Goal: Task Accomplishment & Management: Use online tool/utility

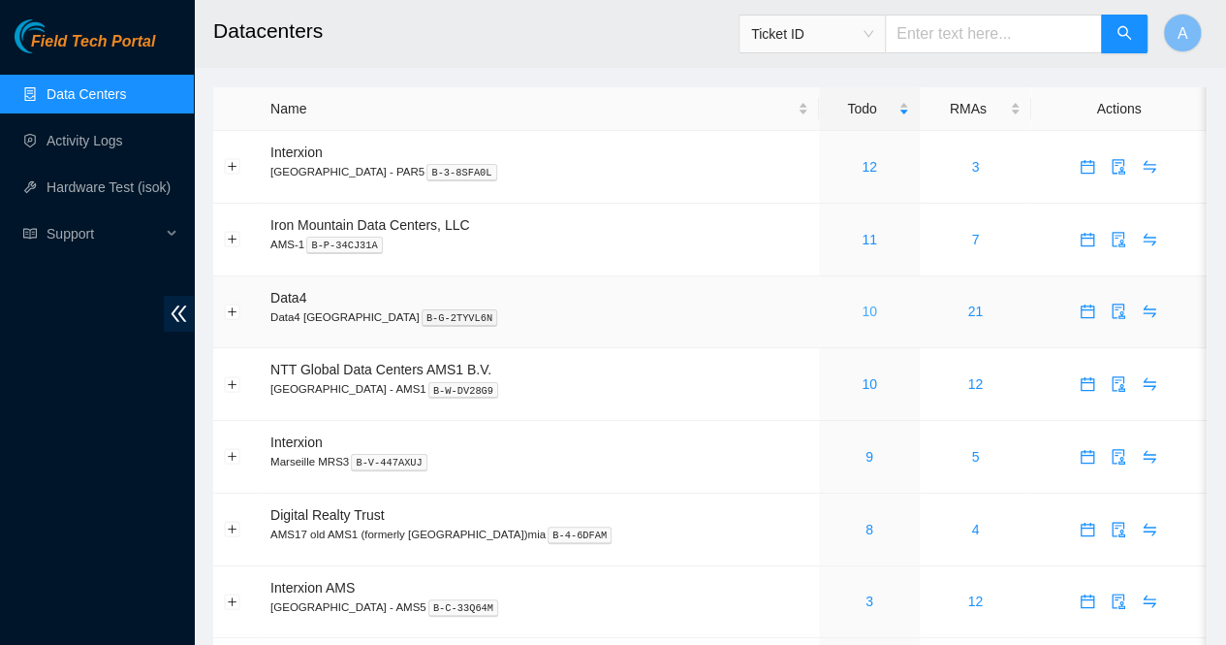
click at [868, 305] on link "10" at bounding box center [870, 311] width 16 height 16
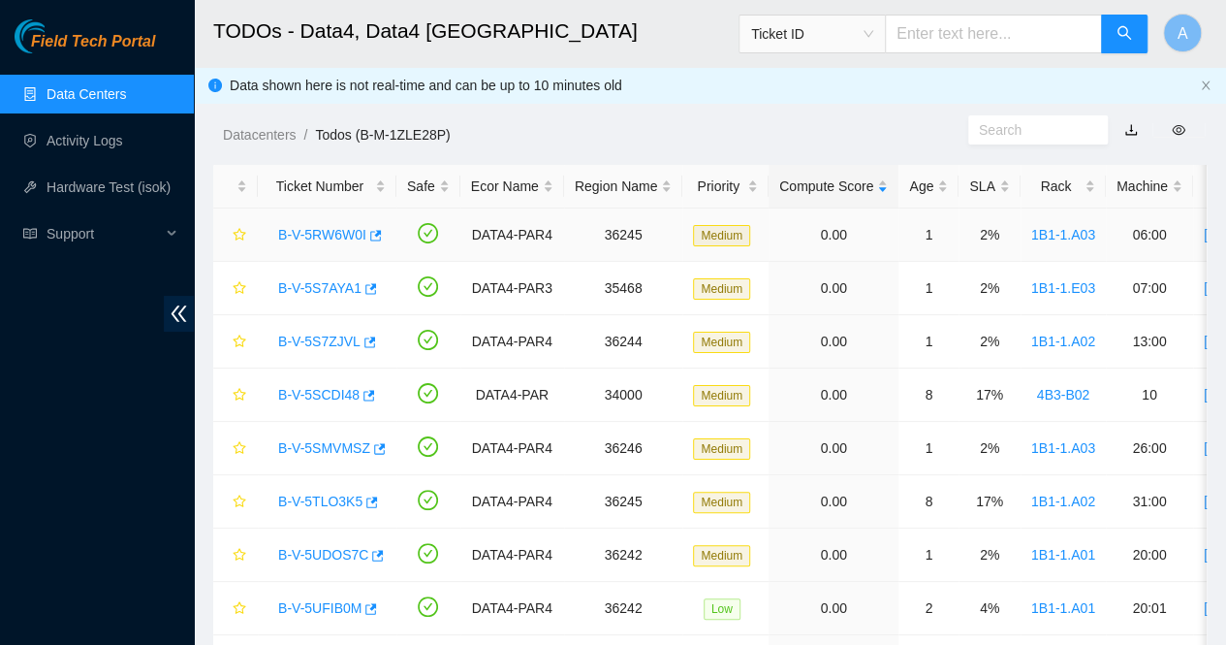
click at [298, 228] on link "B-V-5RW6W0I" at bounding box center [322, 235] width 88 height 16
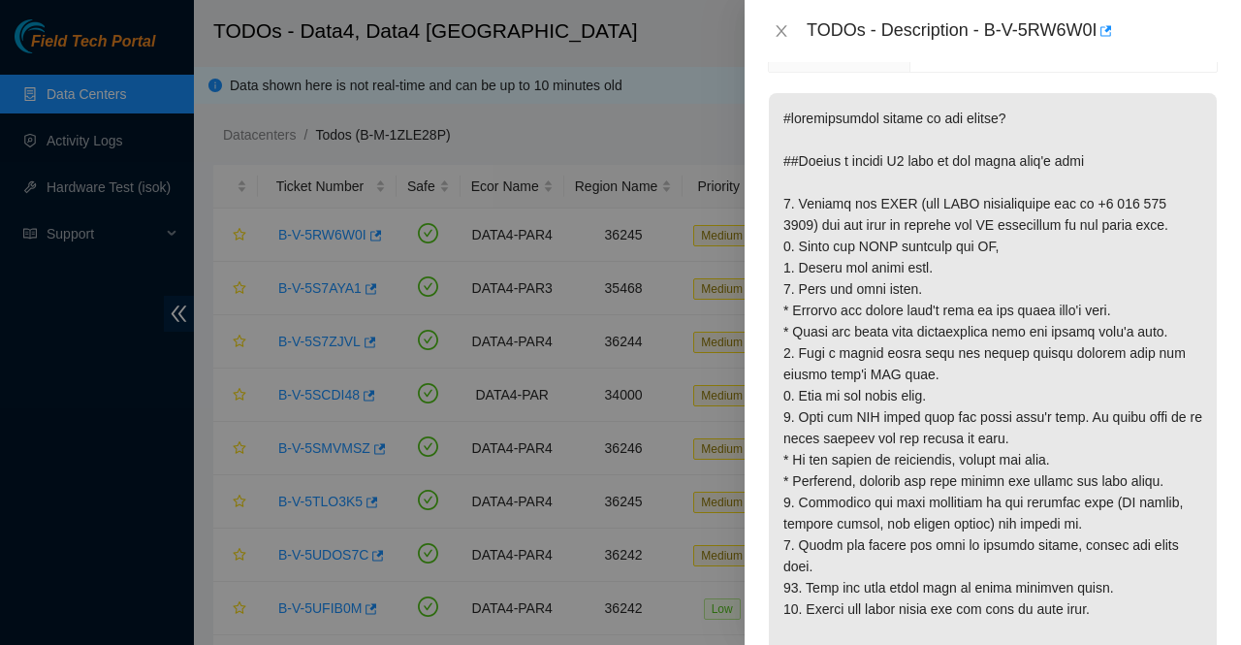
scroll to position [305, 0]
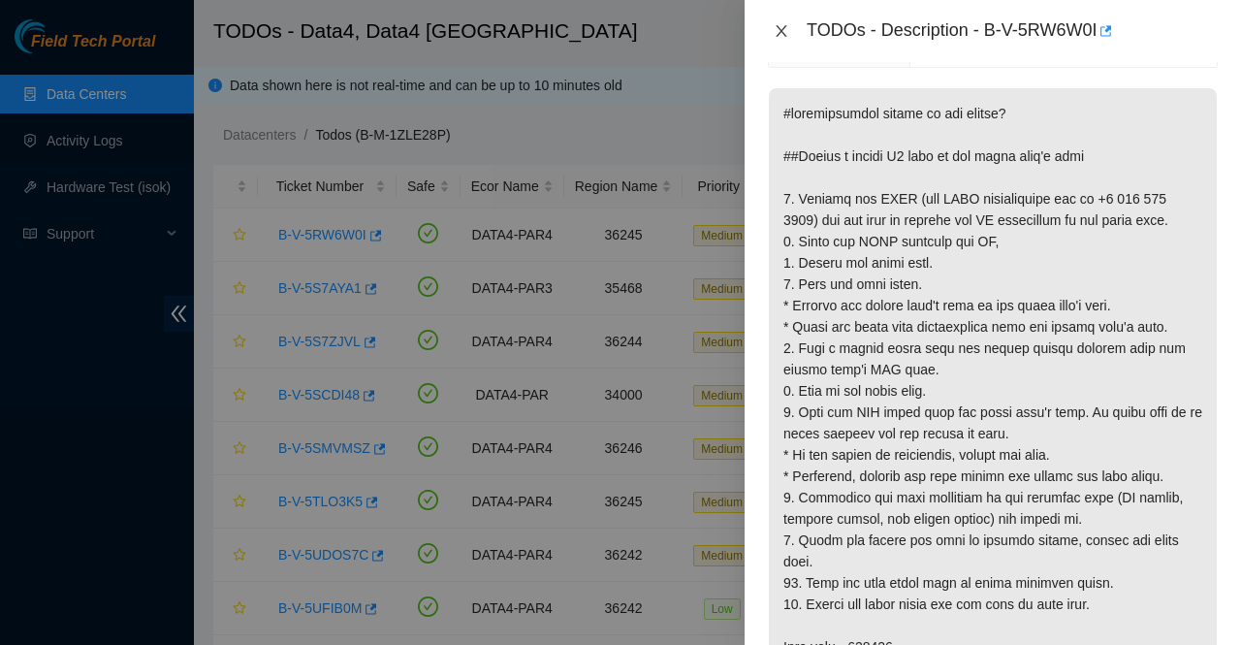
click at [781, 34] on icon "close" at bounding box center [782, 31] width 16 height 16
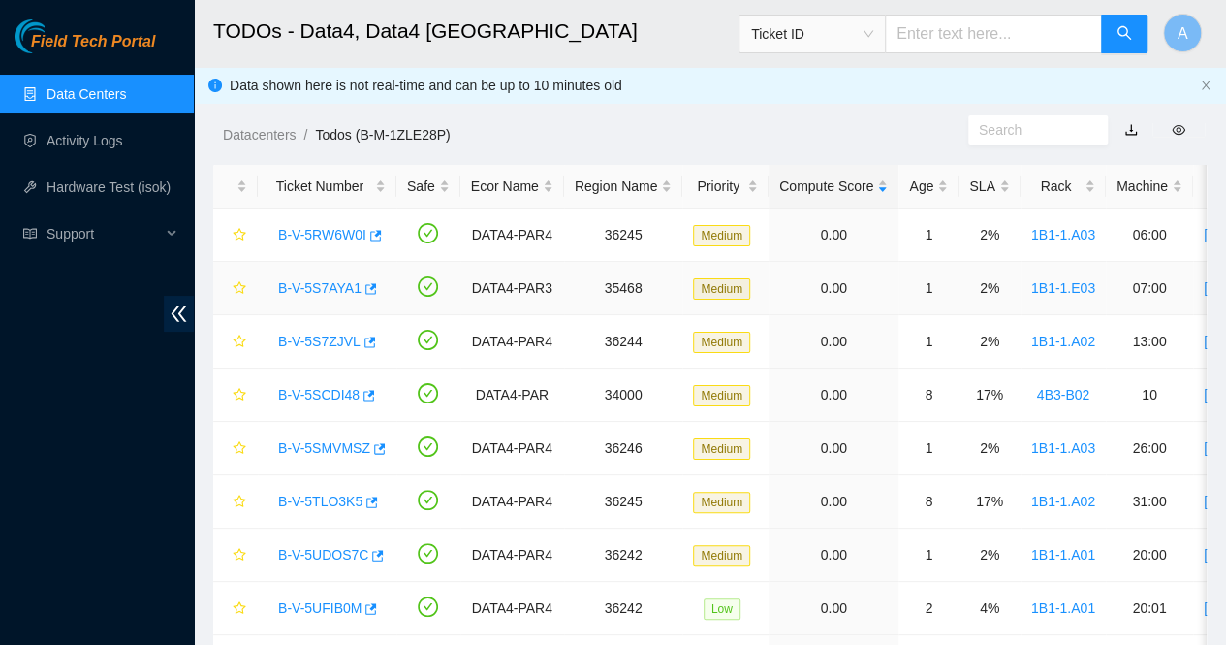
click at [326, 289] on link "B-V-5S7AYA1" at bounding box center [319, 288] width 83 height 16
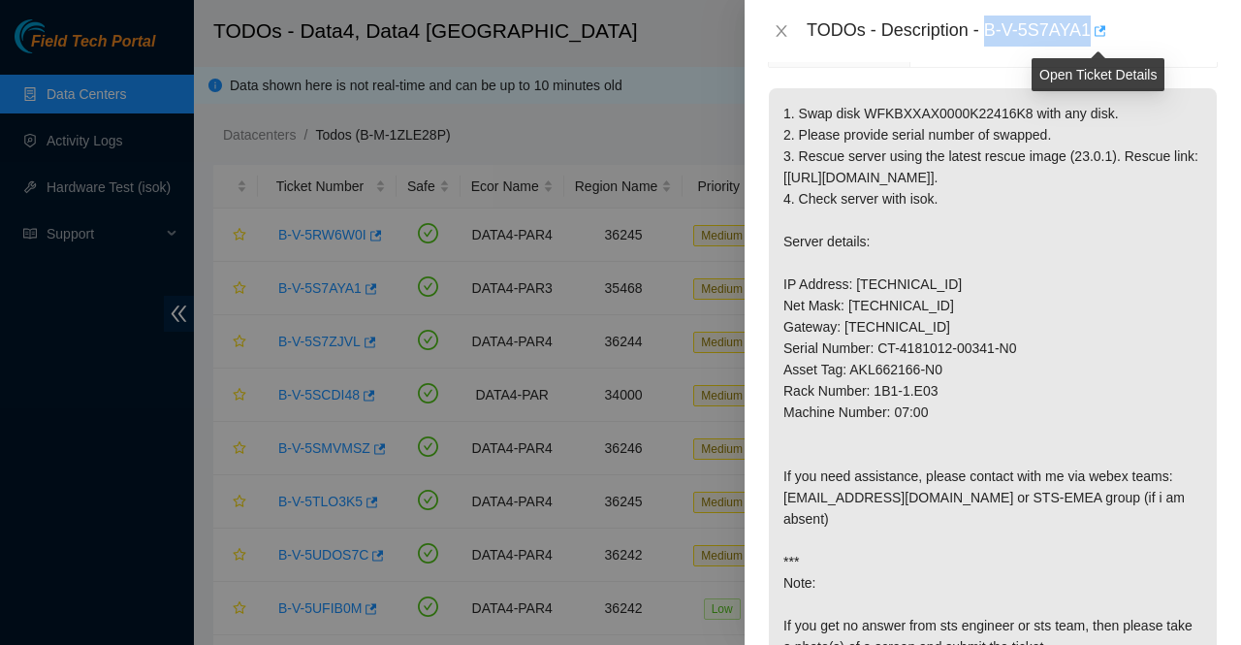
drag, startPoint x: 987, startPoint y: 38, endPoint x: 1101, endPoint y: 36, distance: 114.4
click at [1101, 36] on div "TODOs - Description - B-V-5S7AYA1" at bounding box center [1012, 31] width 411 height 31
copy div "B-V-5S7AYA1"
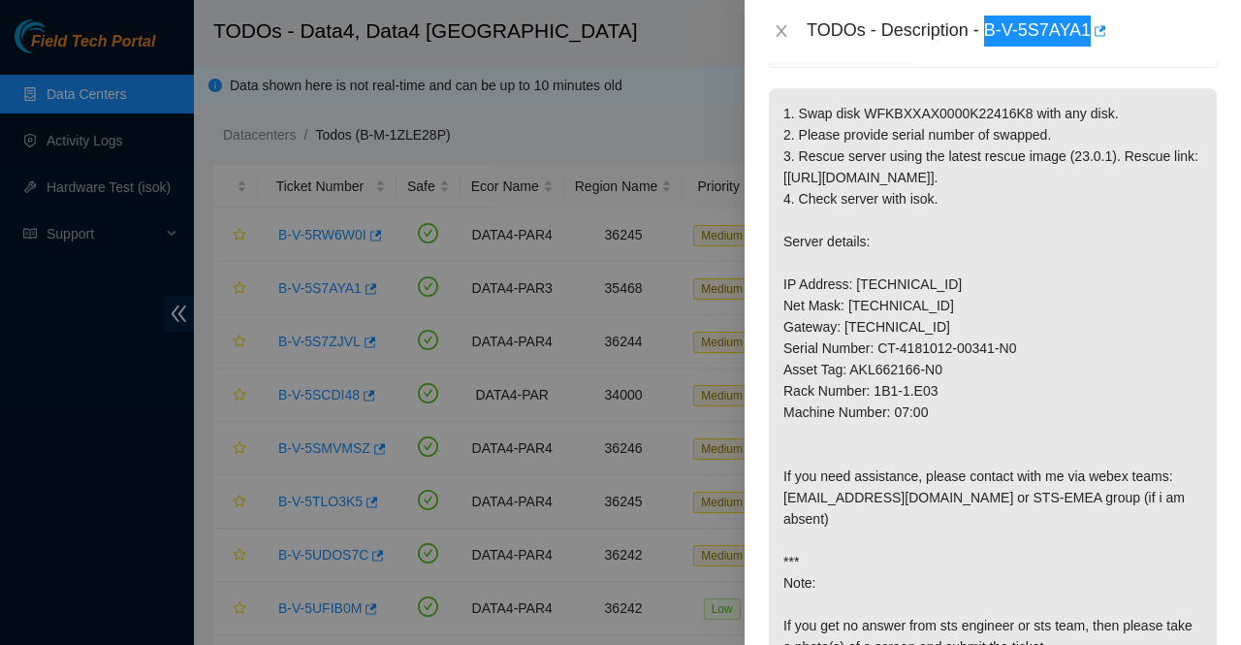
scroll to position [0, 0]
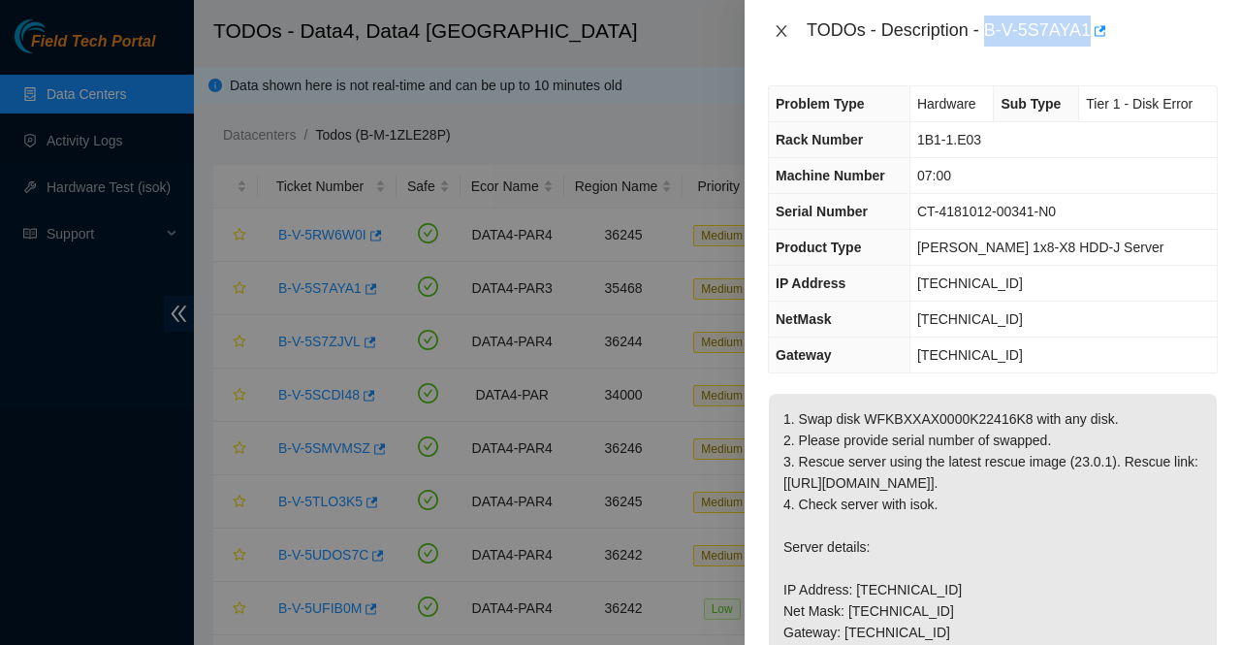
click at [785, 28] on icon "close" at bounding box center [782, 31] width 16 height 16
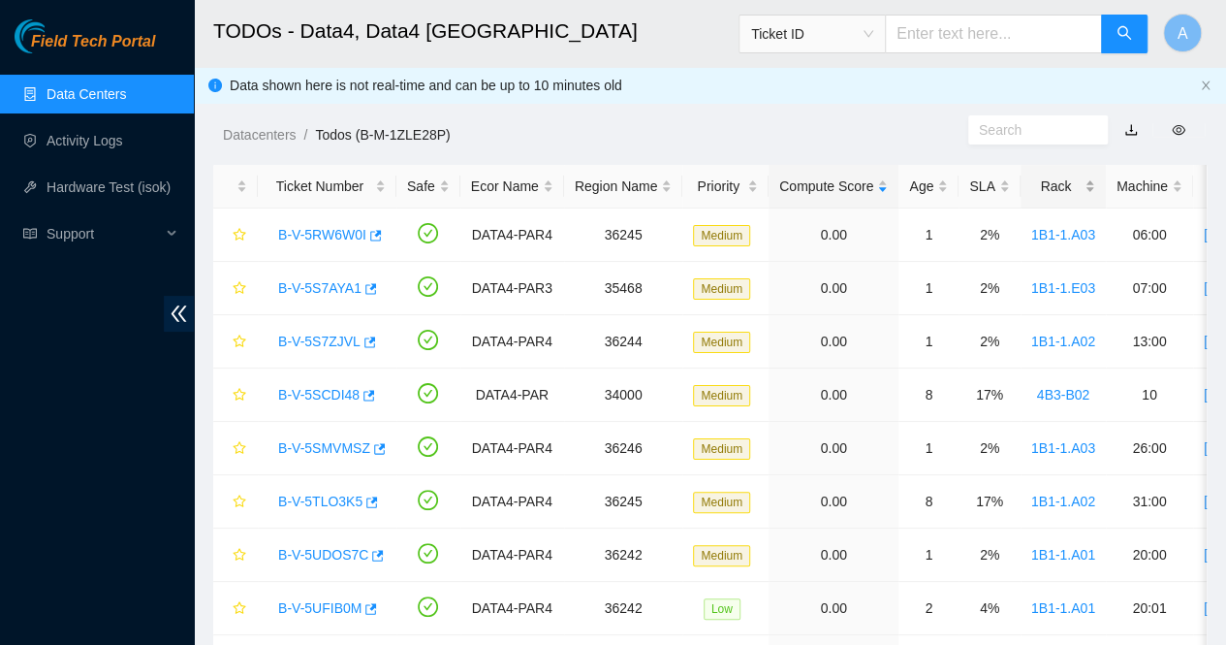
click at [1077, 190] on div "Rack" at bounding box center [1064, 185] width 64 height 21
click at [328, 336] on link "B-V-5S7ZJVL" at bounding box center [319, 342] width 82 height 16
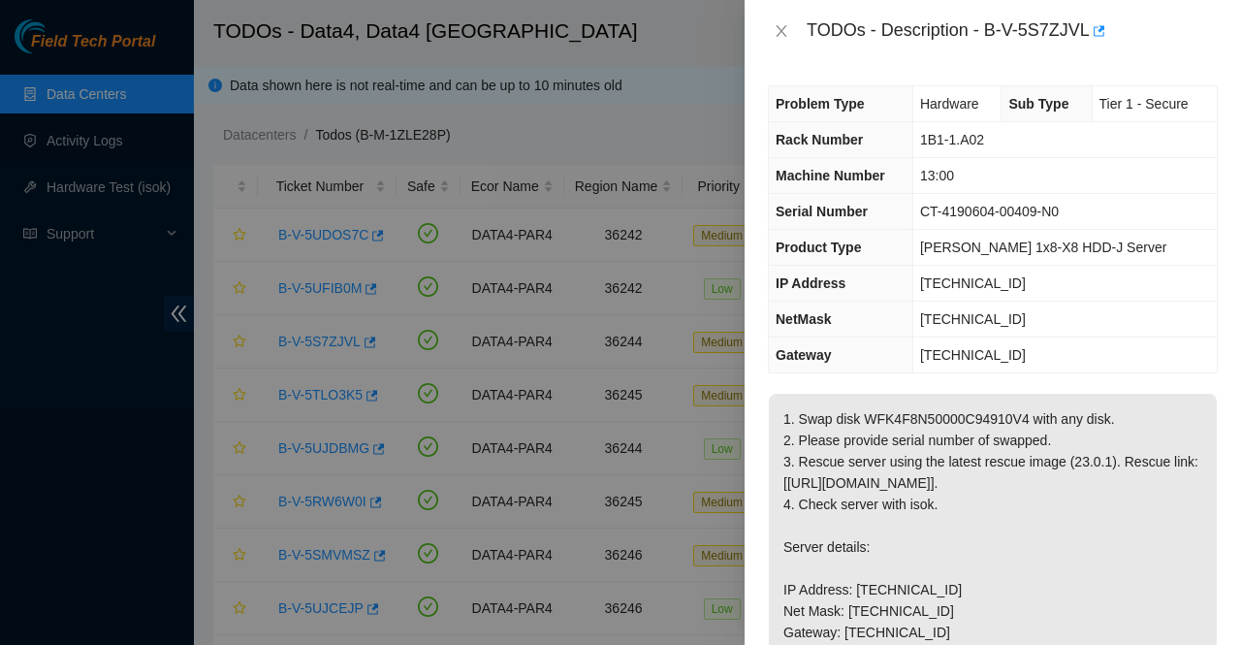
click at [1044, 383] on div "Problem Type Hardware Sub Type Tier 1 - Secure Rack Number 1B1-1.A02 Machine Nu…" at bounding box center [993, 353] width 496 height 583
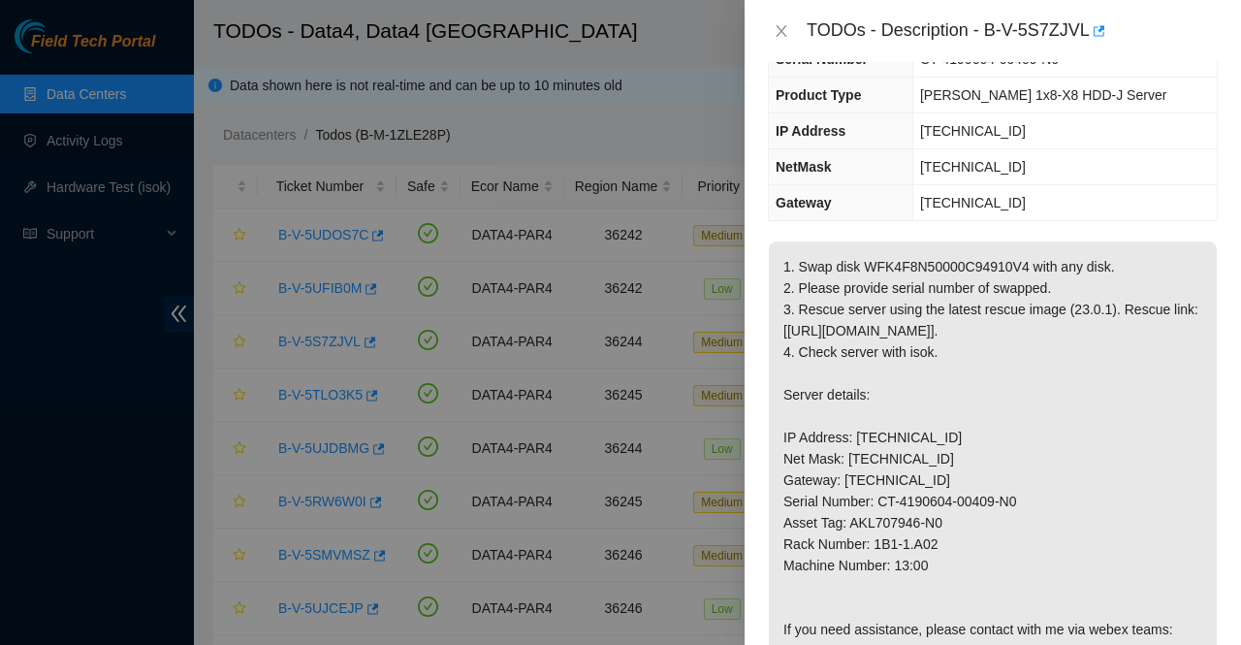
scroll to position [153, 0]
drag, startPoint x: 937, startPoint y: 472, endPoint x: 853, endPoint y: 476, distance: 83.5
click at [853, 476] on p "1. Swap disk WFK4F8N50000C94910V4 with any disk. 2. Please provide serial numbe…" at bounding box center [993, 585] width 448 height 690
copy p "[TECHNICAL_ID]"
drag, startPoint x: 947, startPoint y: 495, endPoint x: 849, endPoint y: 496, distance: 97.9
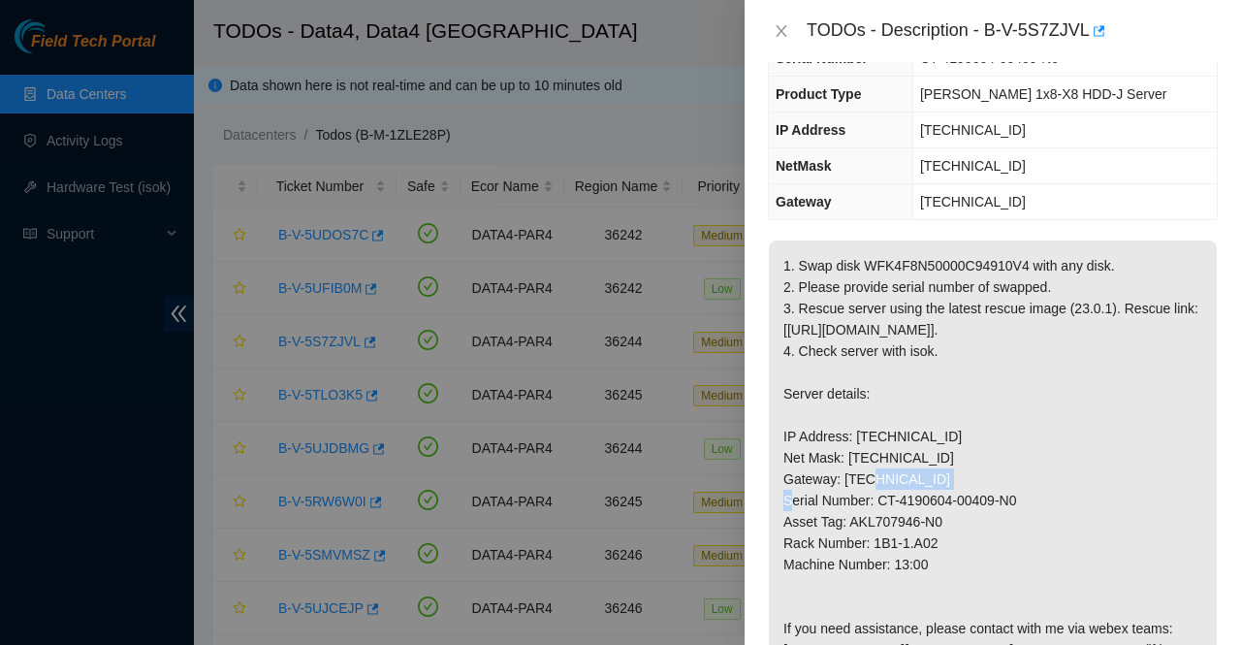
click at [849, 496] on p "1. Swap disk WFK4F8N50000C94910V4 with any disk. 2. Please provide serial numbe…" at bounding box center [993, 585] width 448 height 690
copy p "255.255.255.128"
drag, startPoint x: 933, startPoint y: 581, endPoint x: 874, endPoint y: 579, distance: 59.2
click at [874, 579] on p "1. Swap disk WFK4F8N50000C94910V4 with any disk. 2. Please provide serial numbe…" at bounding box center [993, 585] width 448 height 690
copy p "1B1-1.A02"
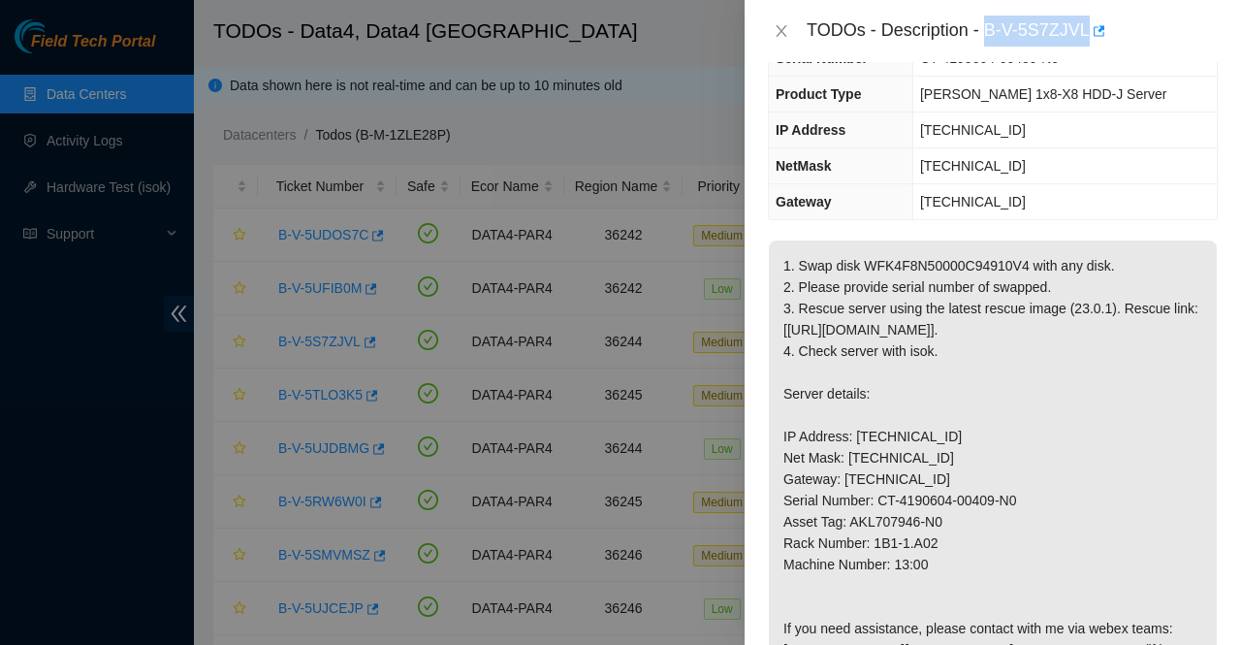
drag, startPoint x: 989, startPoint y: 25, endPoint x: 1085, endPoint y: 40, distance: 97.1
click at [1085, 40] on div "TODOs - Description - B-V-5S7ZJVL" at bounding box center [1012, 31] width 411 height 31
copy div "B-V-5S7ZJVL"
drag, startPoint x: 938, startPoint y: 478, endPoint x: 855, endPoint y: 480, distance: 82.4
click at [855, 480] on p "1. Swap disk WFK4F8N50000C94910V4 with any disk. 2. Please provide serial numbe…" at bounding box center [993, 585] width 448 height 690
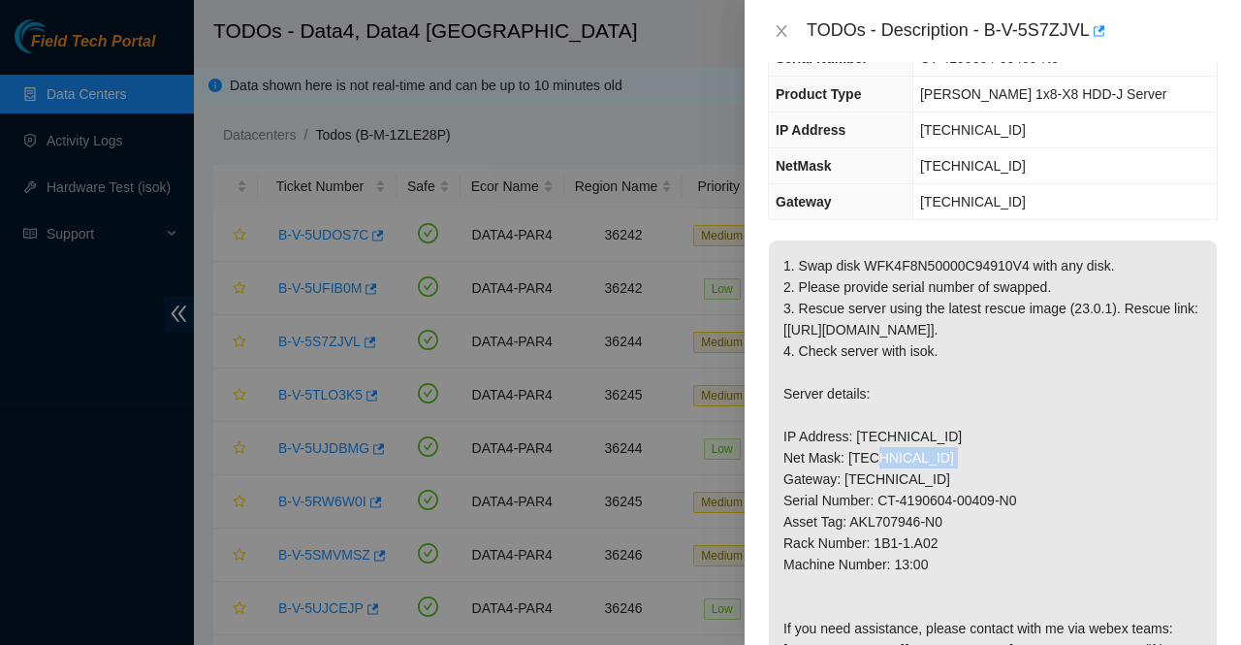
copy p "[TECHNICAL_ID]"
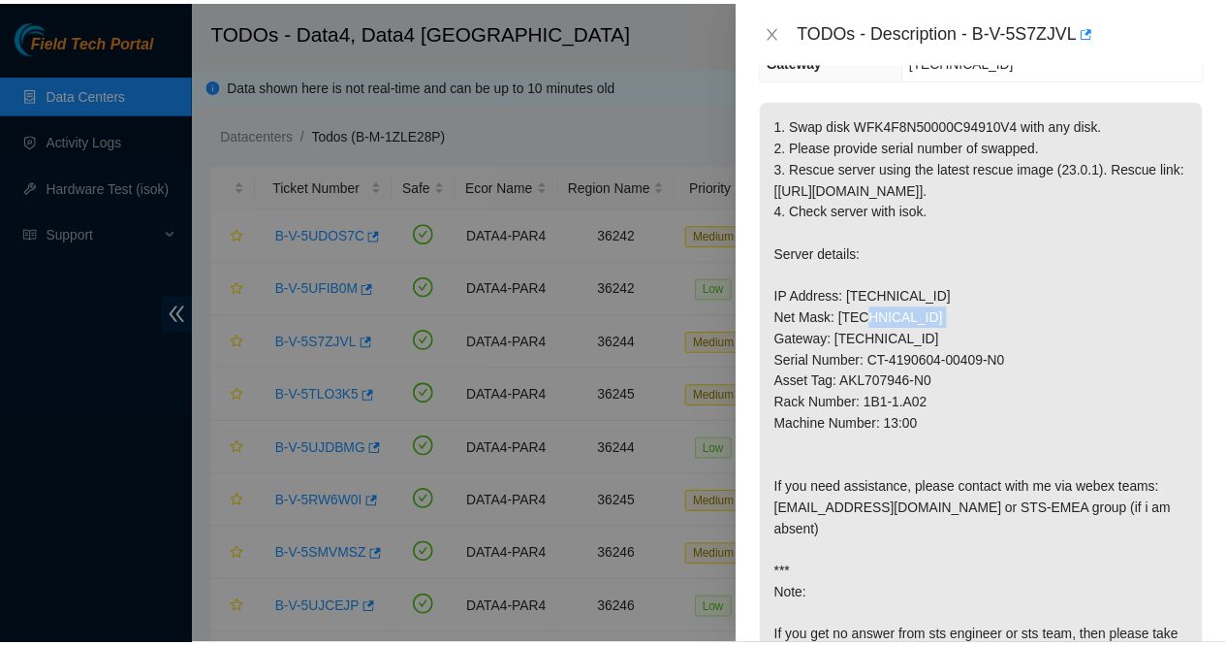
scroll to position [297, 0]
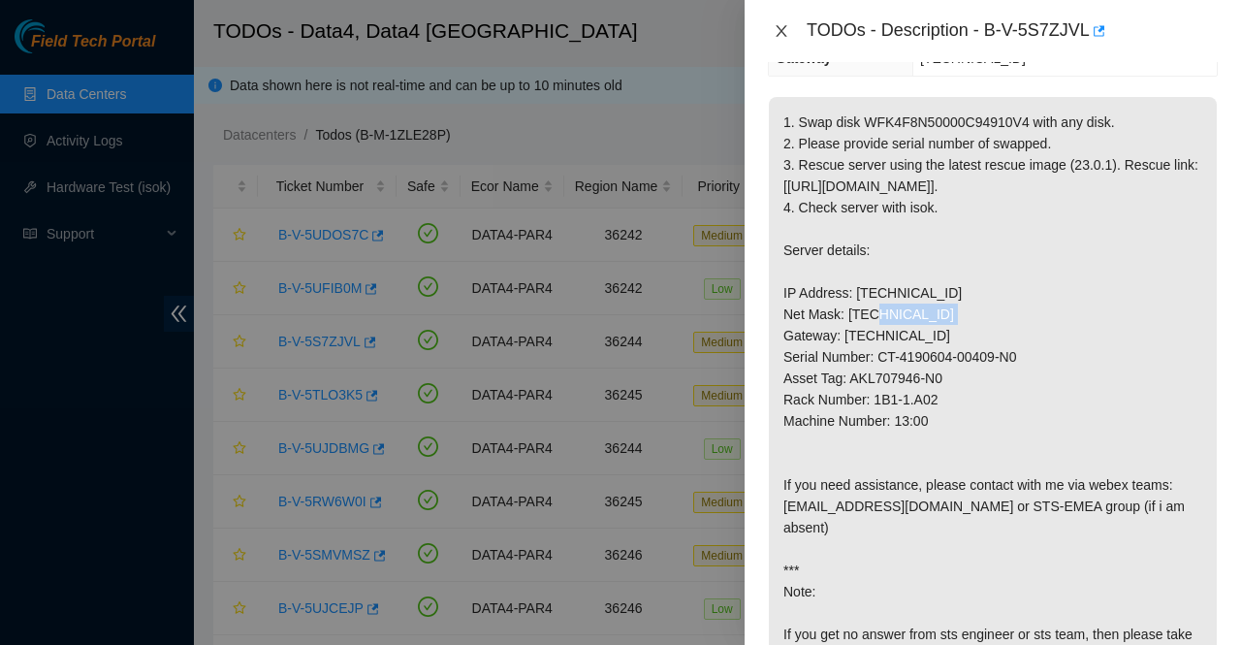
click at [788, 32] on icon "close" at bounding box center [782, 31] width 16 height 16
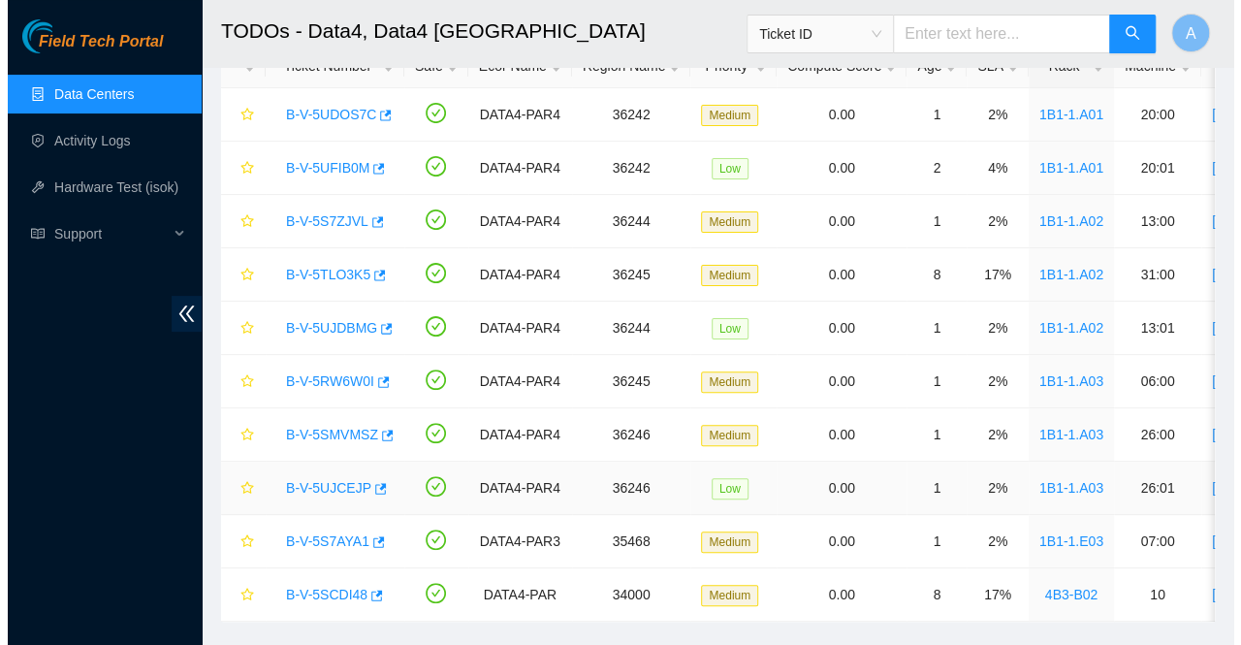
scroll to position [122, 0]
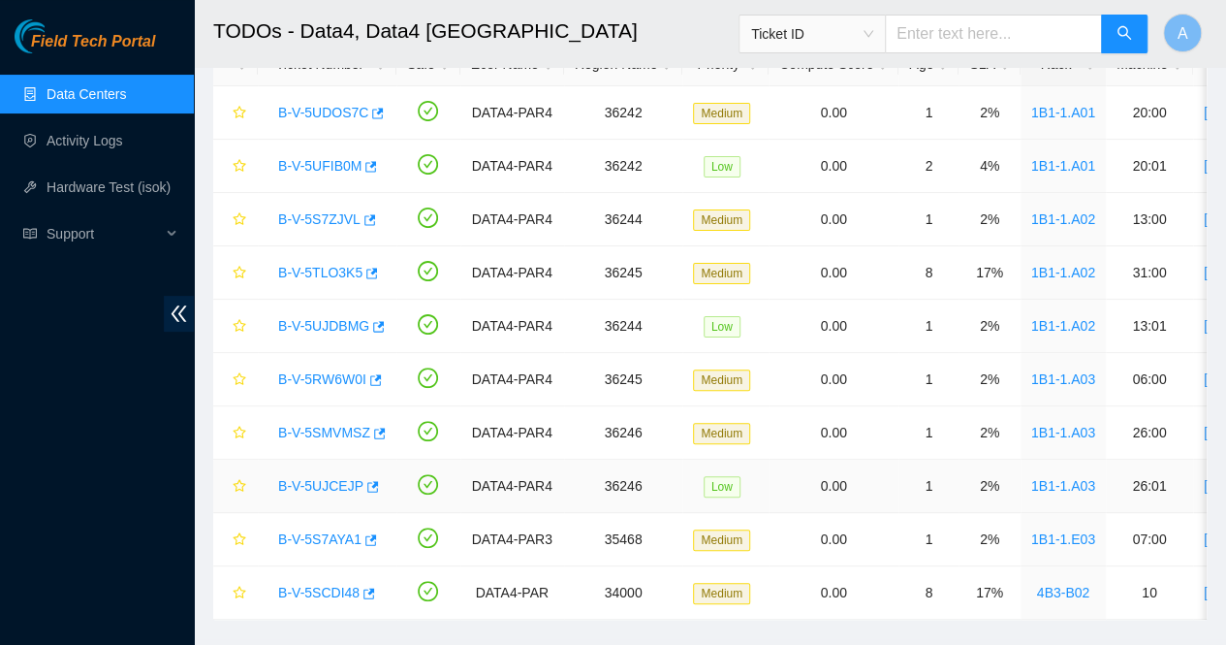
click at [324, 482] on link "B-V-5UJCEJP" at bounding box center [320, 486] width 85 height 16
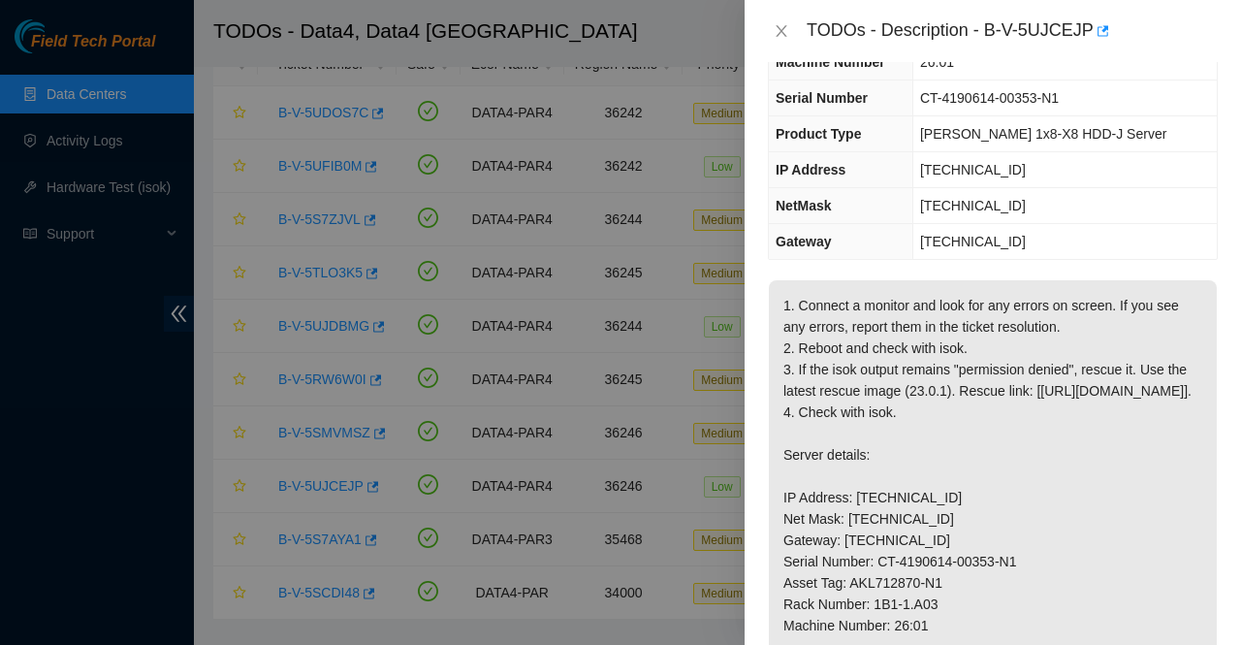
scroll to position [0, 0]
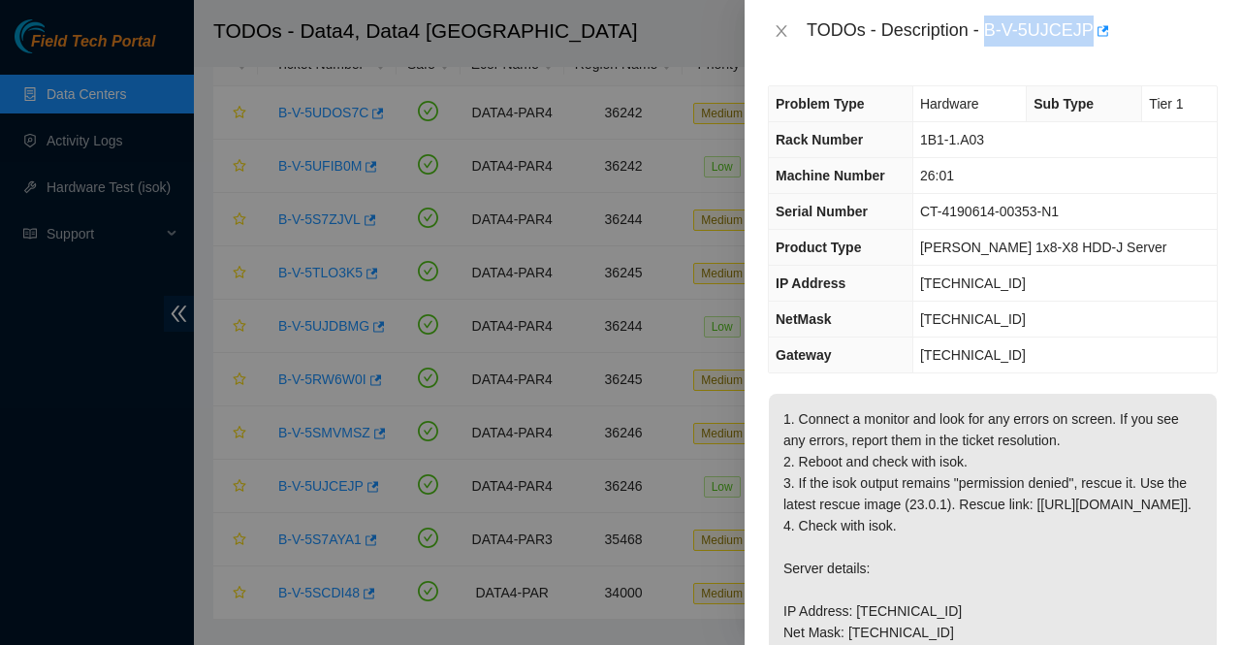
drag, startPoint x: 987, startPoint y: 33, endPoint x: 1087, endPoint y: 50, distance: 101.4
click at [1087, 50] on div "TODOs - Description - B-V-5UJCEJP" at bounding box center [993, 31] width 496 height 62
copy div "B-V-5UJCEJP"
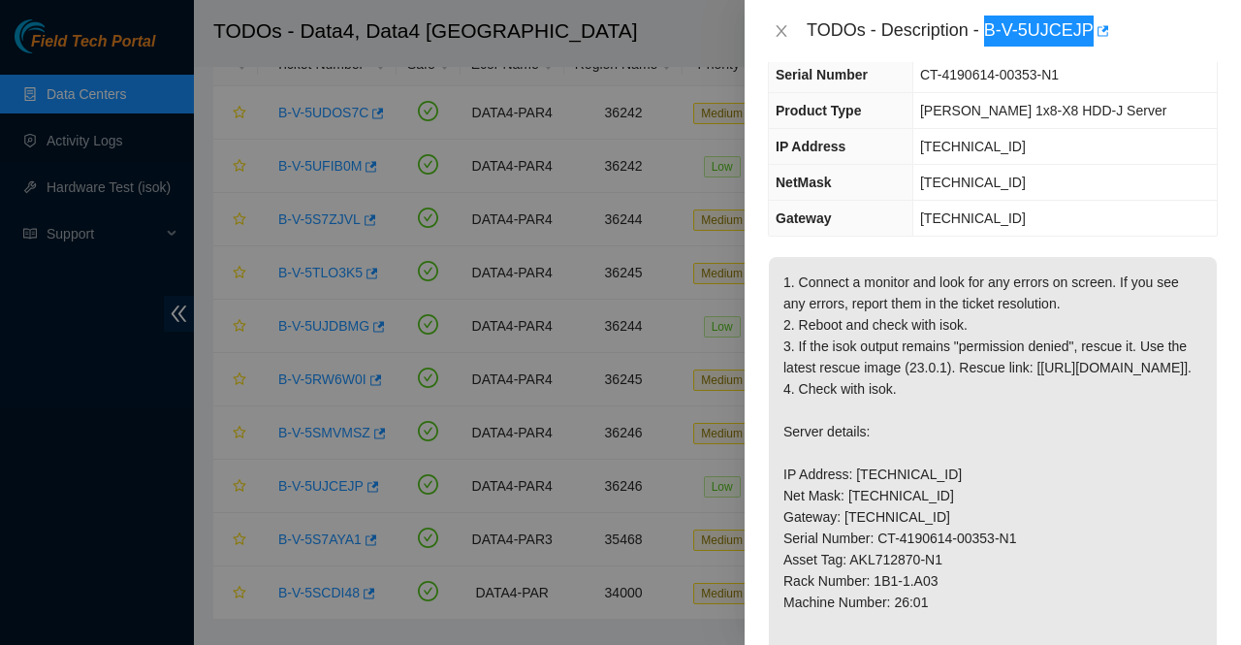
scroll to position [138, 0]
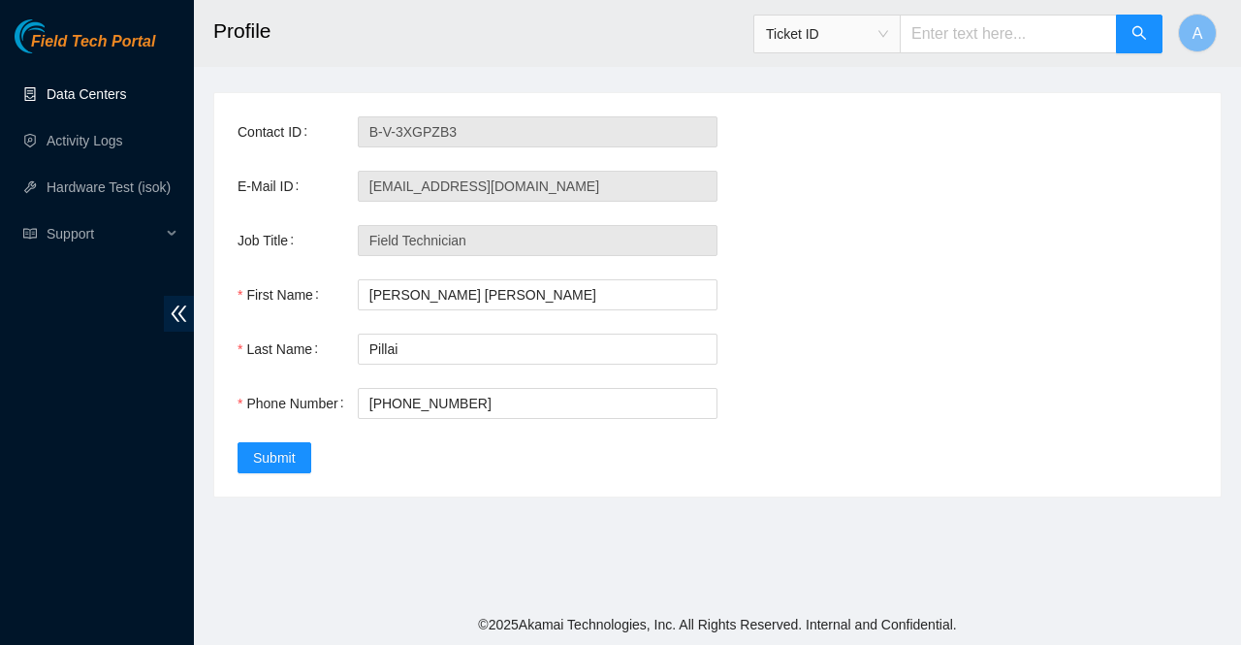
click at [102, 94] on link "Data Centers" at bounding box center [86, 94] width 79 height 16
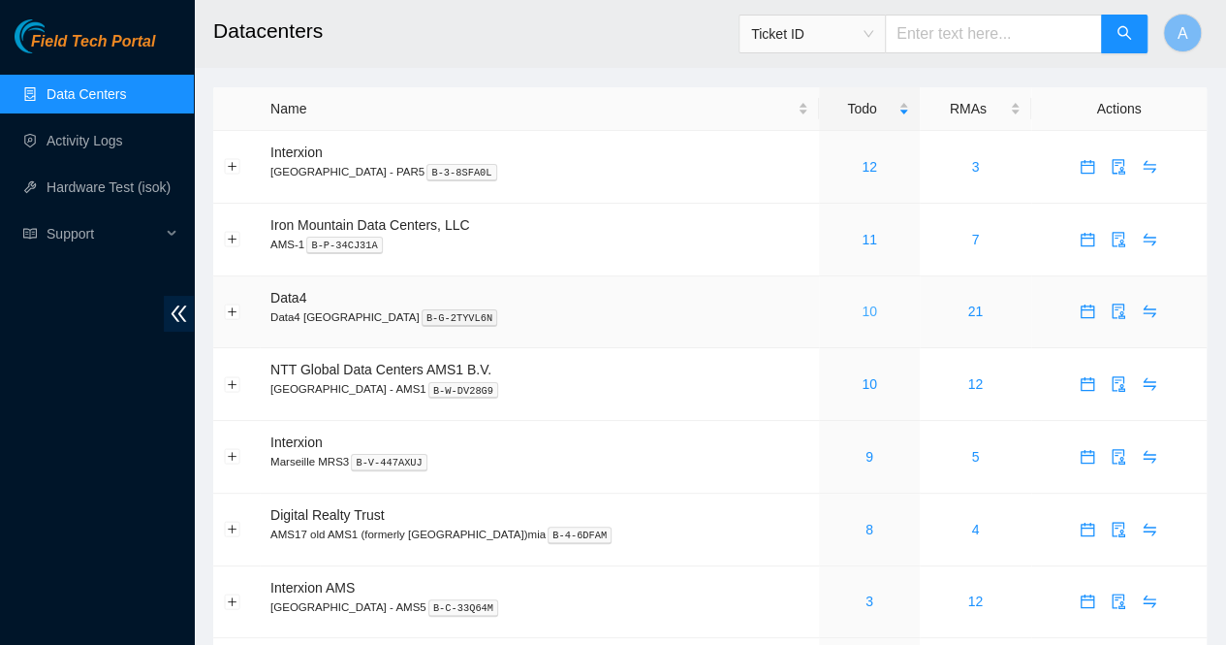
click at [868, 316] on link "10" at bounding box center [870, 311] width 16 height 16
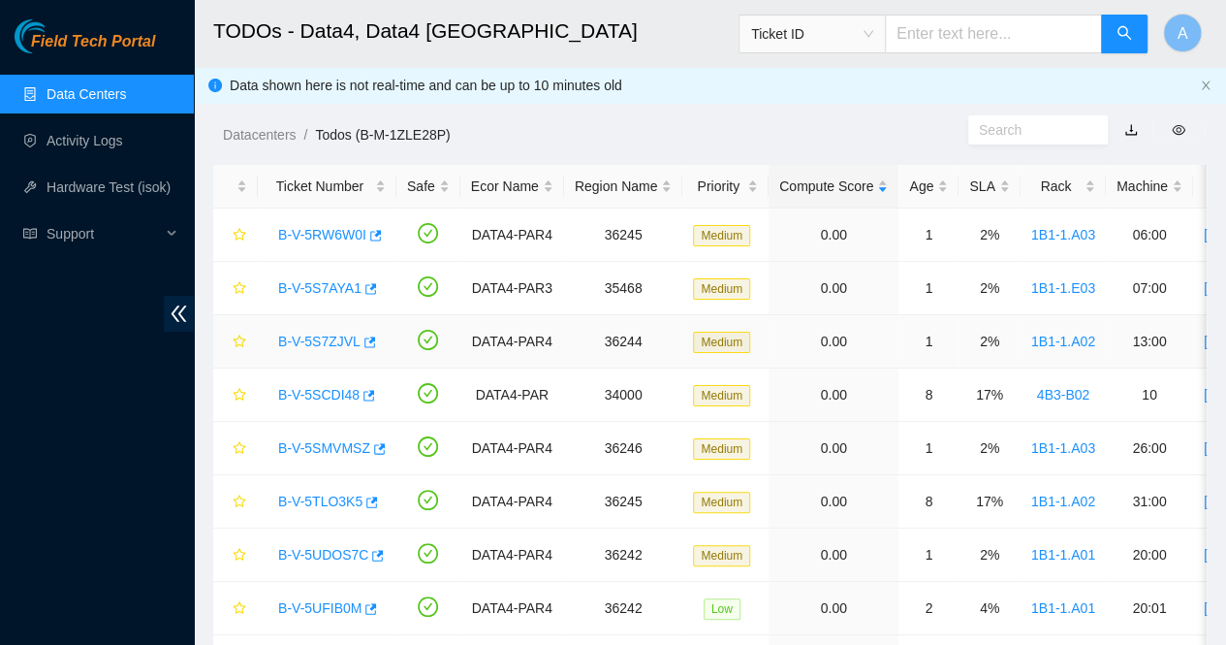
click at [334, 344] on link "B-V-5S7ZJVL" at bounding box center [319, 342] width 82 height 16
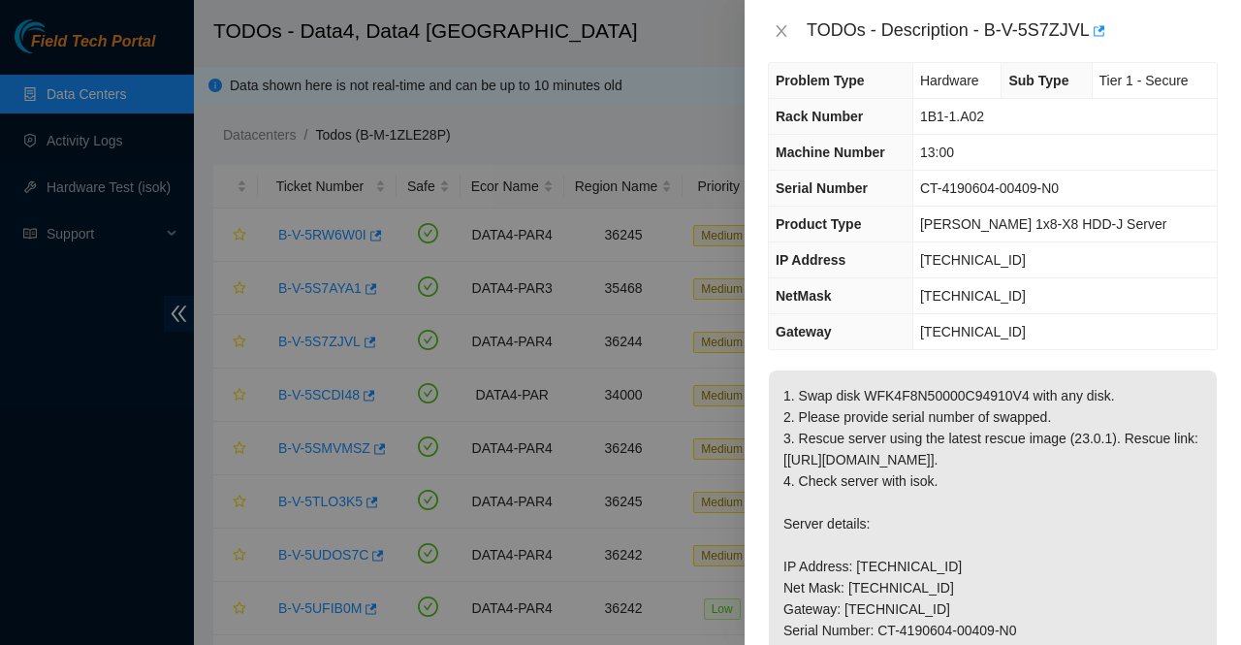
scroll to position [24, 0]
drag, startPoint x: 986, startPoint y: 28, endPoint x: 1080, endPoint y: 38, distance: 94.5
click at [1080, 38] on div "TODOs - Description - B-V-5S7ZJVL" at bounding box center [1012, 31] width 411 height 31
copy div "B-V-5S7ZJV"
click at [781, 30] on icon "close" at bounding box center [781, 31] width 11 height 12
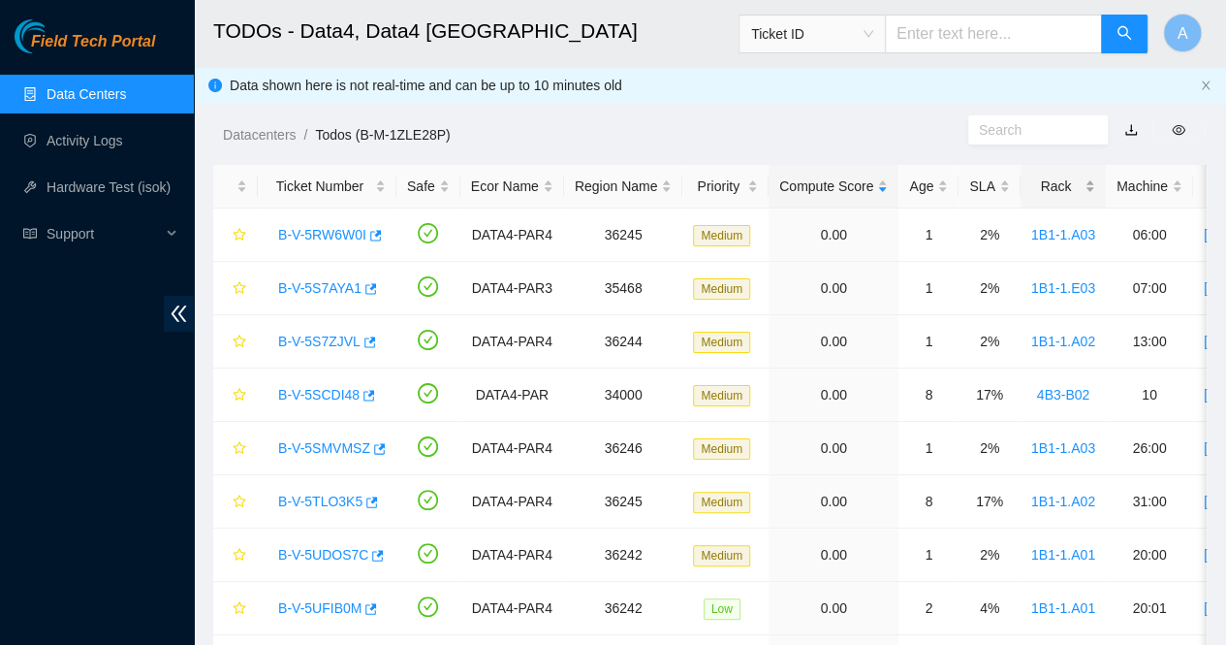
click at [1080, 193] on div "Rack" at bounding box center [1064, 185] width 64 height 21
click at [323, 289] on link "B-V-5UFIB0M" at bounding box center [319, 288] width 83 height 16
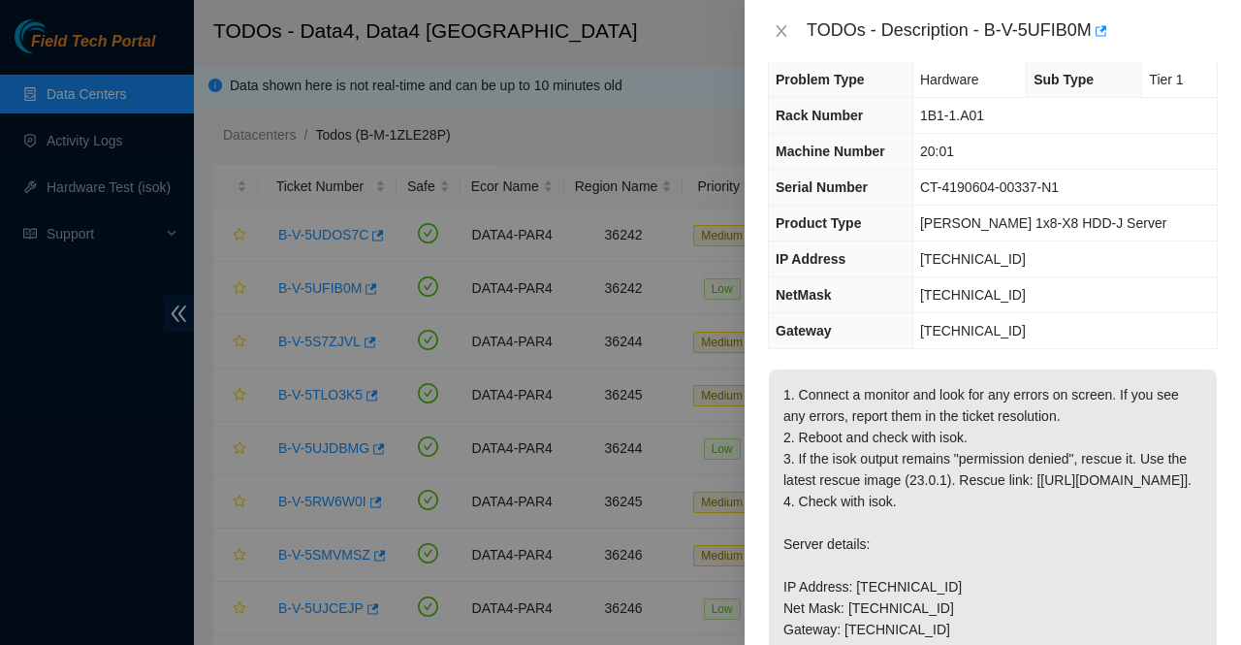
scroll to position [0, 0]
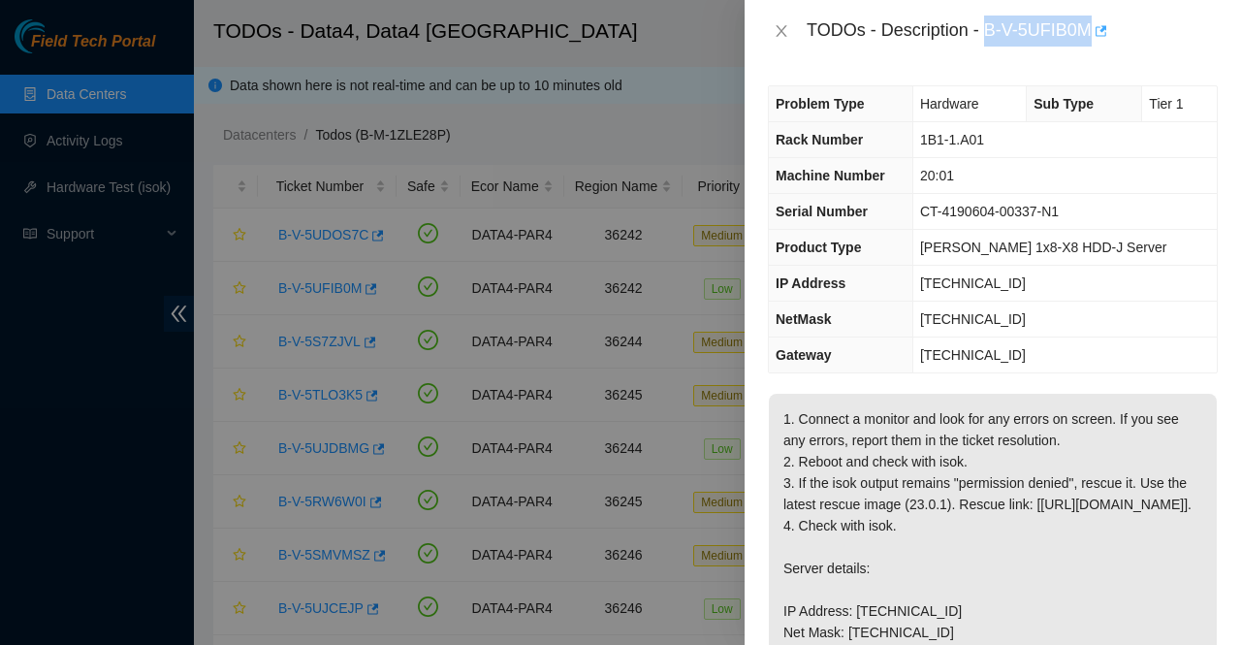
drag, startPoint x: 989, startPoint y: 34, endPoint x: 1094, endPoint y: 36, distance: 104.7
click at [1094, 36] on div "TODOs - Description - B-V-5UFIB0M" at bounding box center [1012, 31] width 411 height 31
copy div "B-V-5UFIB0M"
drag, startPoint x: 989, startPoint y: 28, endPoint x: 1096, endPoint y: 39, distance: 107.2
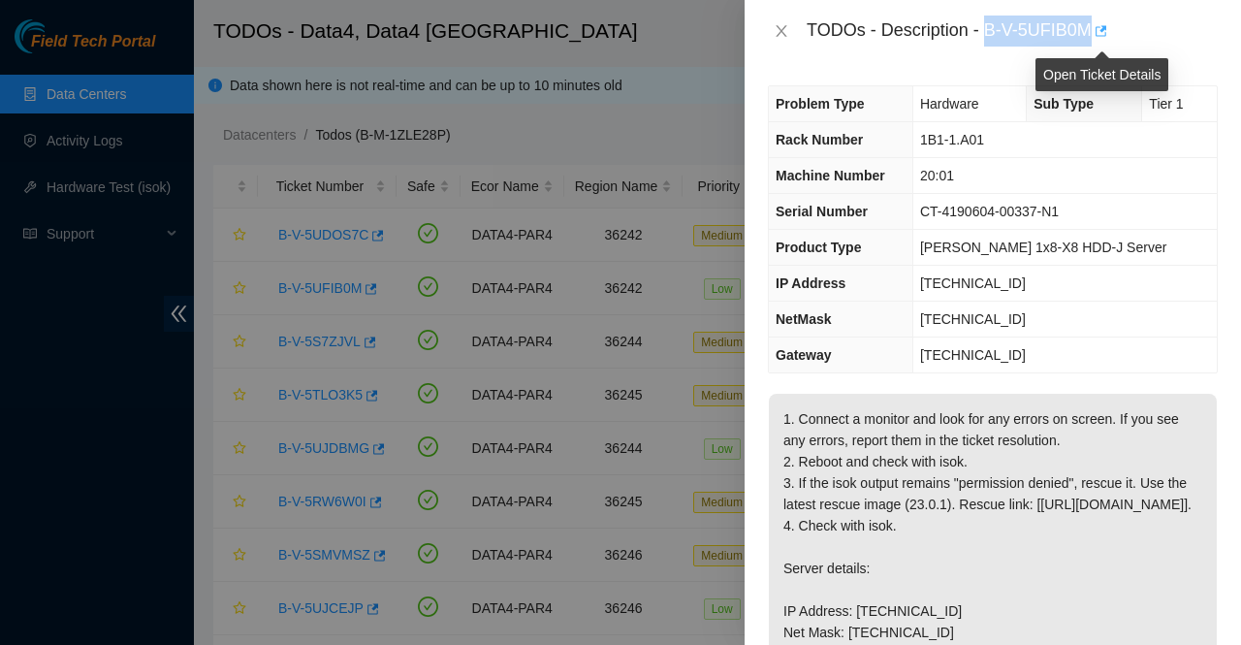
click at [1096, 39] on div "TODOs - Description - B-V-5UFIB0M" at bounding box center [1012, 31] width 411 height 31
copy div "B-V-5UFIB0M"
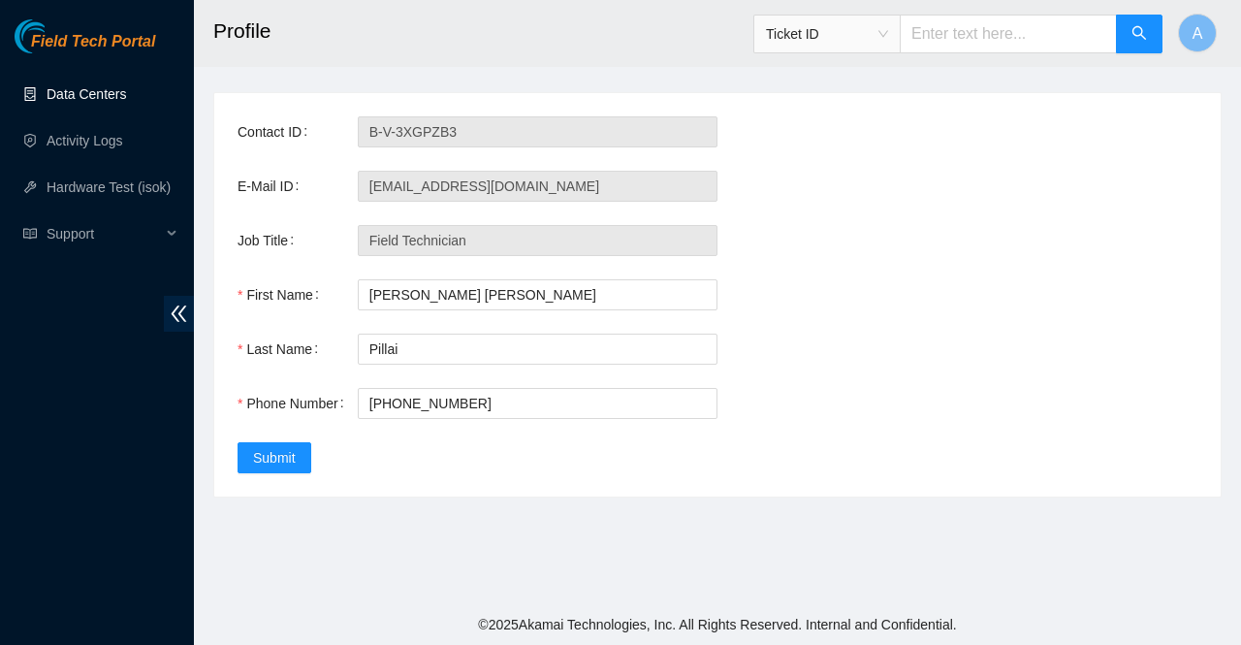
click at [89, 98] on link "Data Centers" at bounding box center [86, 94] width 79 height 16
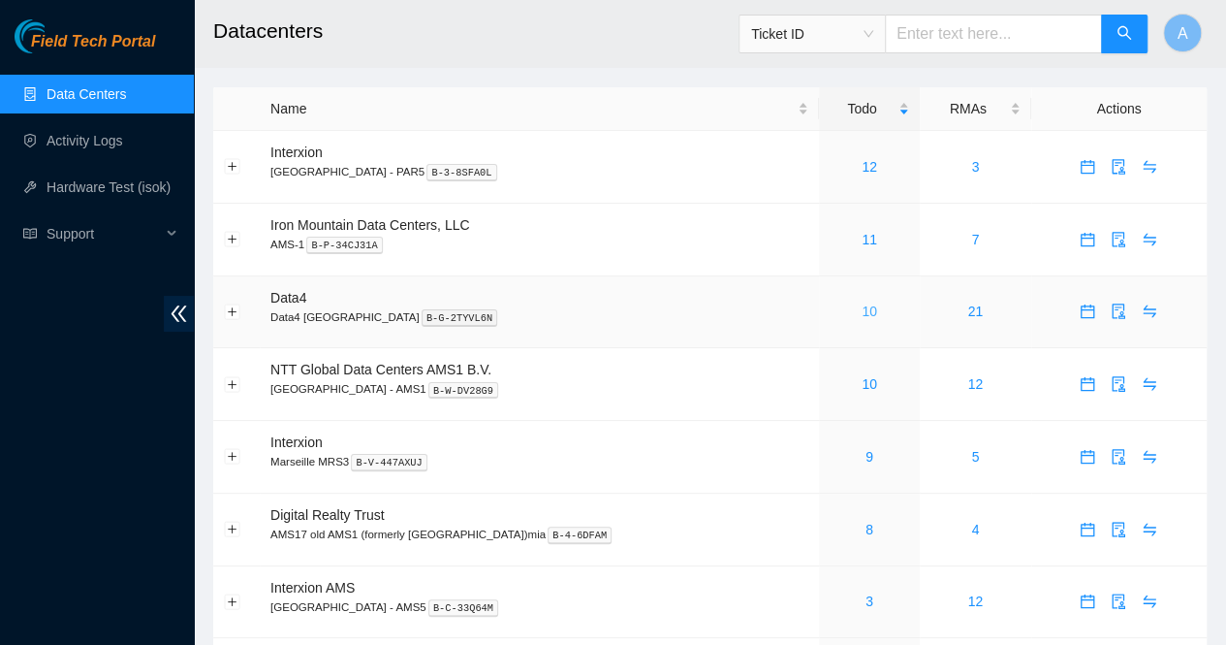
click at [862, 314] on link "10" at bounding box center [870, 311] width 16 height 16
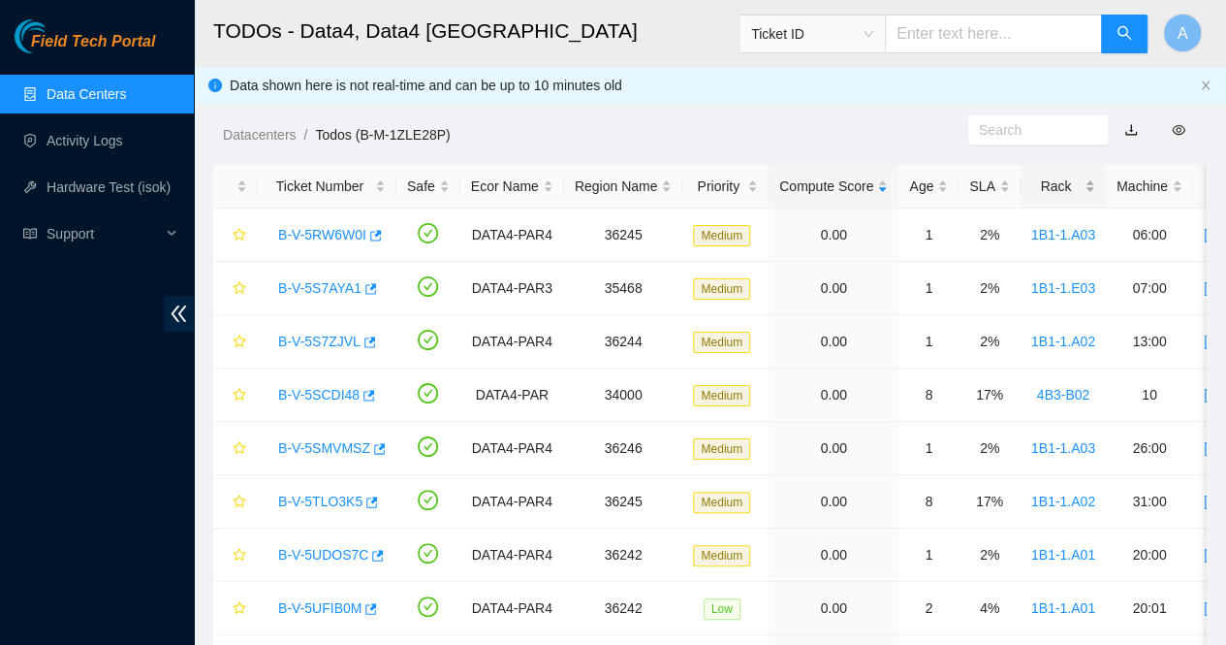
click at [1084, 195] on div "Rack" at bounding box center [1064, 185] width 64 height 21
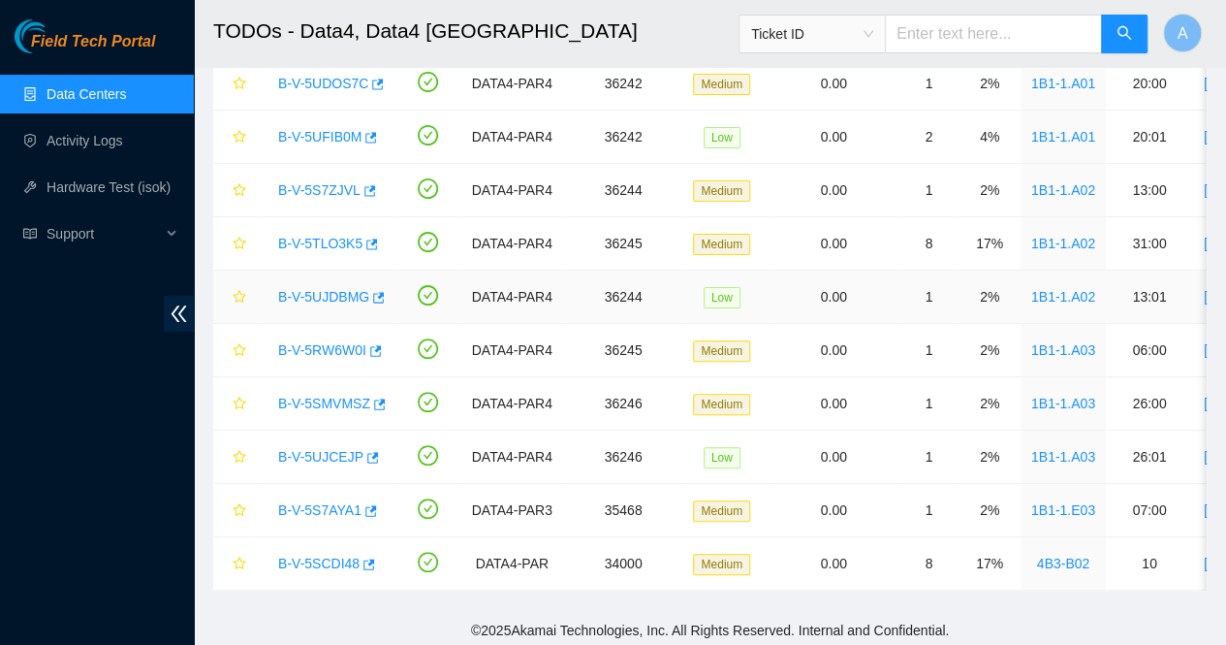
scroll to position [155, 0]
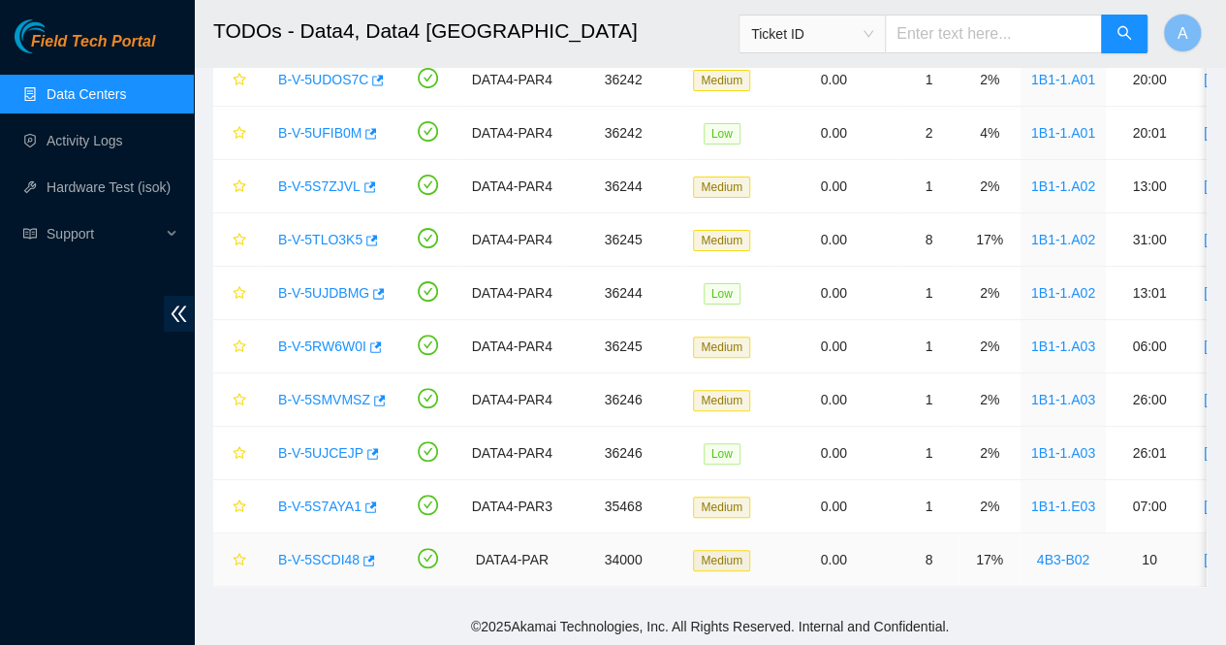
click at [336, 554] on link "B-V-5SCDI48" at bounding box center [318, 560] width 81 height 16
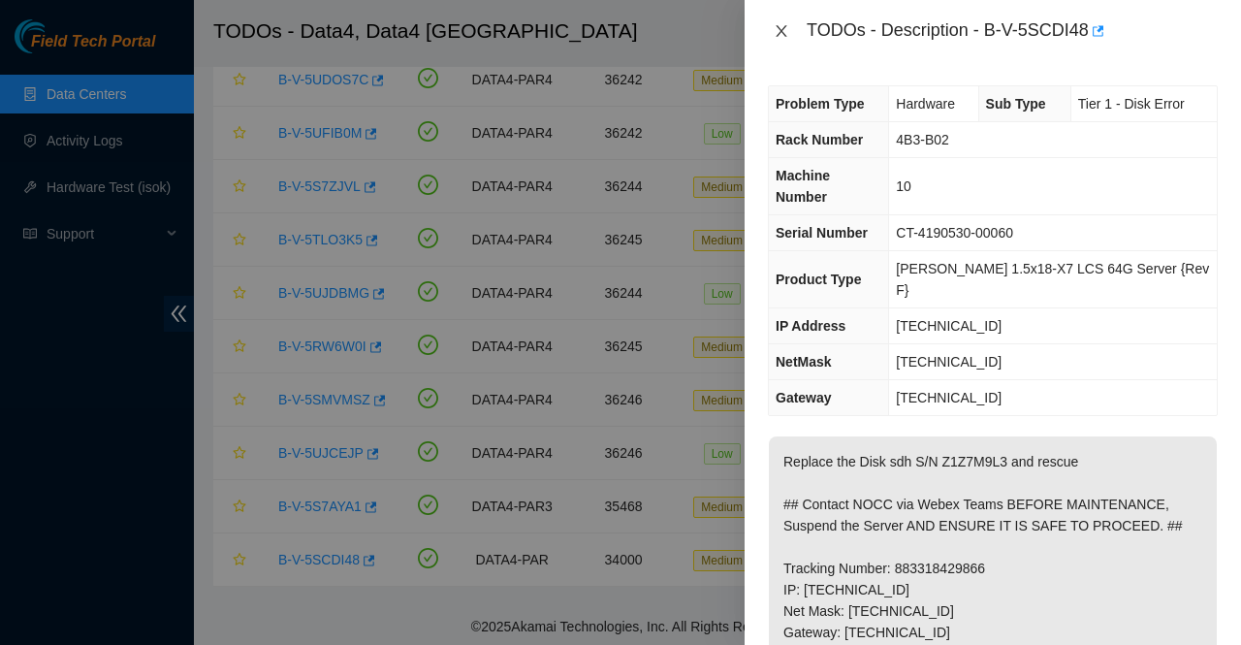
click at [782, 34] on icon "close" at bounding box center [781, 31] width 11 height 12
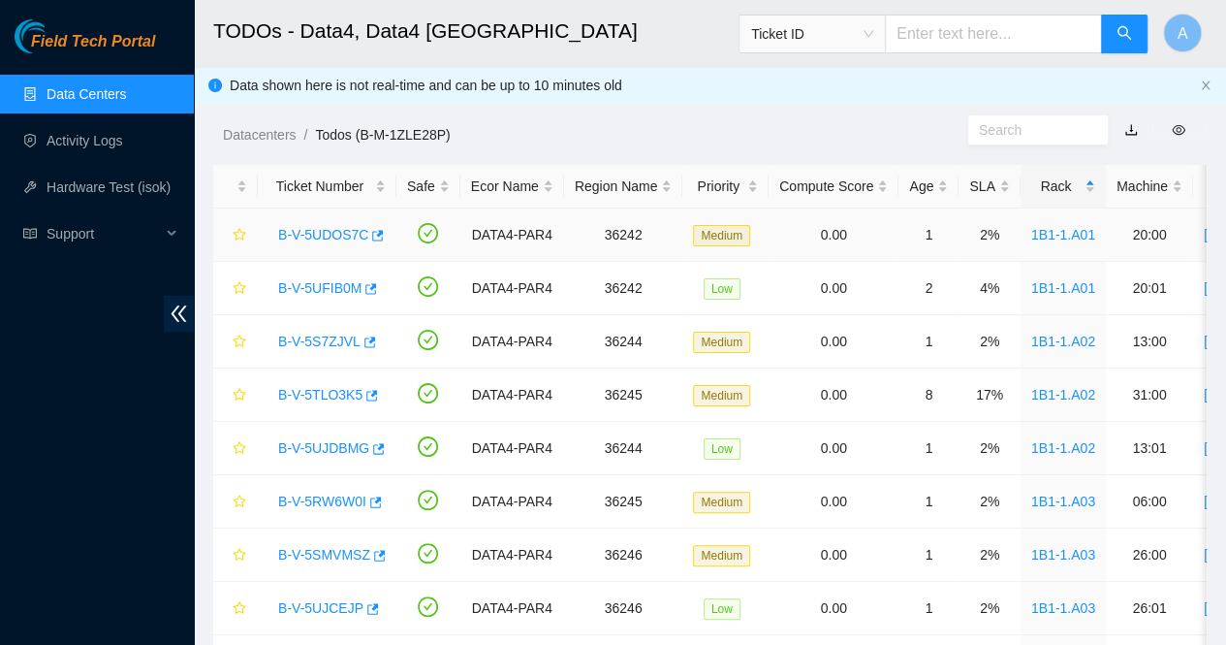
click at [311, 234] on link "B-V-5UDOS7C" at bounding box center [323, 235] width 90 height 16
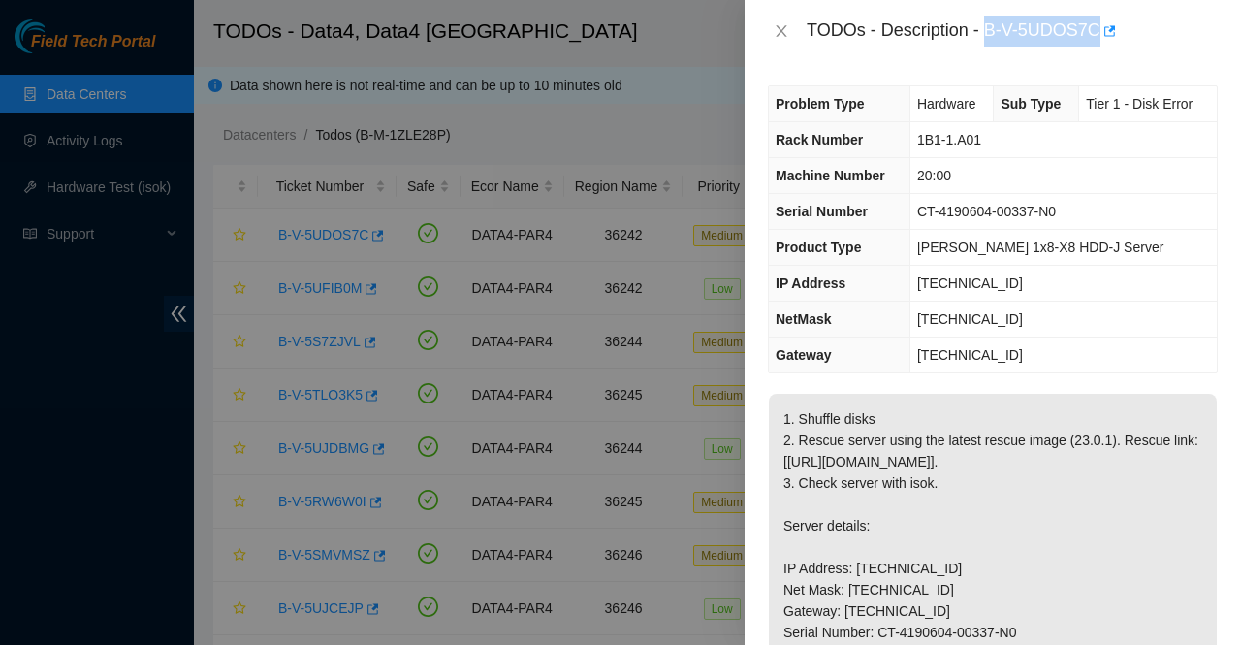
drag, startPoint x: 989, startPoint y: 30, endPoint x: 1116, endPoint y: 38, distance: 127.2
click at [1116, 38] on div "TODOs - Description - B-V-5UDOS7C" at bounding box center [1012, 31] width 411 height 31
copy div "B-V-5UDOS7C"
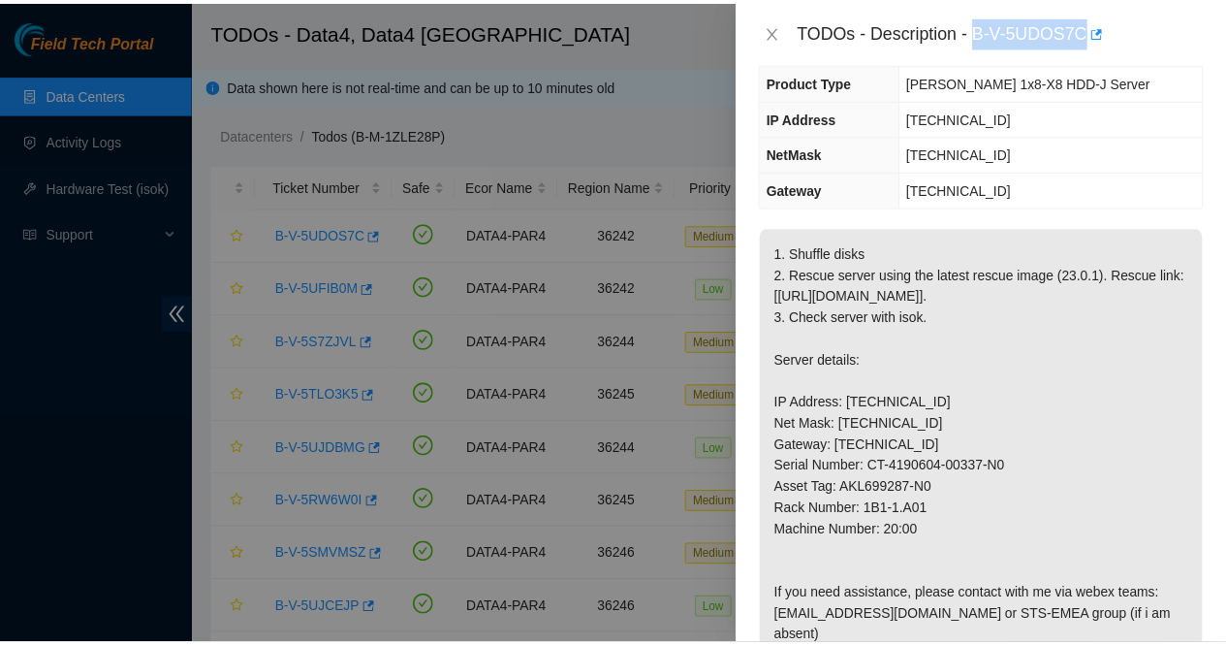
scroll to position [167, 0]
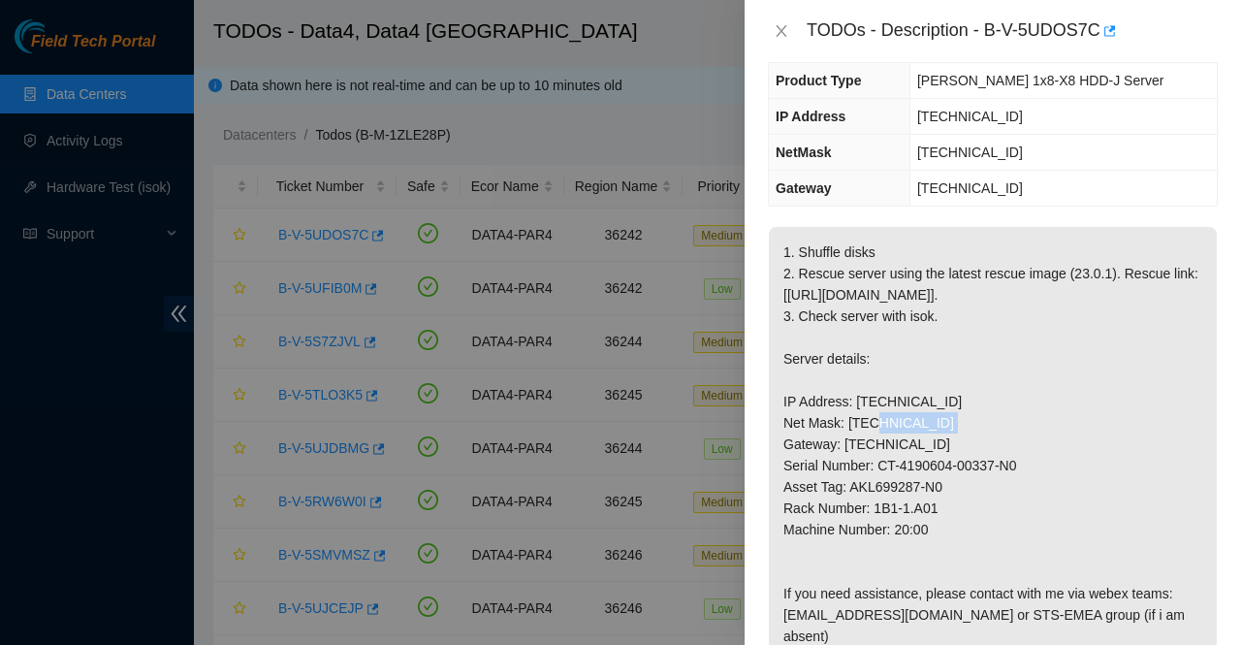
drag, startPoint x: 924, startPoint y: 440, endPoint x: 856, endPoint y: 445, distance: 68.0
click at [856, 445] on p "1. Shuffle disks 2. Rescue server using the latest rescue image (23.0.1). Rescu…" at bounding box center [993, 561] width 448 height 669
copy p "[TECHNICAL_ID]"
drag, startPoint x: 903, startPoint y: 484, endPoint x: 840, endPoint y: 489, distance: 63.2
click at [840, 489] on p "1. Shuffle disks 2. Rescue server using the latest rescue image (23.0.1). Rescu…" at bounding box center [993, 561] width 448 height 669
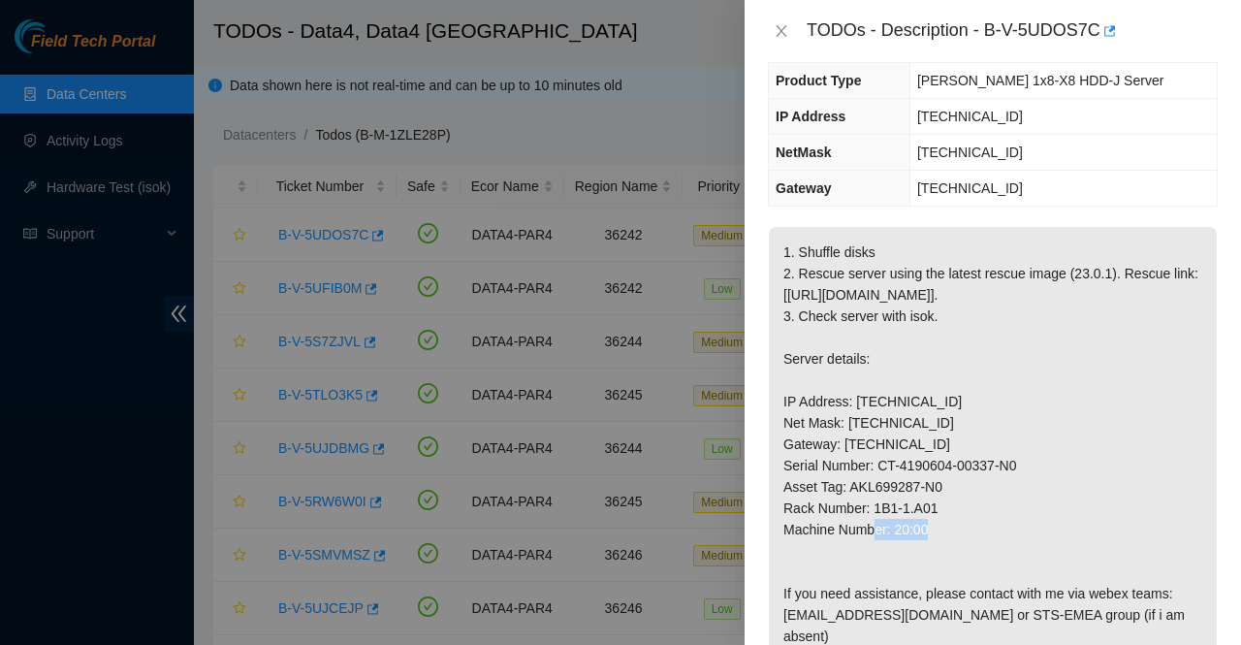
drag, startPoint x: 933, startPoint y: 550, endPoint x: 874, endPoint y: 549, distance: 59.1
click at [874, 549] on p "1. Shuffle disks 2. Rescue server using the latest rescue image (23.0.1). Rescu…" at bounding box center [993, 561] width 448 height 669
copy p "1B1-1.A01"
drag, startPoint x: 927, startPoint y: 571, endPoint x: 893, endPoint y: 571, distance: 33.9
click at [893, 571] on p "1. Shuffle disks 2. Rescue server using the latest rescue image (23.0.1). Rescu…" at bounding box center [993, 561] width 448 height 669
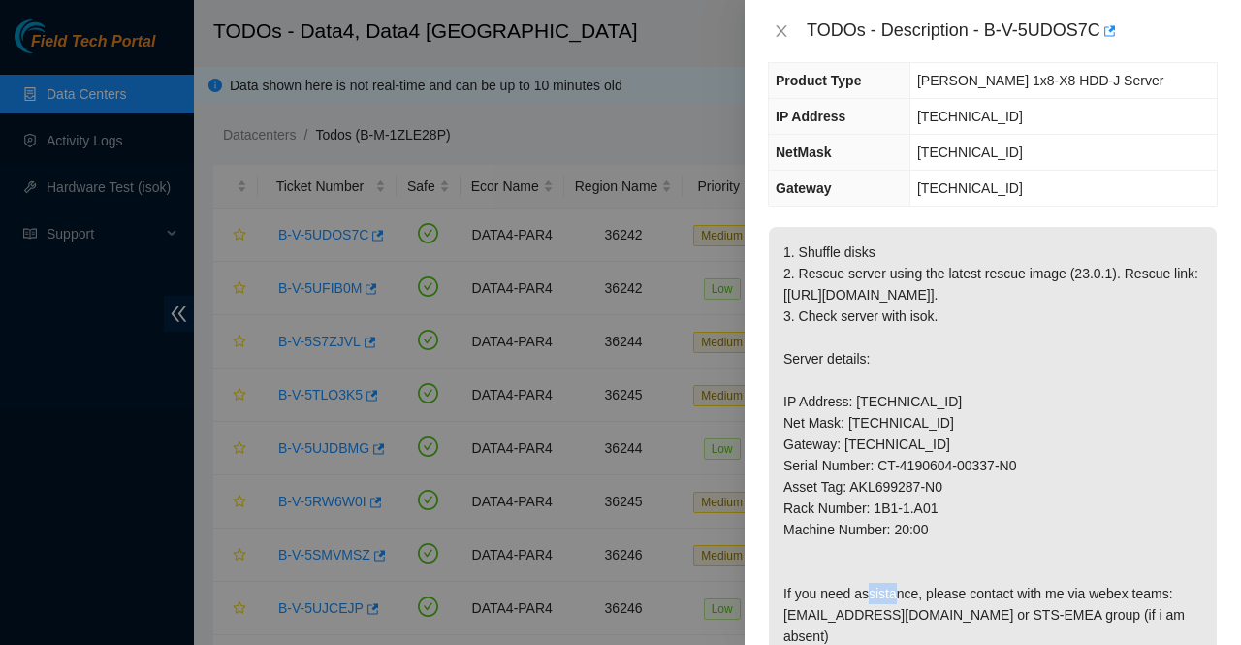
copy p "20:00"
drag, startPoint x: 923, startPoint y: 441, endPoint x: 862, endPoint y: 441, distance: 61.1
click at [862, 441] on p "1. Shuffle disks 2. Rescue server using the latest rescue image (23.0.1). Rescu…" at bounding box center [993, 561] width 448 height 669
drag, startPoint x: 929, startPoint y: 443, endPoint x: 851, endPoint y: 444, distance: 77.6
click at [851, 444] on p "1. Shuffle disks 2. Rescue server using the latest rescue image (23.0.1). Rescu…" at bounding box center [993, 561] width 448 height 669
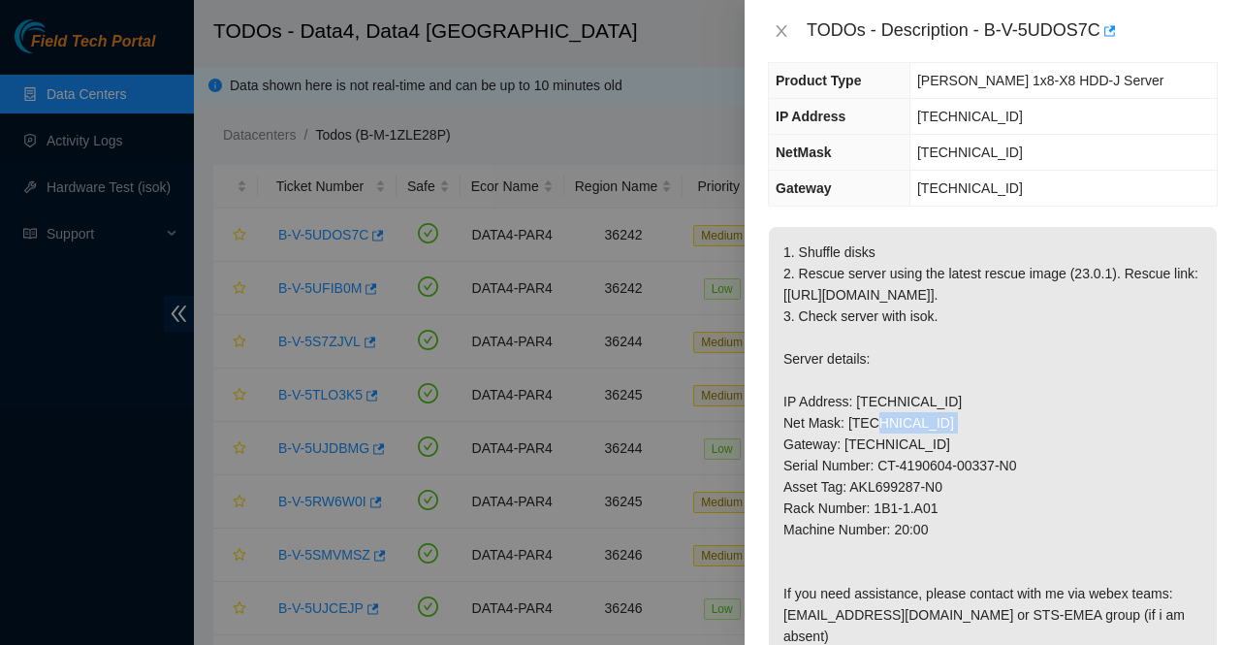
copy p "[TECHNICAL_ID]"
click at [771, 34] on button "Close" at bounding box center [781, 31] width 27 height 18
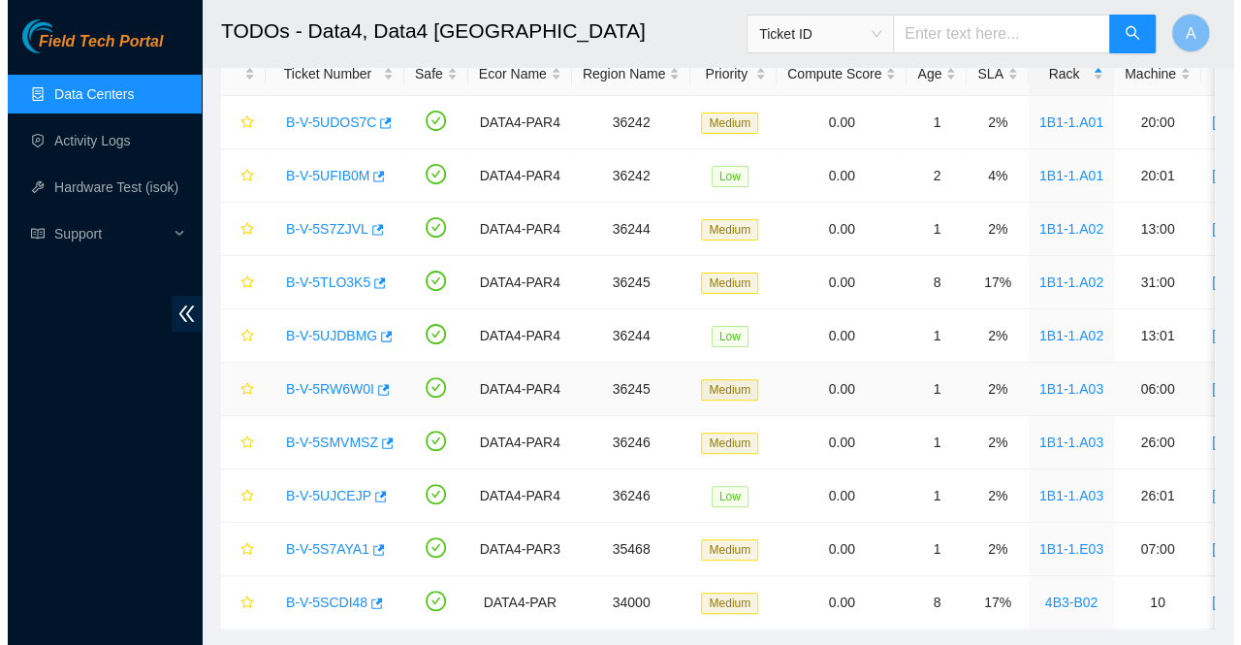
scroll to position [111, 0]
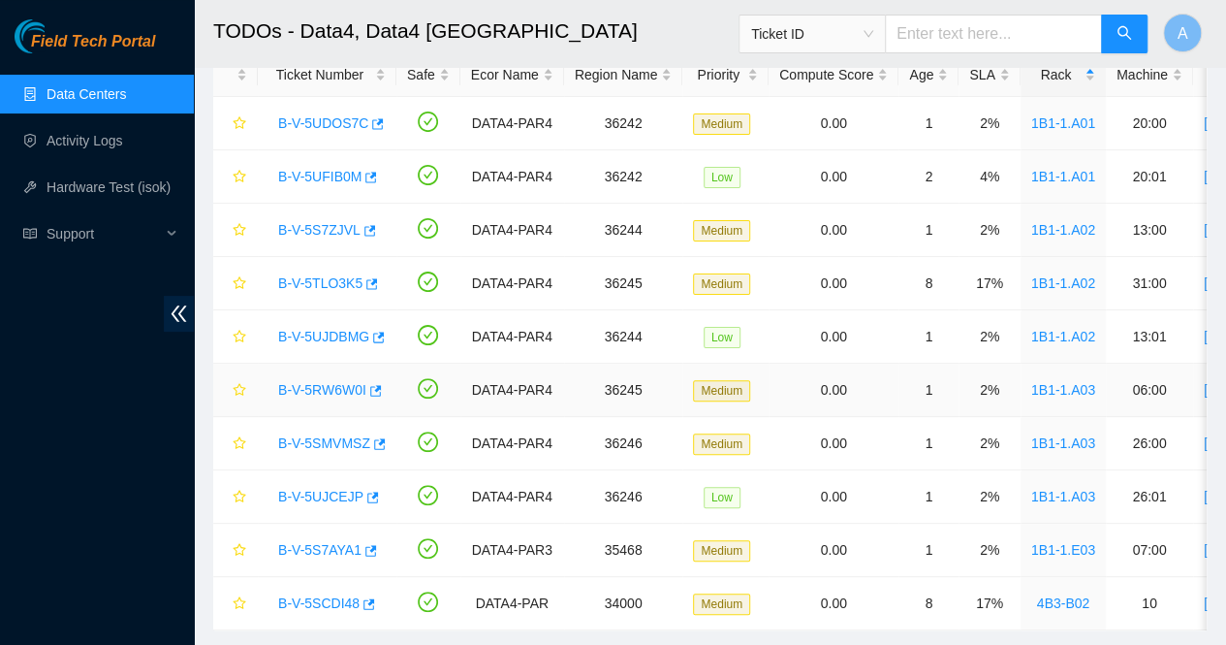
click at [331, 387] on link "B-V-5RW6W0I" at bounding box center [322, 390] width 88 height 16
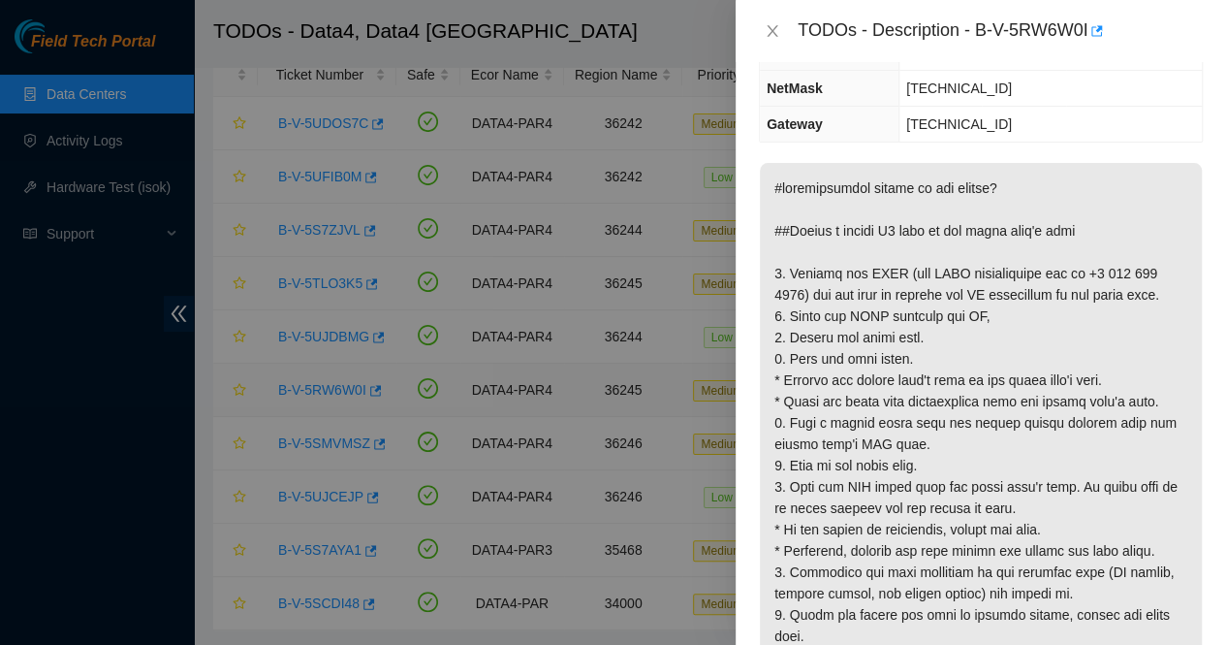
scroll to position [167, 0]
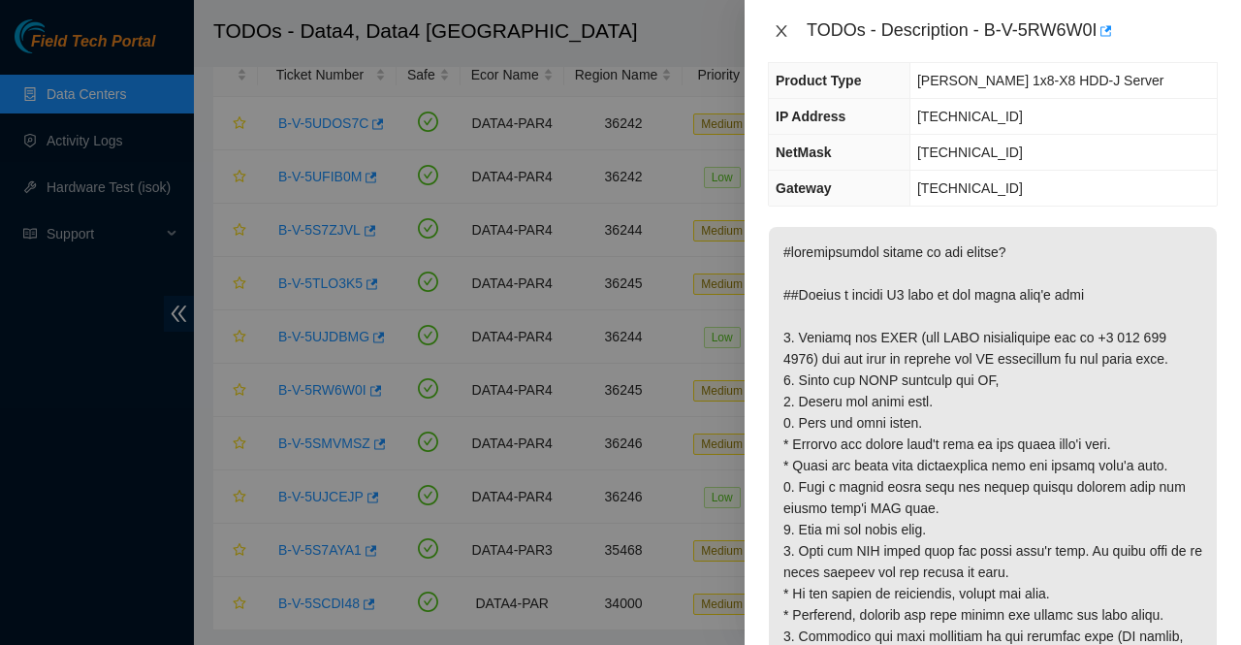
click at [780, 34] on icon "close" at bounding box center [782, 31] width 16 height 16
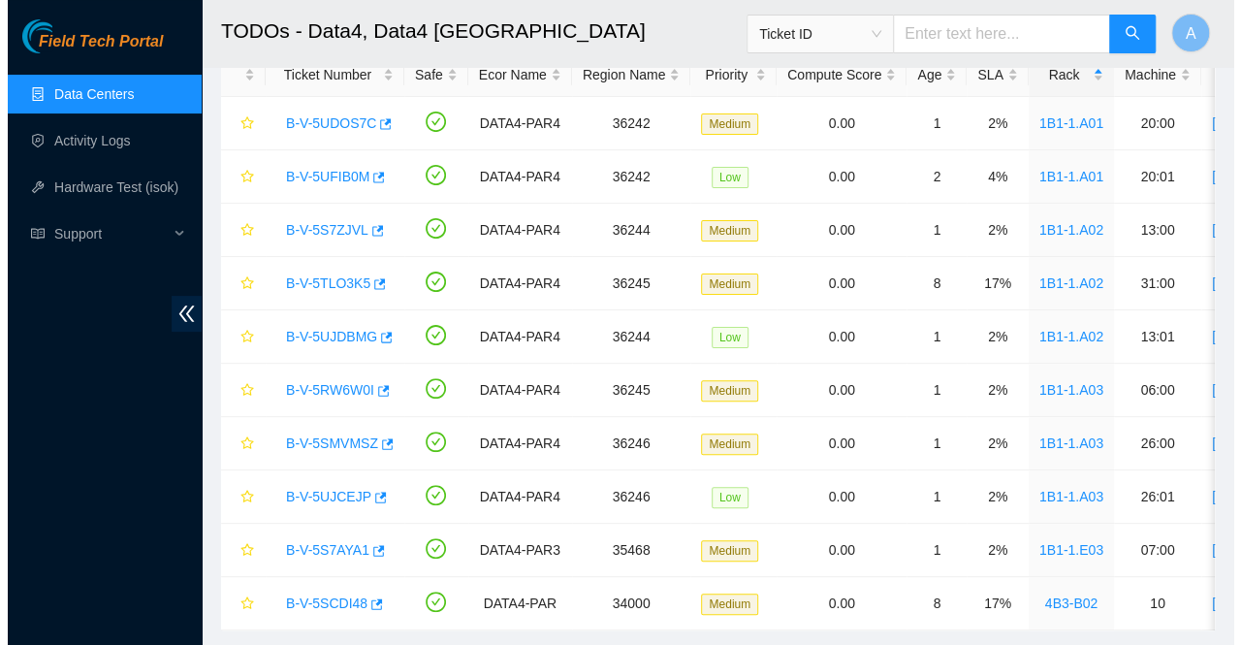
scroll to position [231, 0]
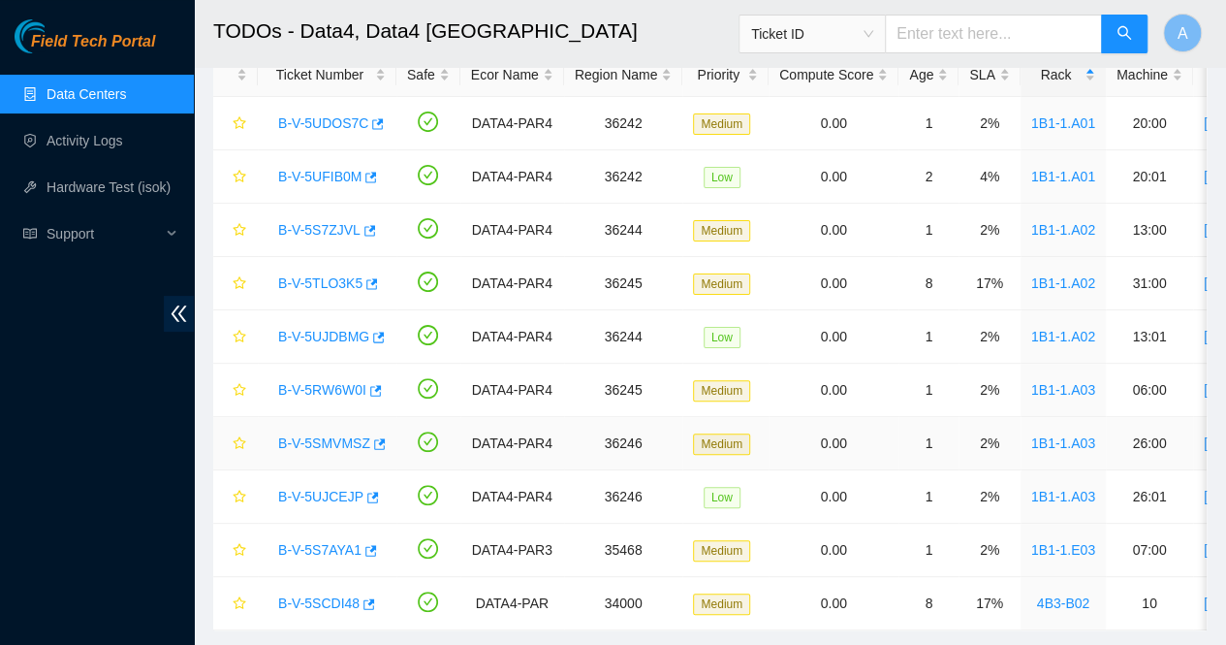
click at [341, 443] on link "B-V-5SMVMSZ" at bounding box center [324, 443] width 92 height 16
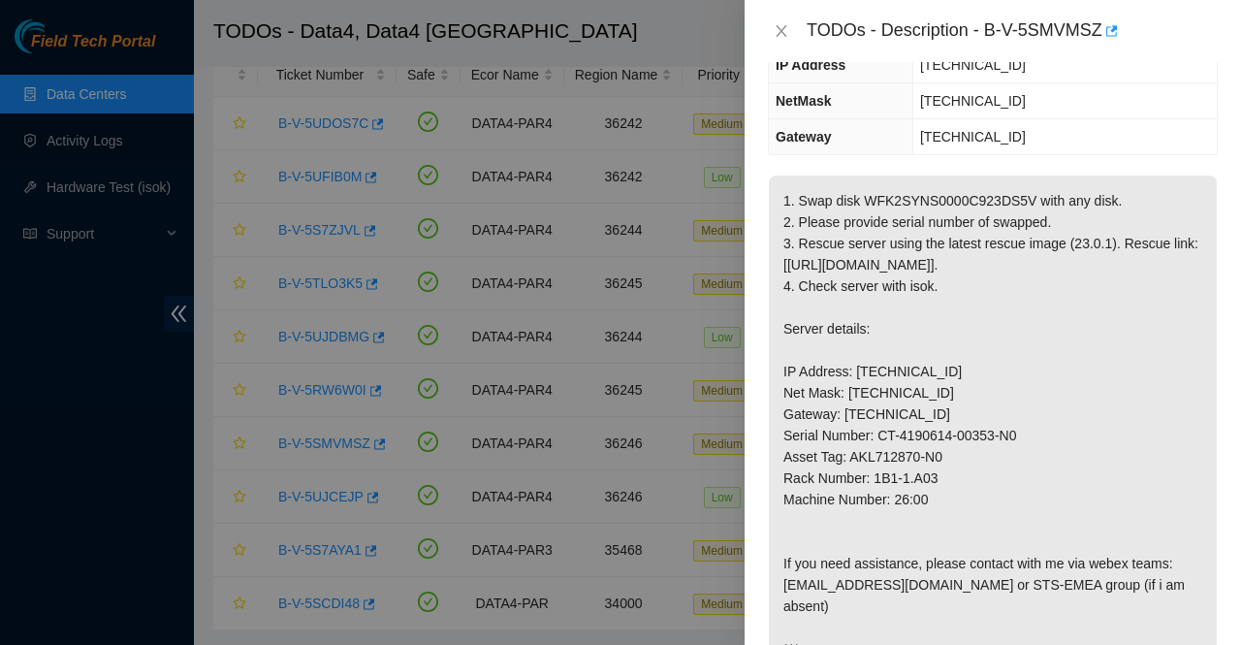
scroll to position [219, 0]
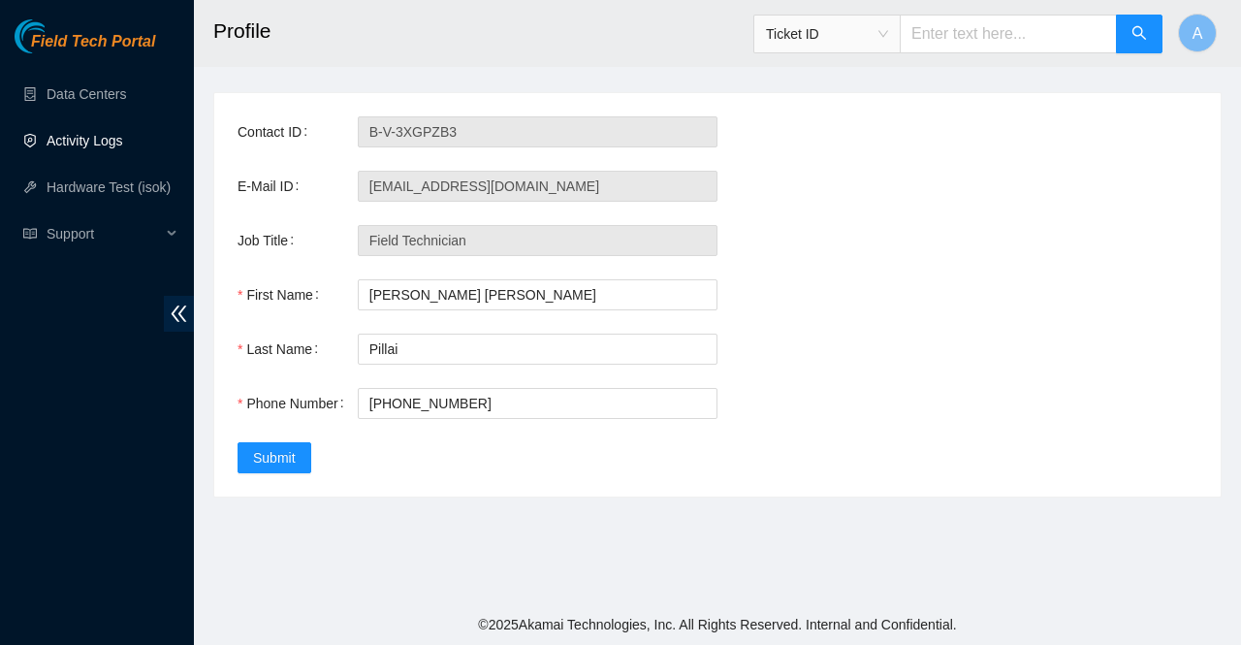
click at [64, 143] on link "Activity Logs" at bounding box center [85, 141] width 77 height 16
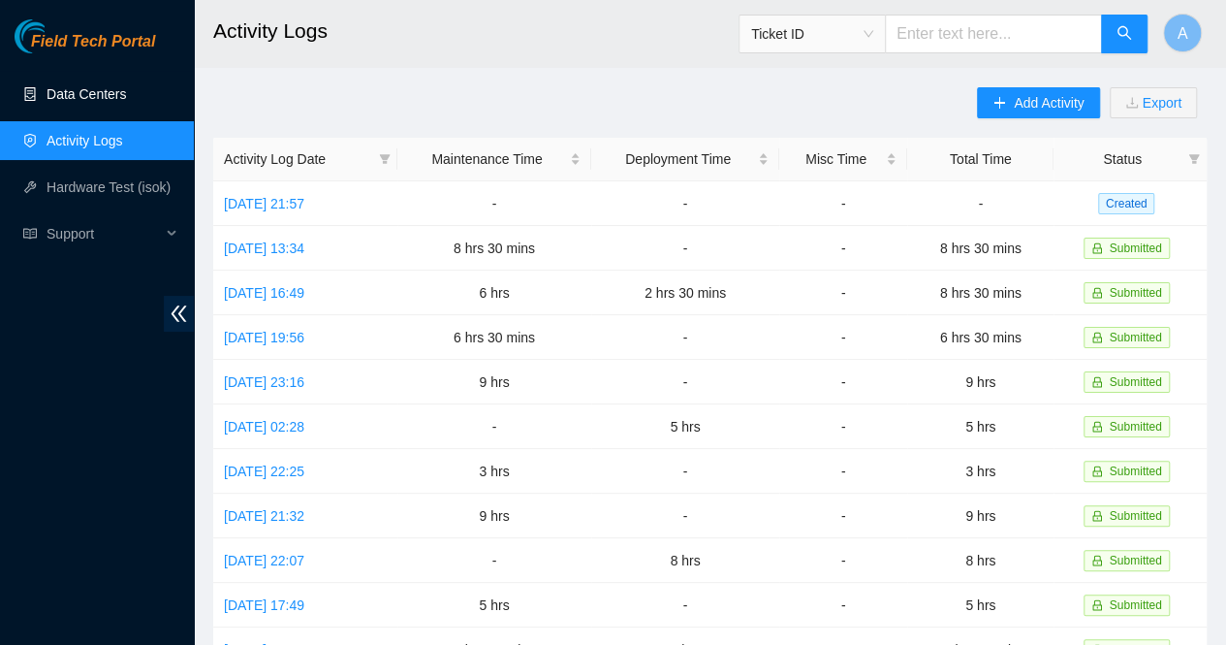
click at [119, 97] on link "Data Centers" at bounding box center [86, 94] width 79 height 16
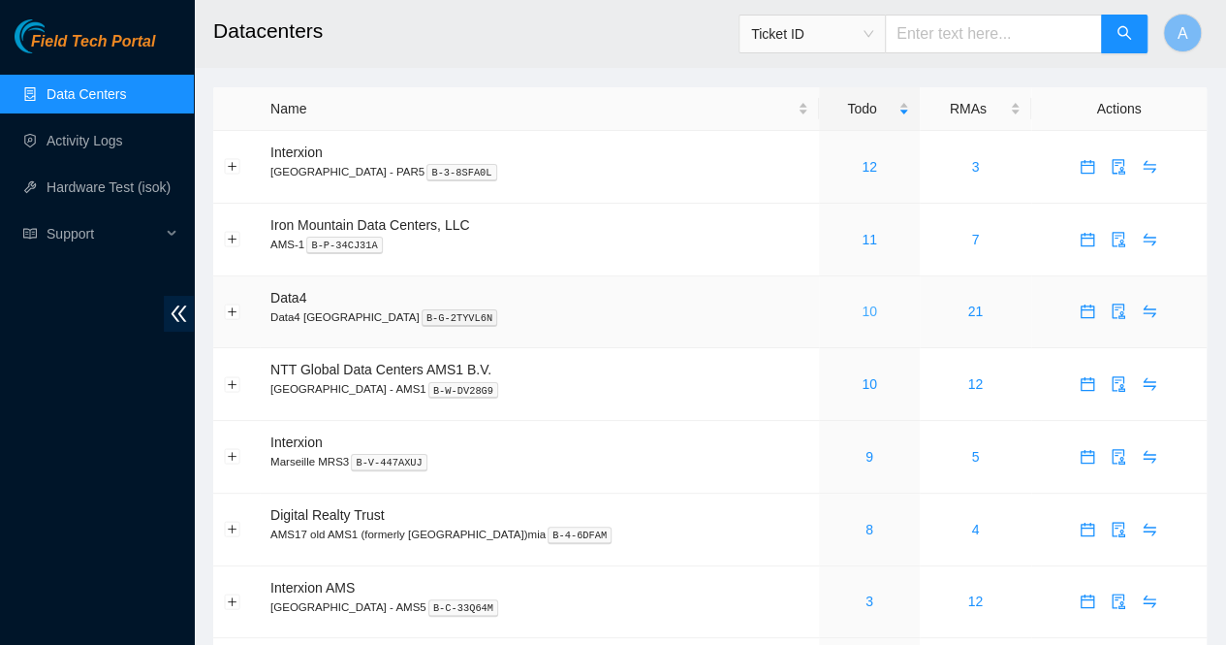
click at [865, 317] on link "10" at bounding box center [870, 311] width 16 height 16
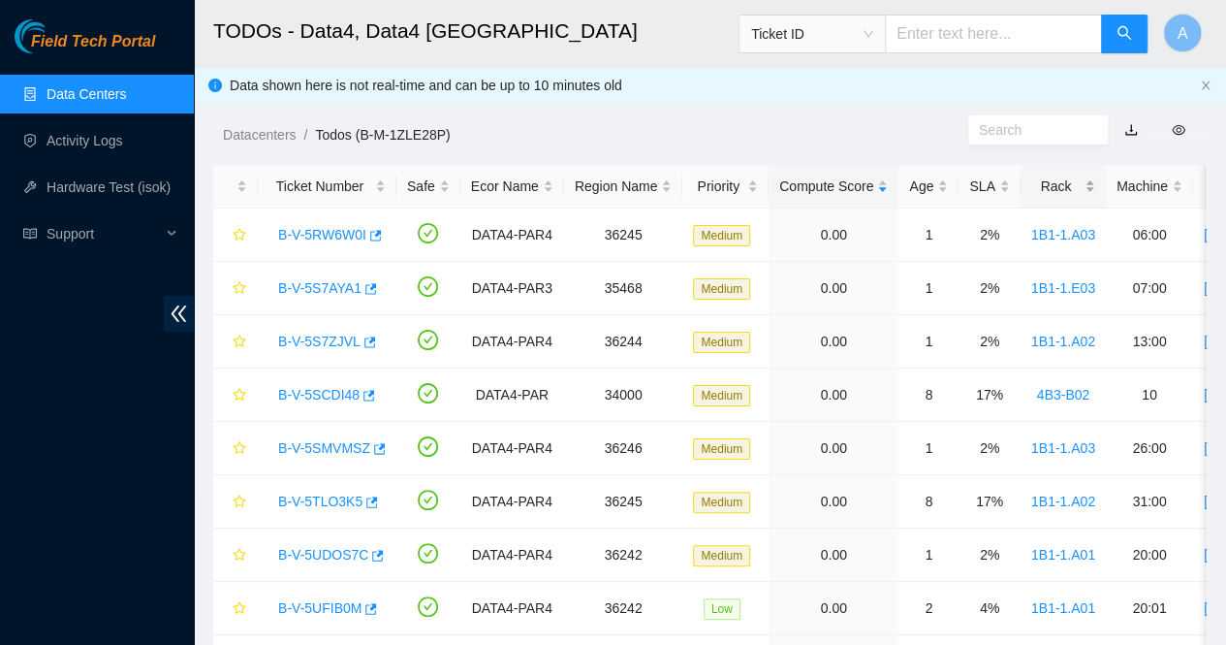
click at [1080, 188] on div "Rack" at bounding box center [1064, 185] width 64 height 21
click at [319, 397] on link "B-V-5TLO3K5" at bounding box center [320, 395] width 84 height 16
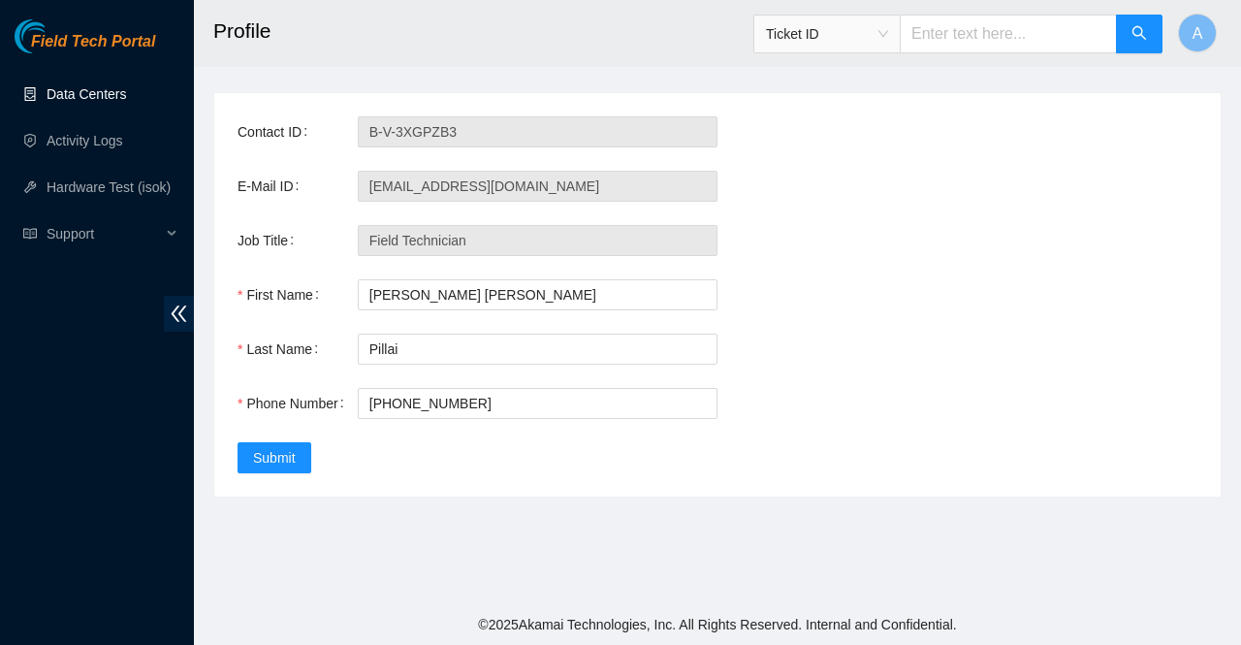
click at [80, 98] on link "Data Centers" at bounding box center [86, 94] width 79 height 16
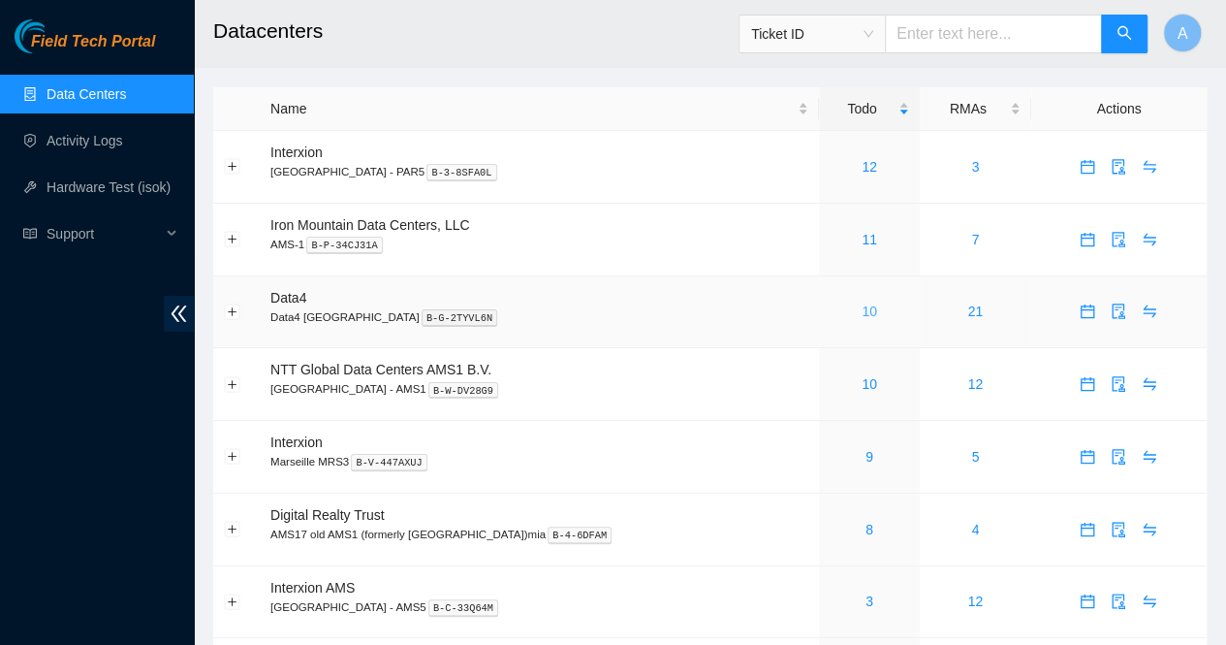
click at [865, 311] on link "10" at bounding box center [870, 311] width 16 height 16
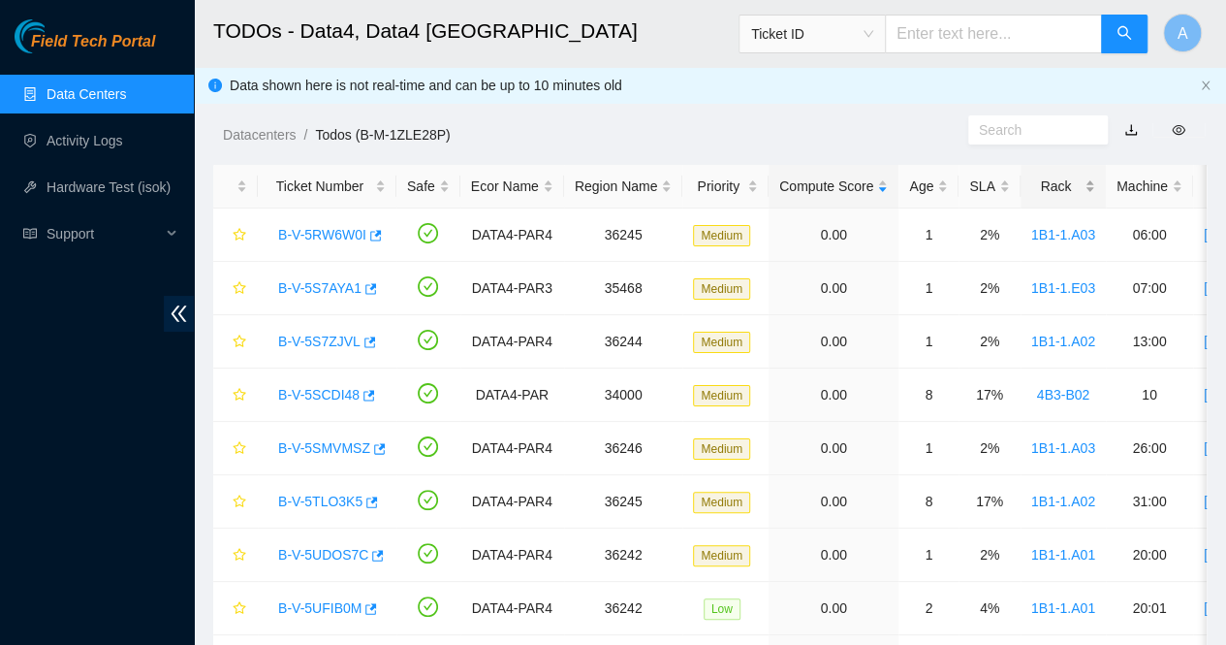
click at [1080, 188] on div "Rack" at bounding box center [1064, 185] width 64 height 21
click at [1085, 185] on div "Rack" at bounding box center [1064, 185] width 64 height 21
click at [310, 449] on link "B-V-5UJDBMG" at bounding box center [323, 448] width 91 height 16
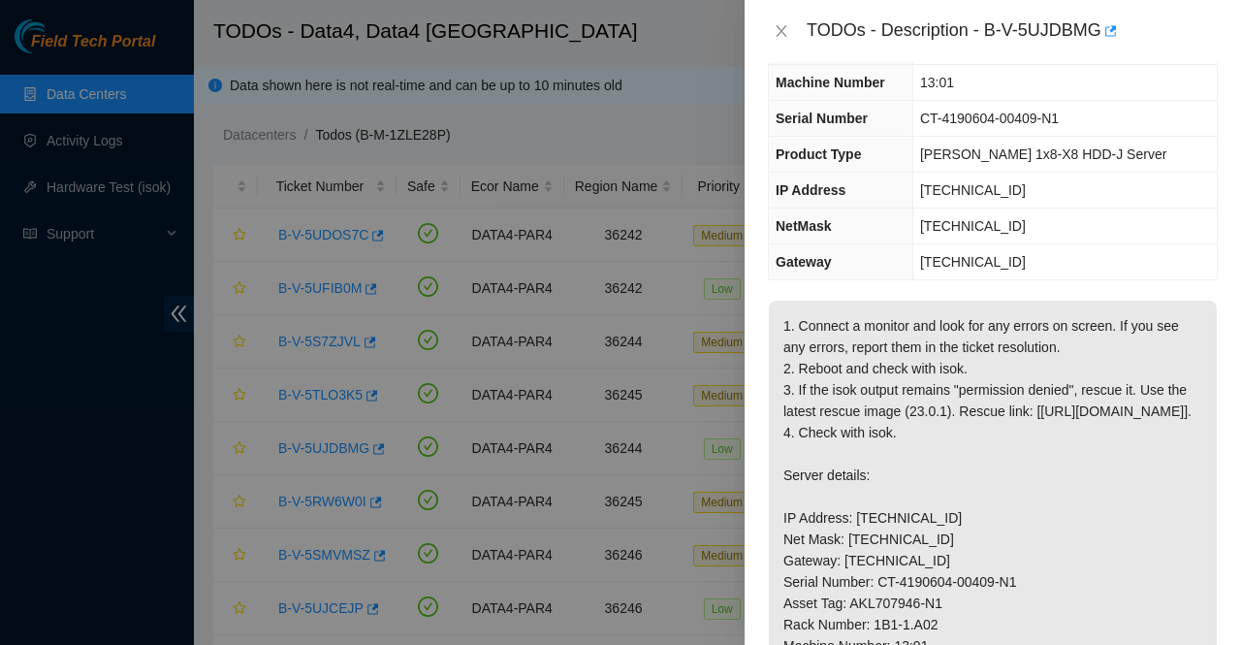
scroll to position [99, 0]
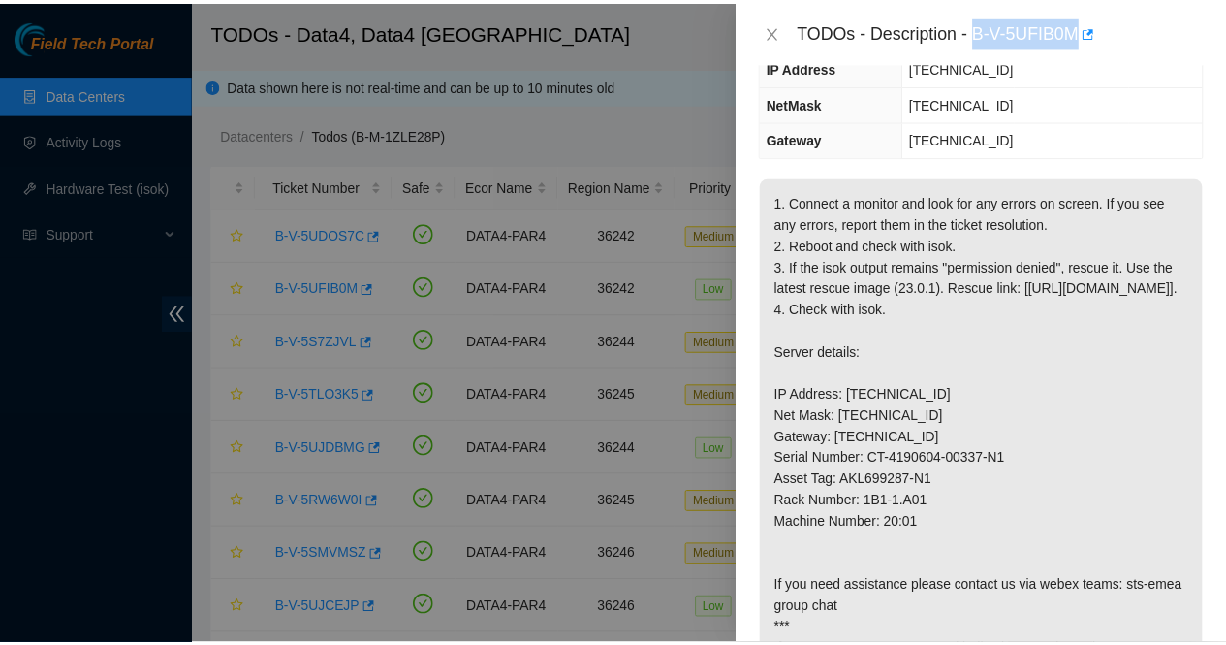
scroll to position [229, 0]
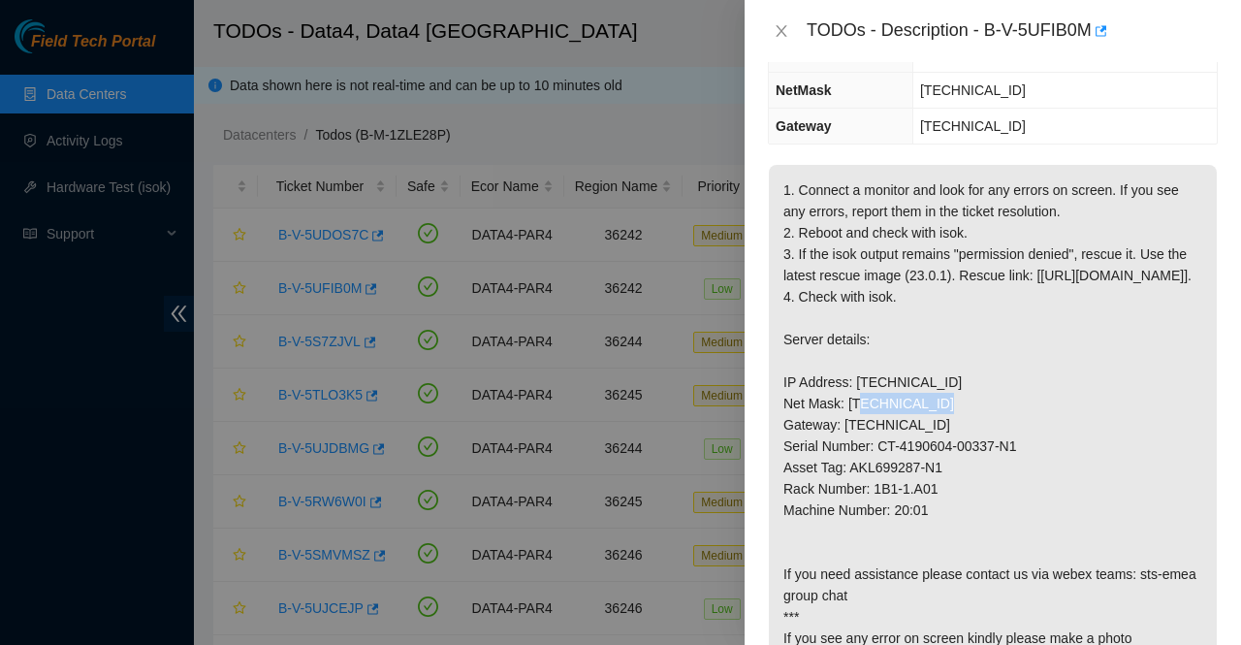
drag, startPoint x: 925, startPoint y: 420, endPoint x: 855, endPoint y: 415, distance: 70.0
click at [855, 415] on p "1. Connect a monitor and look for any errors on screen. If you see any errors, …" at bounding box center [993, 435] width 448 height 541
copy p "[TECHNICAL_ID]"
drag, startPoint x: 928, startPoint y: 439, endPoint x: 849, endPoint y: 439, distance: 78.5
click at [849, 439] on p "1. Connect a monitor and look for any errors on screen. If you see any errors, …" at bounding box center [993, 435] width 448 height 541
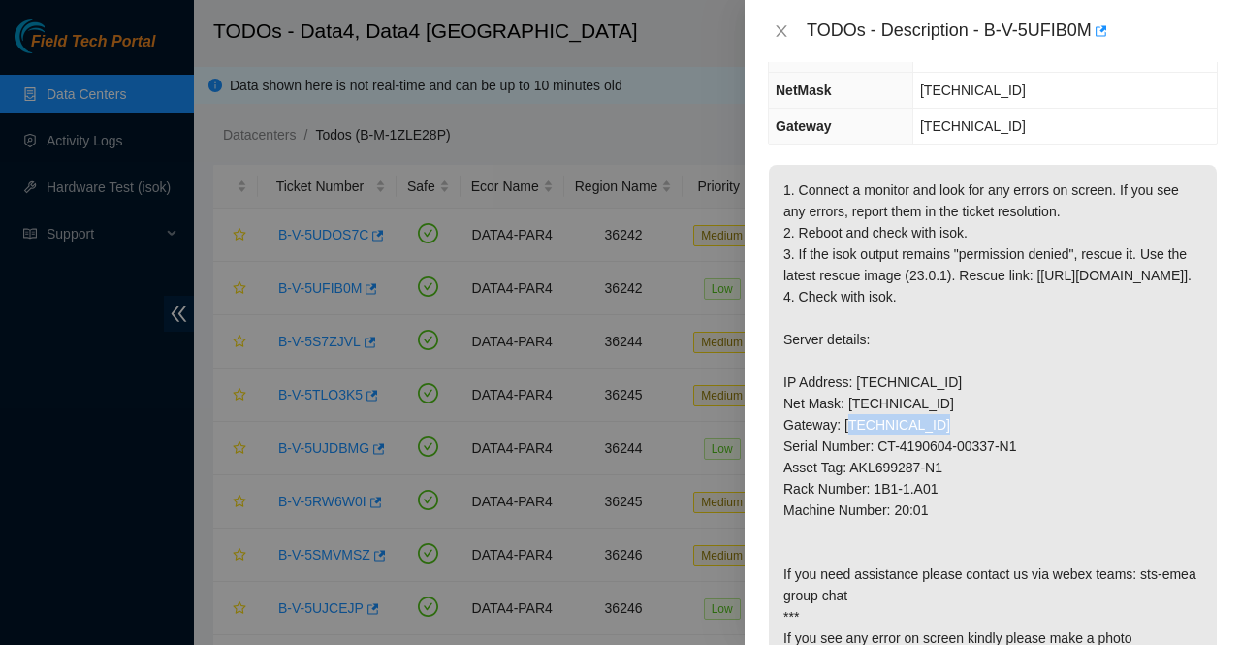
copy p "[TECHNICAL_ID]"
drag, startPoint x: 931, startPoint y: 527, endPoint x: 873, endPoint y: 526, distance: 58.2
click at [873, 526] on p "1. Connect a monitor and look for any errors on screen. If you see any errors, …" at bounding box center [993, 435] width 448 height 541
copy p "1B1-1.A01"
drag, startPoint x: 927, startPoint y: 546, endPoint x: 894, endPoint y: 542, distance: 33.2
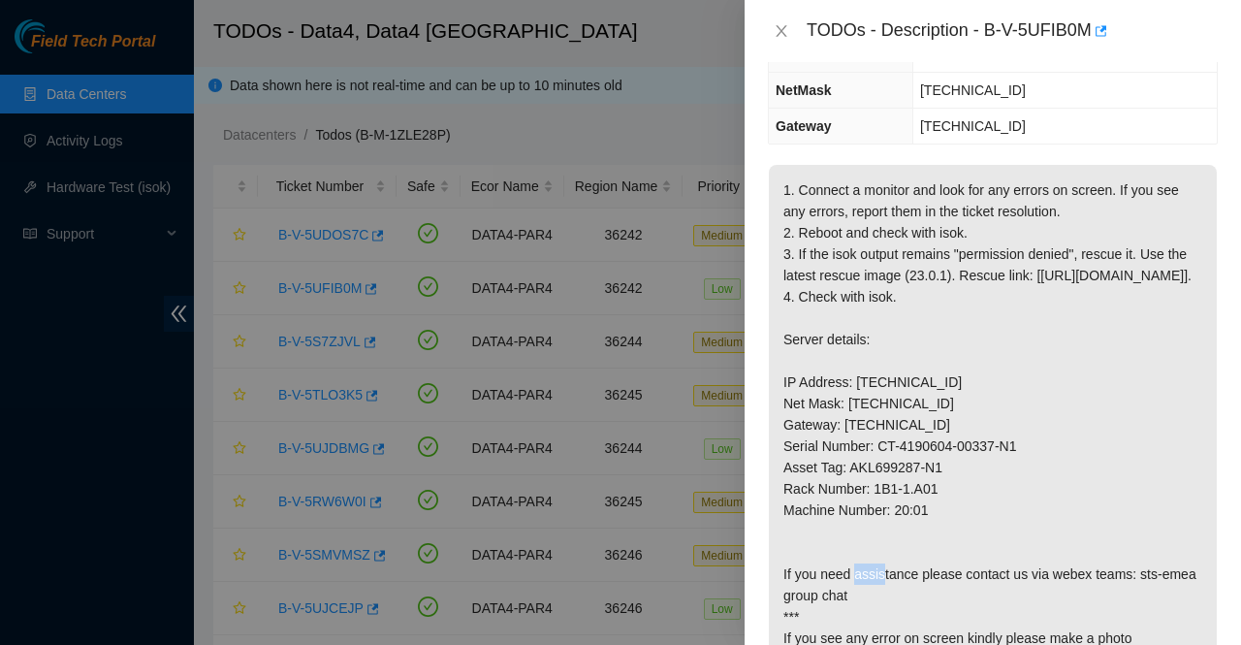
click at [894, 542] on p "1. Connect a monitor and look for any errors on screen. If you see any errors, …" at bounding box center [993, 435] width 448 height 541
copy p "20:01"
drag, startPoint x: 926, startPoint y: 422, endPoint x: 851, endPoint y: 425, distance: 74.7
click at [851, 425] on p "1. Connect a monitor and look for any errors on screen. If you see any errors, …" at bounding box center [993, 435] width 448 height 541
copy p "[TECHNICAL_ID]"
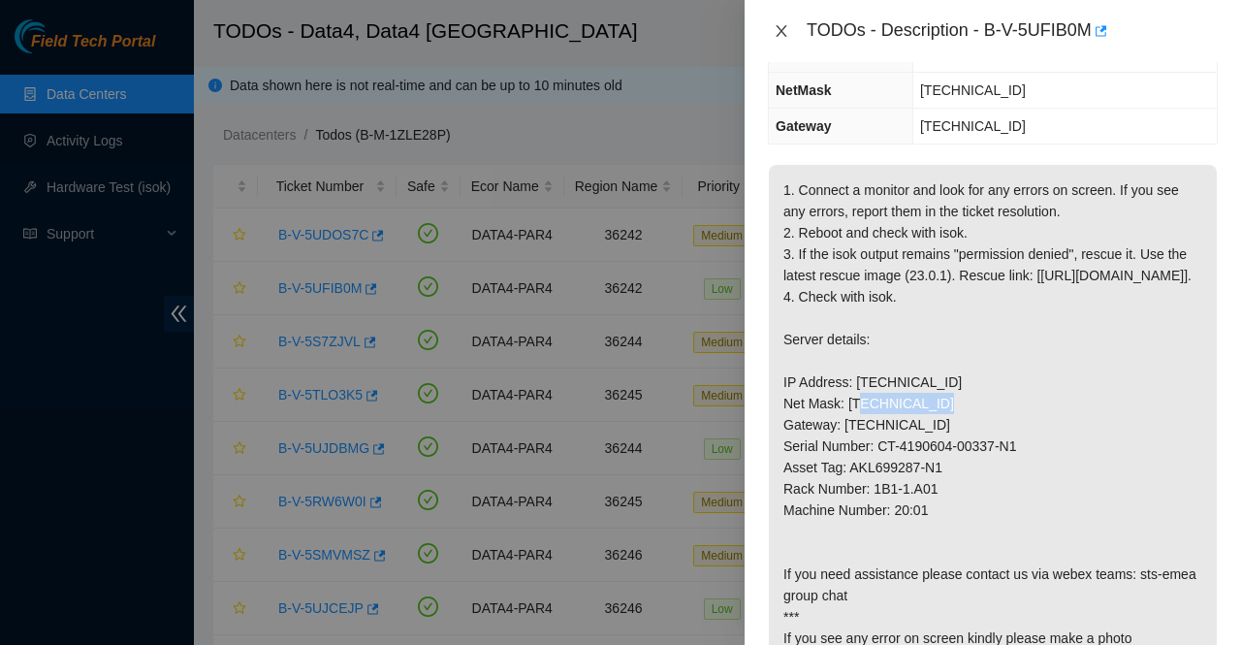
click at [788, 33] on icon "close" at bounding box center [782, 31] width 16 height 16
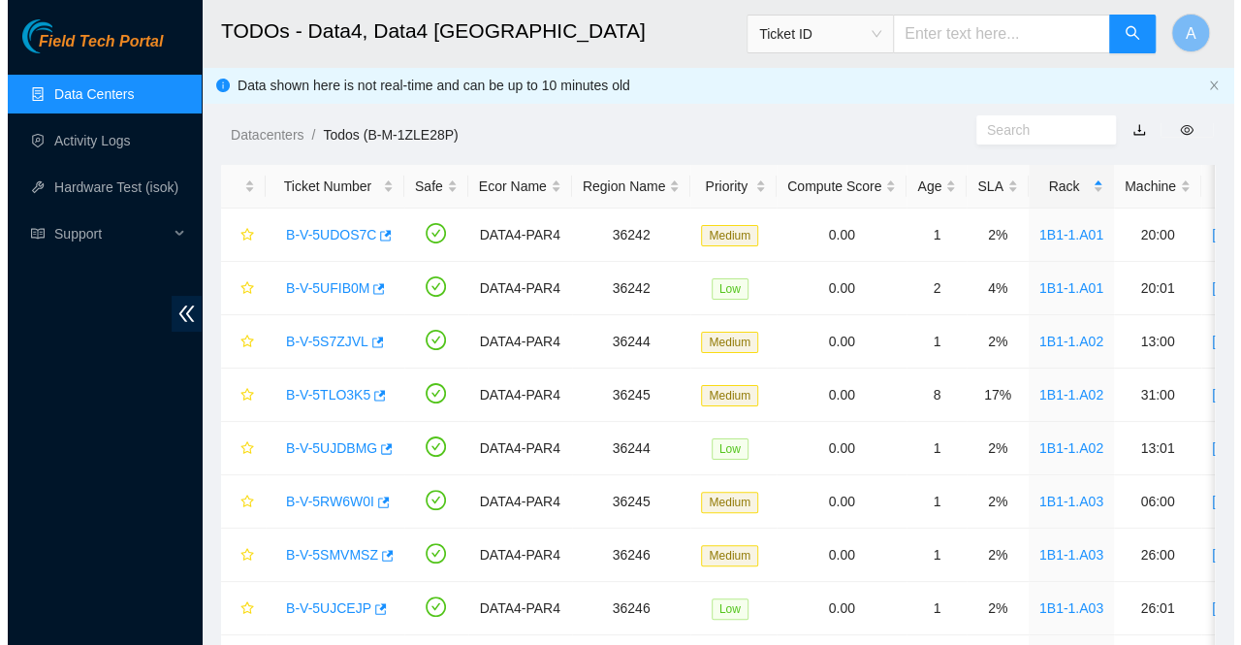
scroll to position [293, 0]
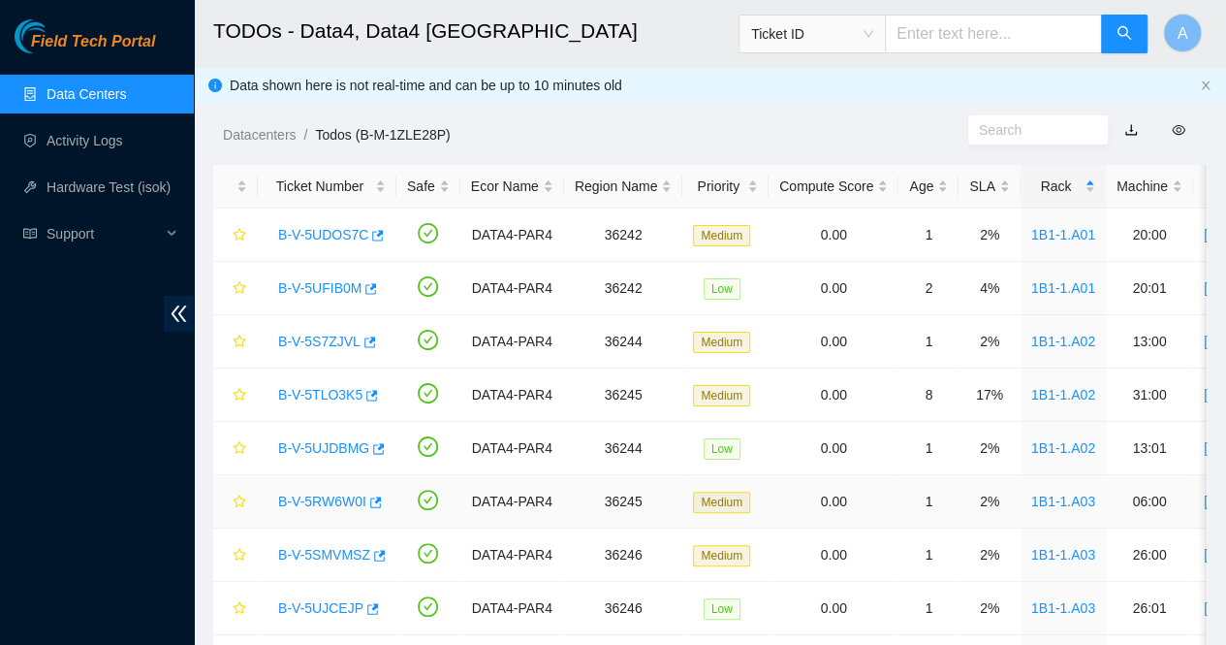
click at [328, 499] on link "B-V-5RW6W0I" at bounding box center [322, 501] width 88 height 16
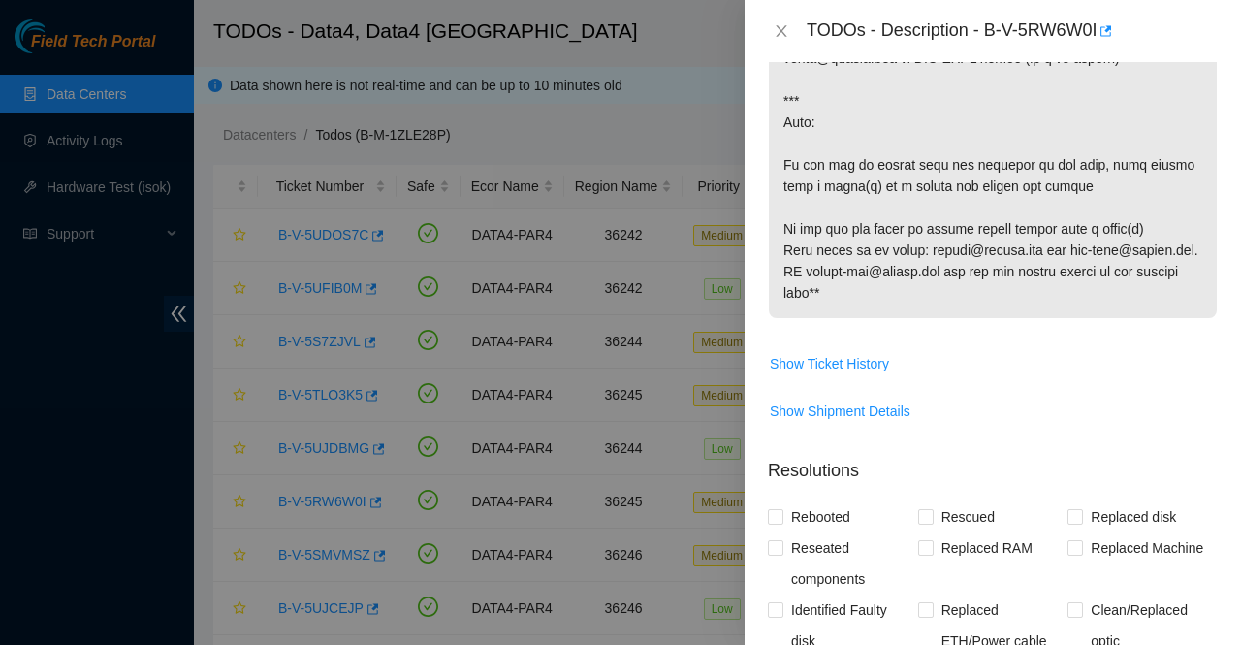
scroll to position [1288, 0]
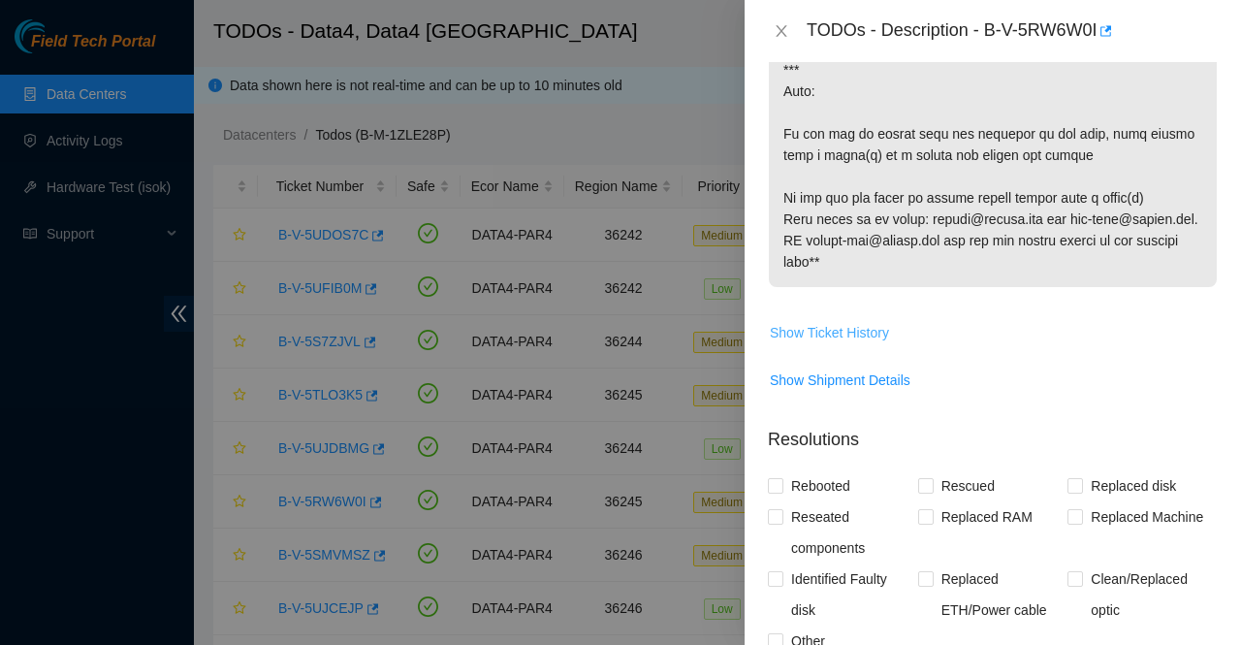
click at [847, 343] on span "Show Ticket History" at bounding box center [829, 332] width 119 height 21
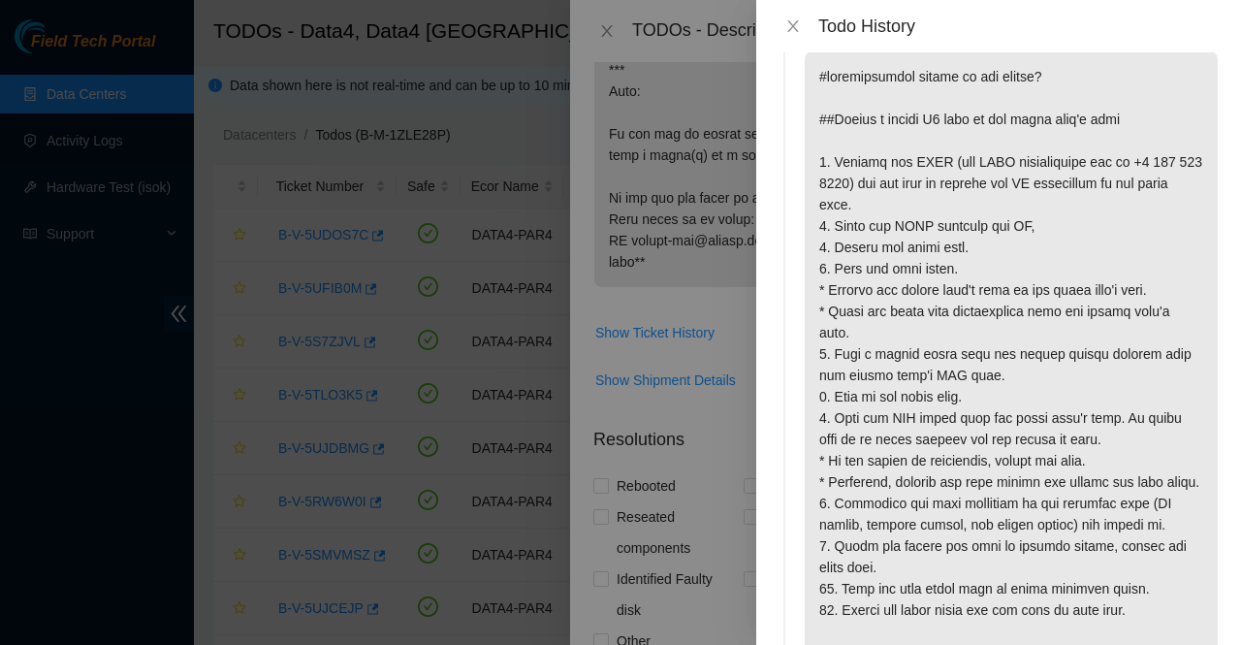
scroll to position [0, 0]
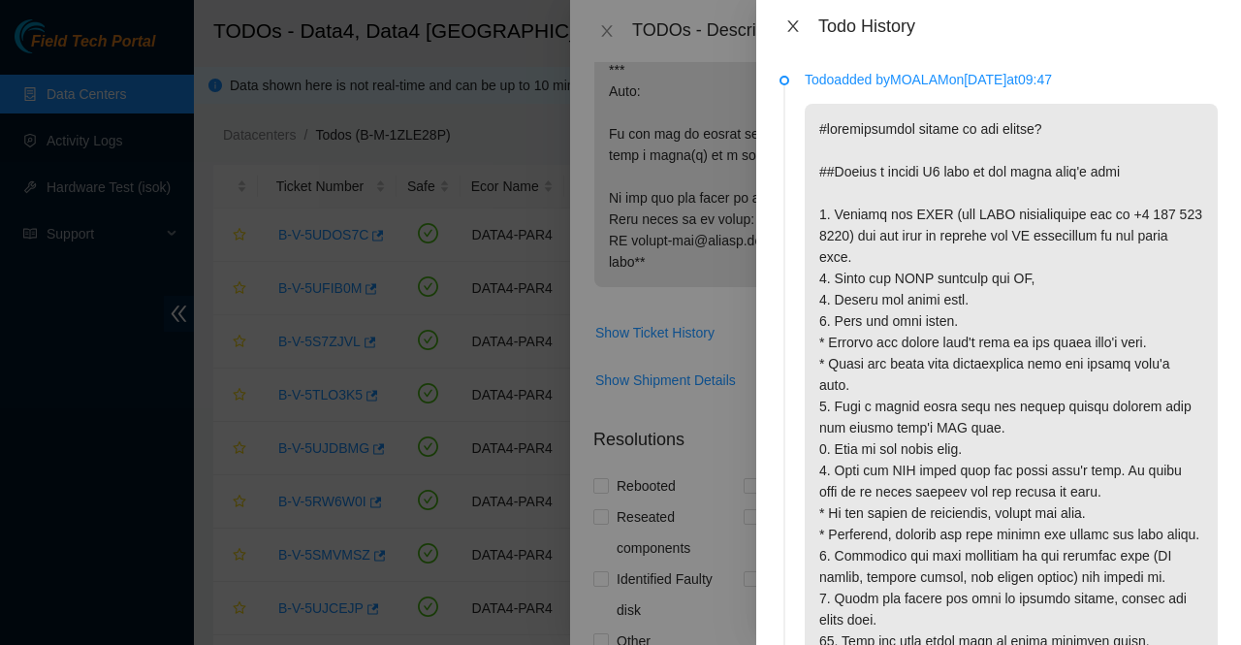
click at [794, 20] on icon "close" at bounding box center [793, 26] width 16 height 16
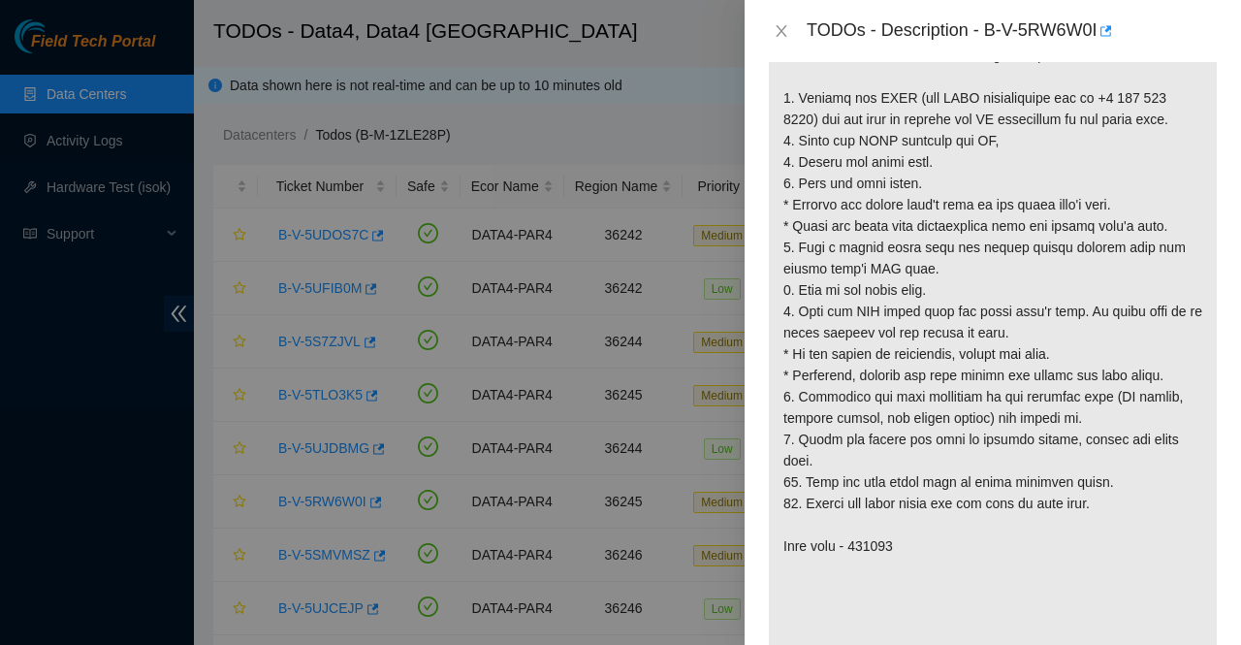
scroll to position [401, 0]
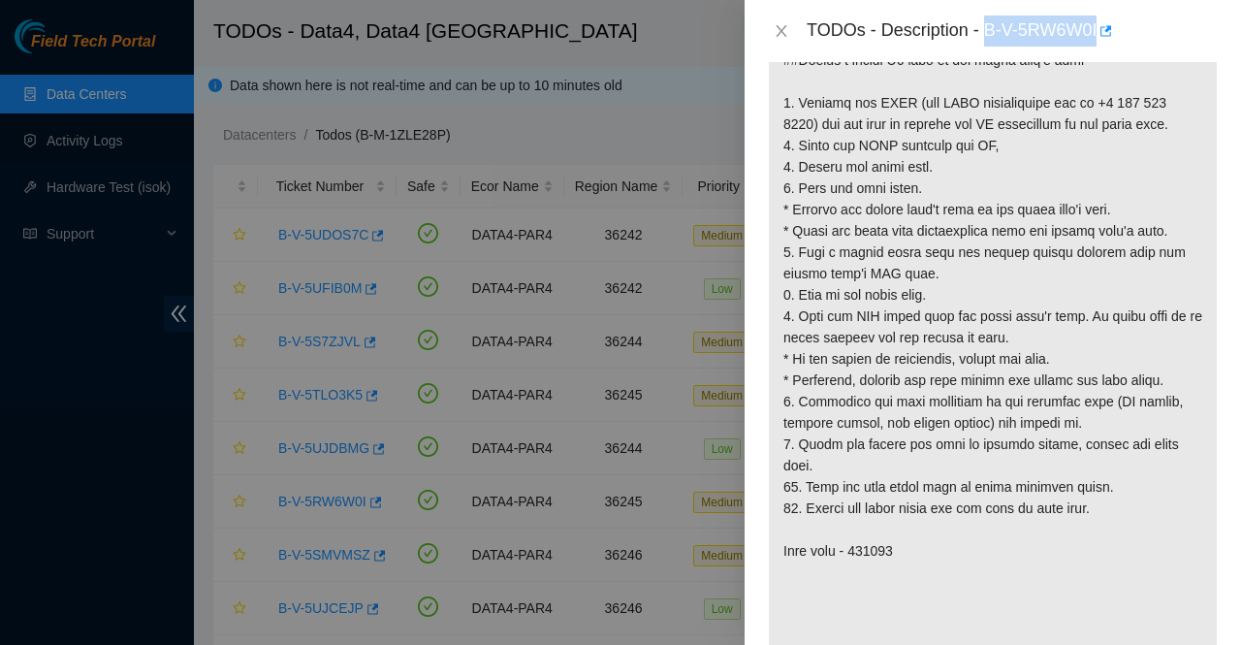
drag, startPoint x: 985, startPoint y: 26, endPoint x: 1102, endPoint y: 48, distance: 119.2
click at [1102, 48] on div "TODOs - Description - B-V-5RW6W0I" at bounding box center [993, 31] width 496 height 62
copy div "B-V-5RW6W0I"
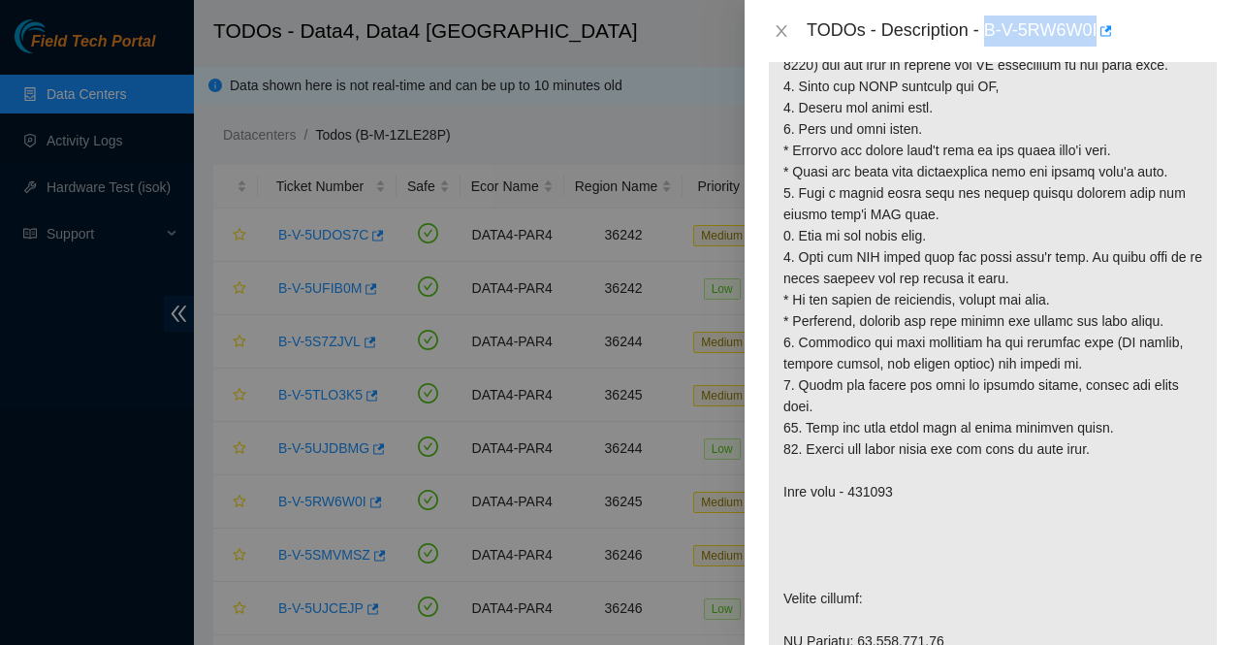
scroll to position [461, 0]
click at [962, 270] on p at bounding box center [993, 522] width 448 height 1181
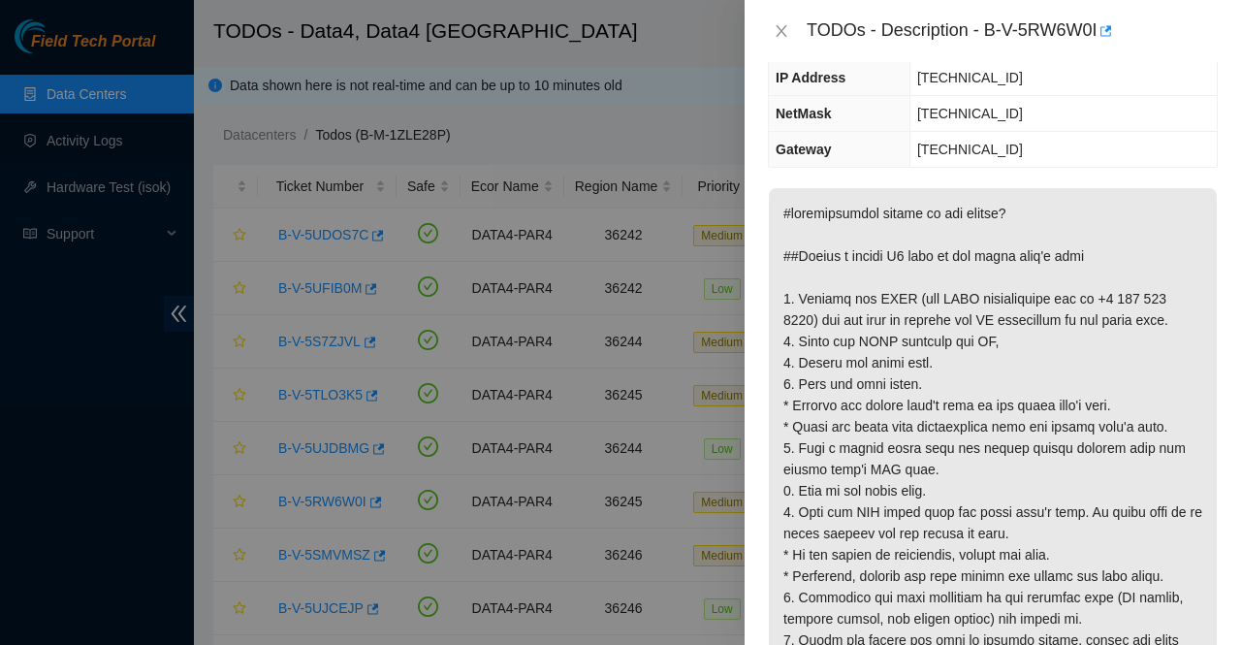
scroll to position [202, 0]
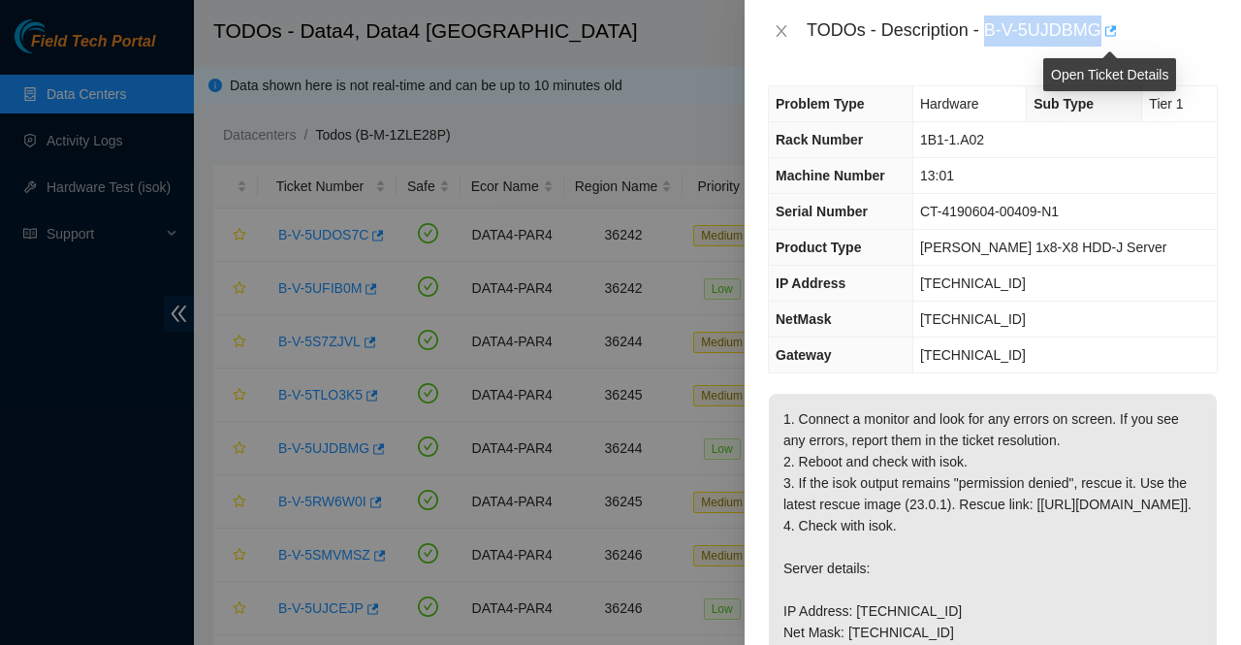
drag, startPoint x: 985, startPoint y: 26, endPoint x: 1103, endPoint y: 41, distance: 119.2
click at [1103, 41] on div "TODOs - Description - B-V-5UJDBMG" at bounding box center [1012, 31] width 411 height 31
copy div "B-V-5UJDBMG"
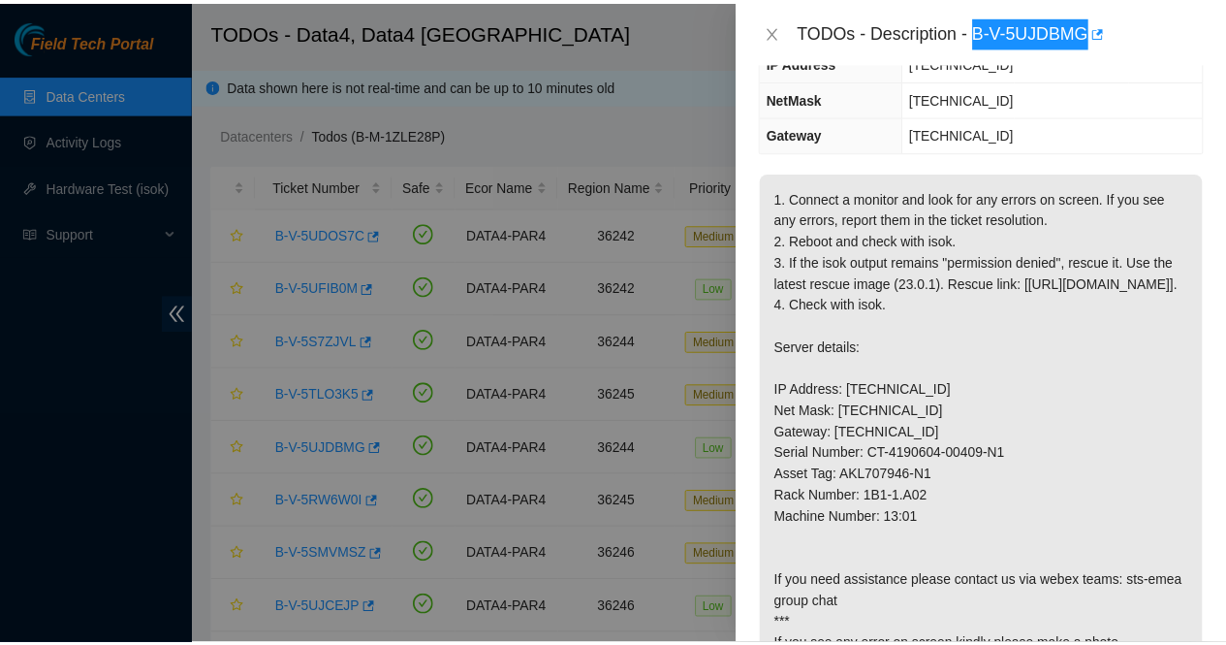
scroll to position [270, 0]
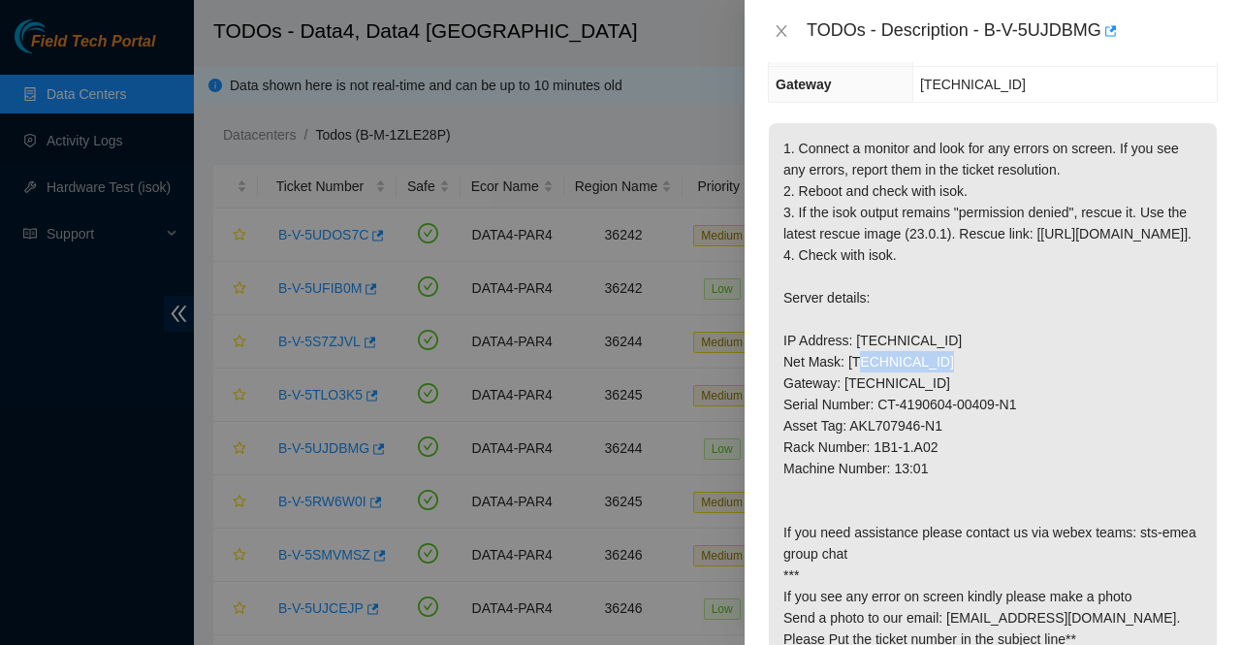
drag, startPoint x: 933, startPoint y: 378, endPoint x: 853, endPoint y: 379, distance: 79.5
click at [853, 379] on p "1. Connect a monitor and look for any errors on screen. If you see any errors, …" at bounding box center [993, 393] width 448 height 541
copy p "[TECHNICAL_ID]"
drag, startPoint x: 944, startPoint y: 395, endPoint x: 847, endPoint y: 405, distance: 97.5
click at [847, 405] on p "1. Connect a monitor and look for any errors on screen. If you see any errors, …" at bounding box center [993, 393] width 448 height 541
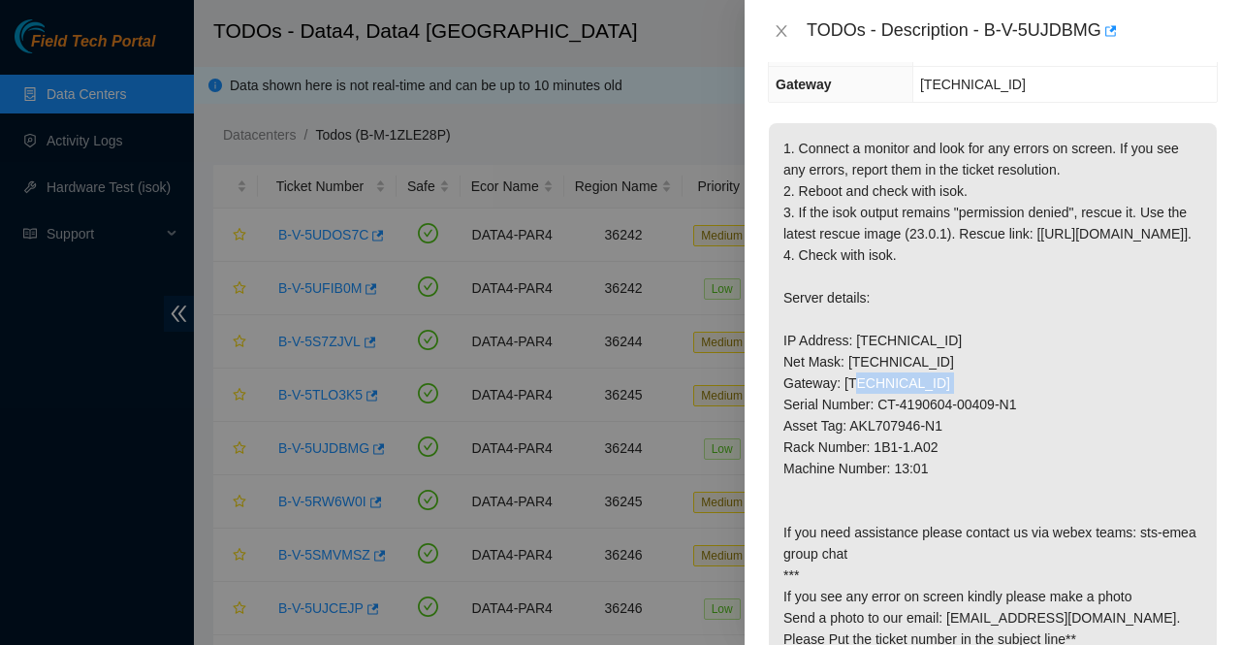
copy p "255.255.255.128"
drag, startPoint x: 938, startPoint y: 485, endPoint x: 873, endPoint y: 484, distance: 65.9
click at [873, 484] on p "1. Connect a monitor and look for any errors on screen. If you see any errors, …" at bounding box center [993, 393] width 448 height 541
copy p "1B1-1.A02"
drag, startPoint x: 924, startPoint y: 513, endPoint x: 895, endPoint y: 513, distance: 29.1
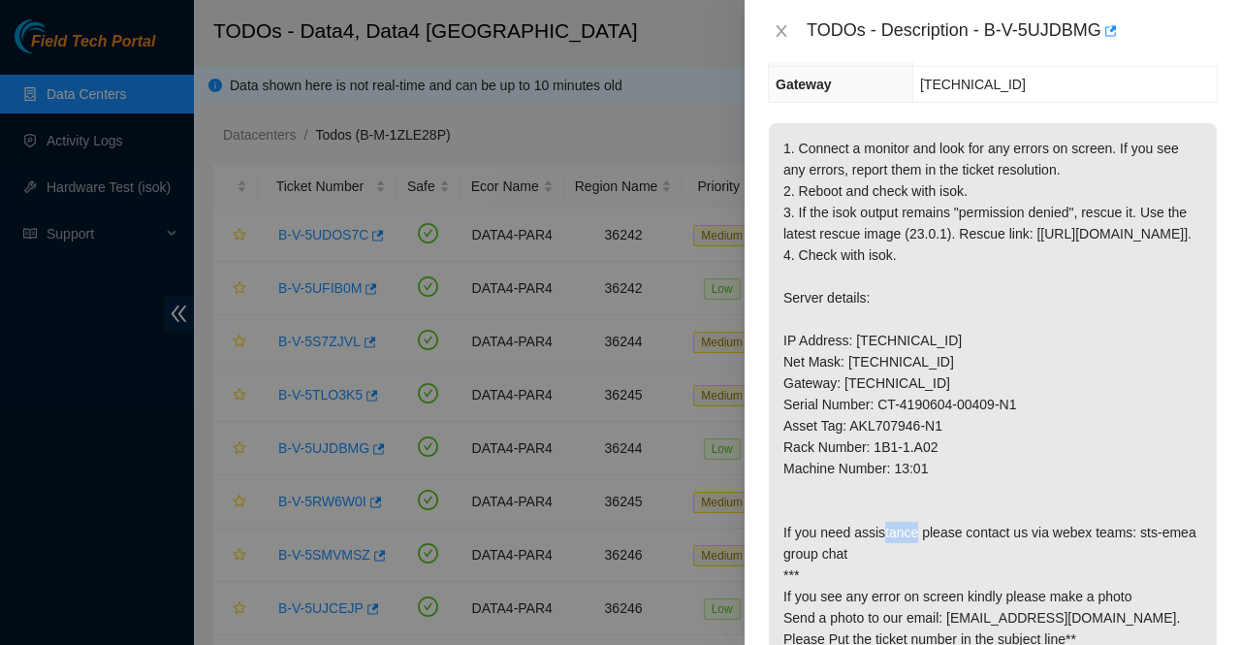
click at [895, 513] on p "1. Connect a monitor and look for any errors on screen. If you see any errors, …" at bounding box center [993, 393] width 448 height 541
copy p "13:01"
drag, startPoint x: 918, startPoint y: 425, endPoint x: 843, endPoint y: 423, distance: 74.7
click at [843, 423] on p "1. Connect a monitor and look for any errors on screen. If you see any errors, …" at bounding box center [993, 393] width 448 height 541
copy p "95.100.203.1"
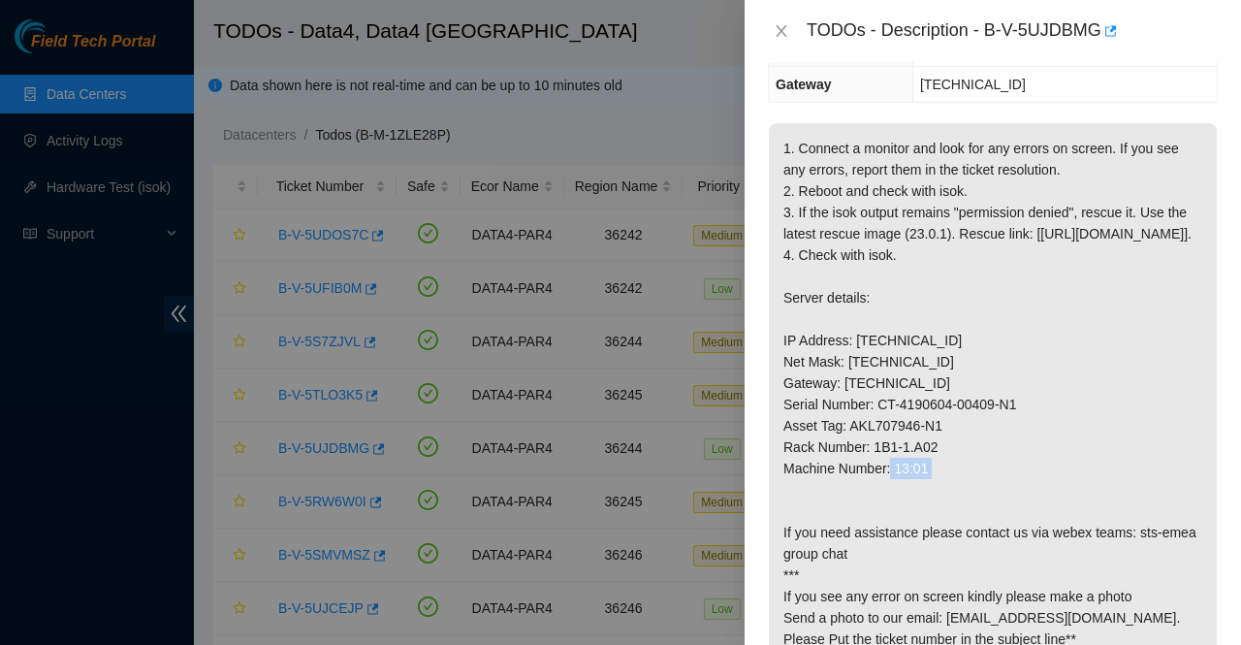
drag, startPoint x: 933, startPoint y: 491, endPoint x: 873, endPoint y: 486, distance: 60.3
click at [873, 486] on p "1. Connect a monitor and look for any errors on screen. If you see any errors, …" at bounding box center [993, 393] width 448 height 541
copy p "1B1-1.A02"
drag, startPoint x: 927, startPoint y: 509, endPoint x: 896, endPoint y: 509, distance: 31.0
click at [896, 509] on p "1. Connect a monitor and look for any errors on screen. If you see any errors, …" at bounding box center [993, 393] width 448 height 541
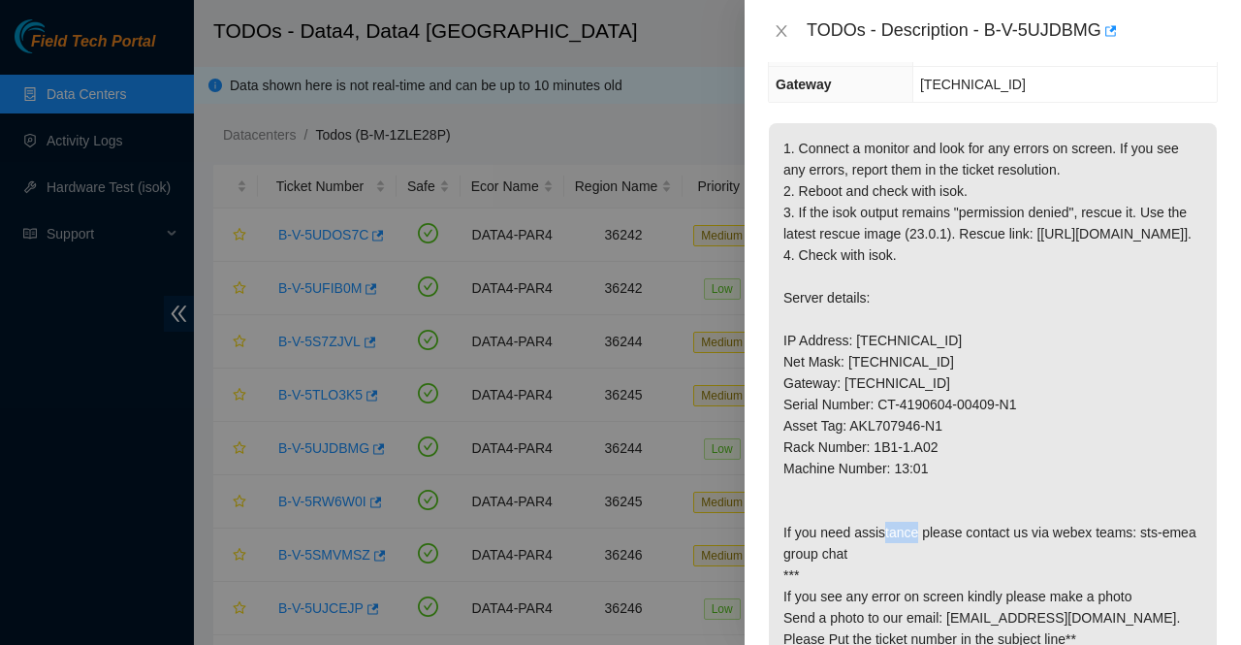
copy p "13:01"
drag, startPoint x: 937, startPoint y: 378, endPoint x: 855, endPoint y: 385, distance: 81.7
click at [855, 385] on p "1. Connect a monitor and look for any errors on screen. If you see any errors, …" at bounding box center [993, 393] width 448 height 541
copy p "[TECHNICAL_ID]"
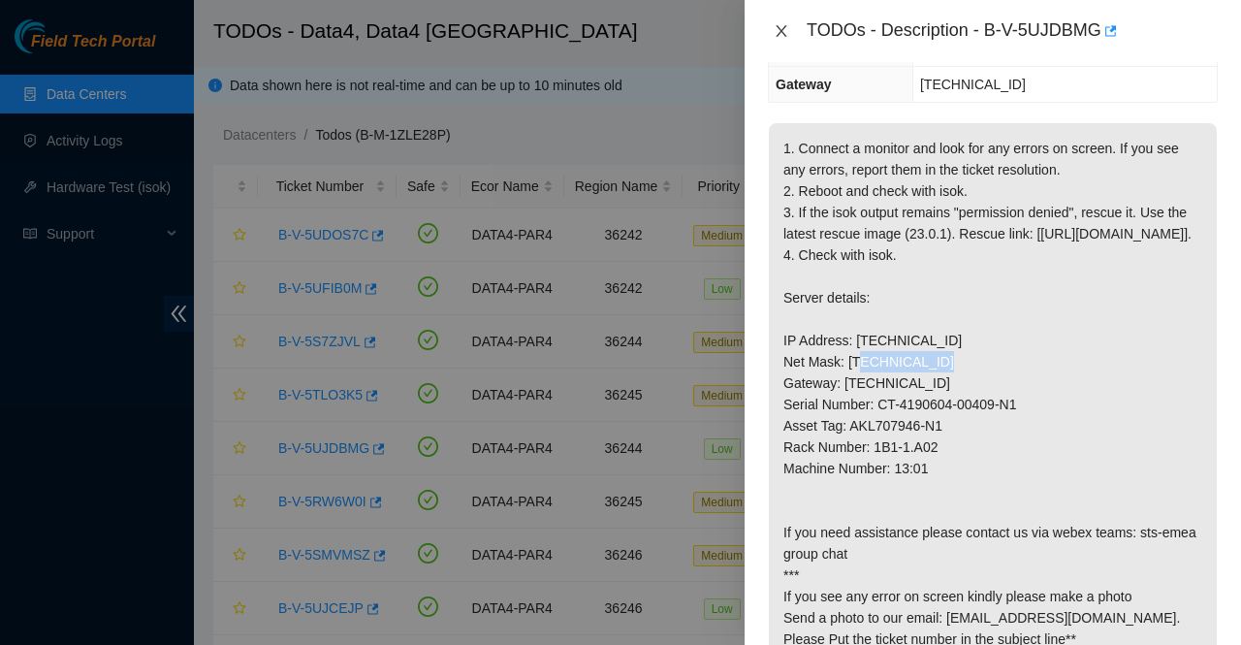
click at [777, 32] on icon "close" at bounding box center [782, 31] width 16 height 16
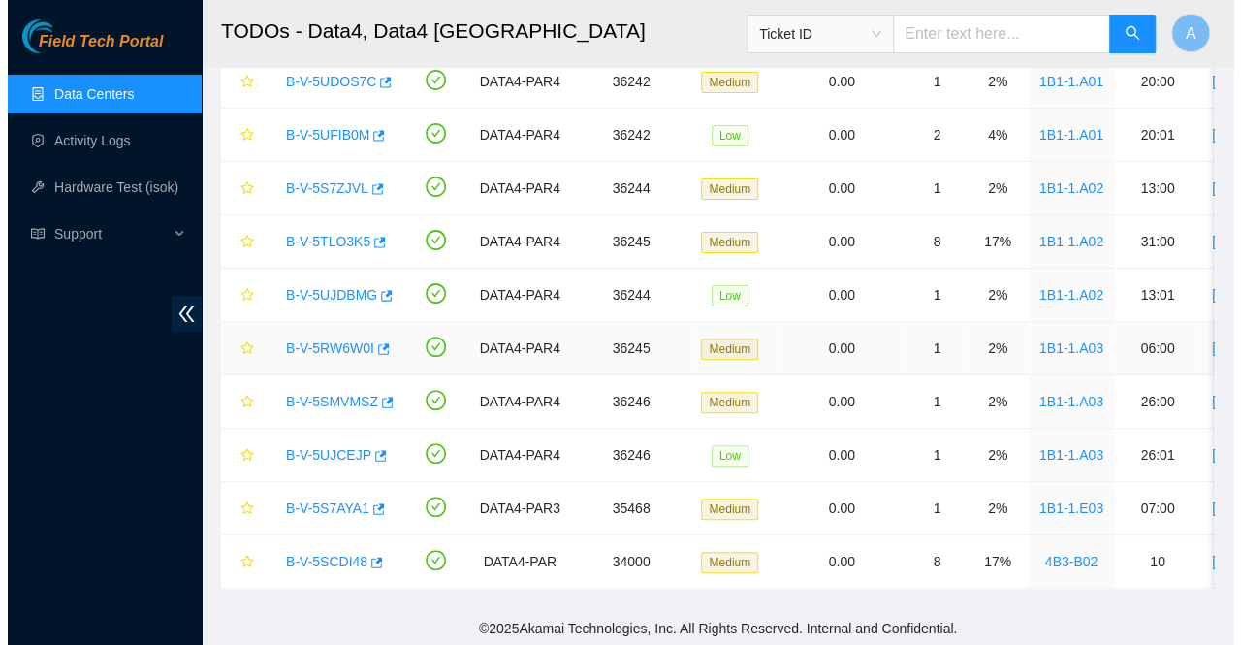
scroll to position [168, 0]
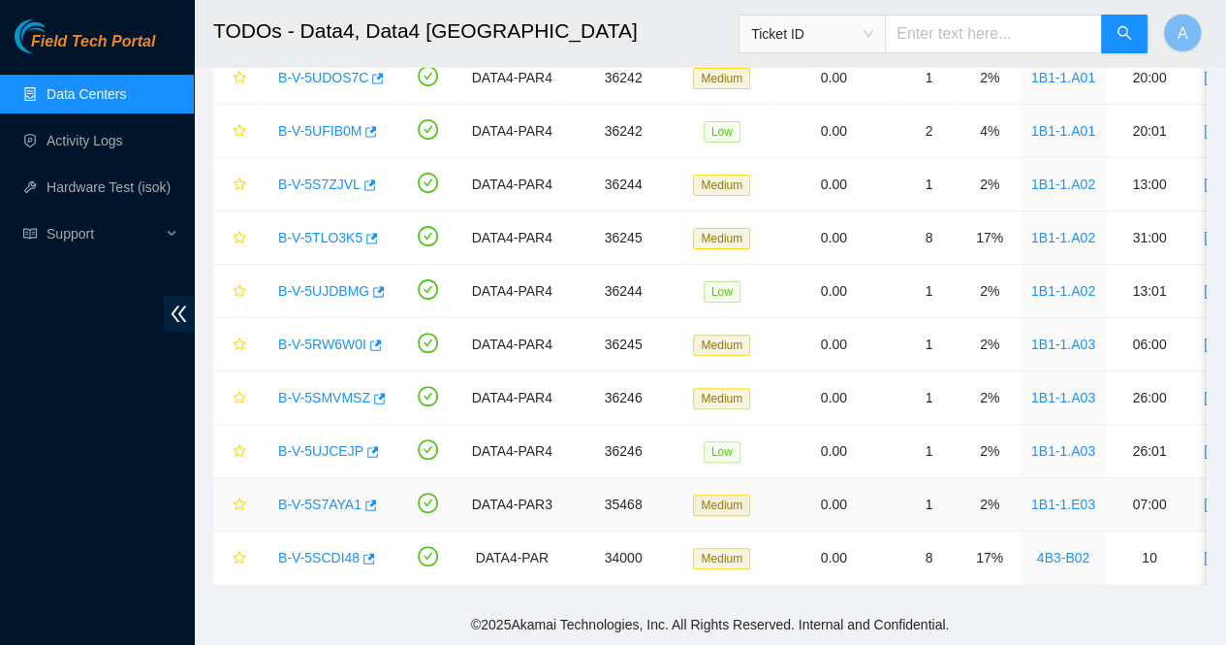
click at [309, 496] on link "B-V-5S7AYA1" at bounding box center [319, 504] width 83 height 16
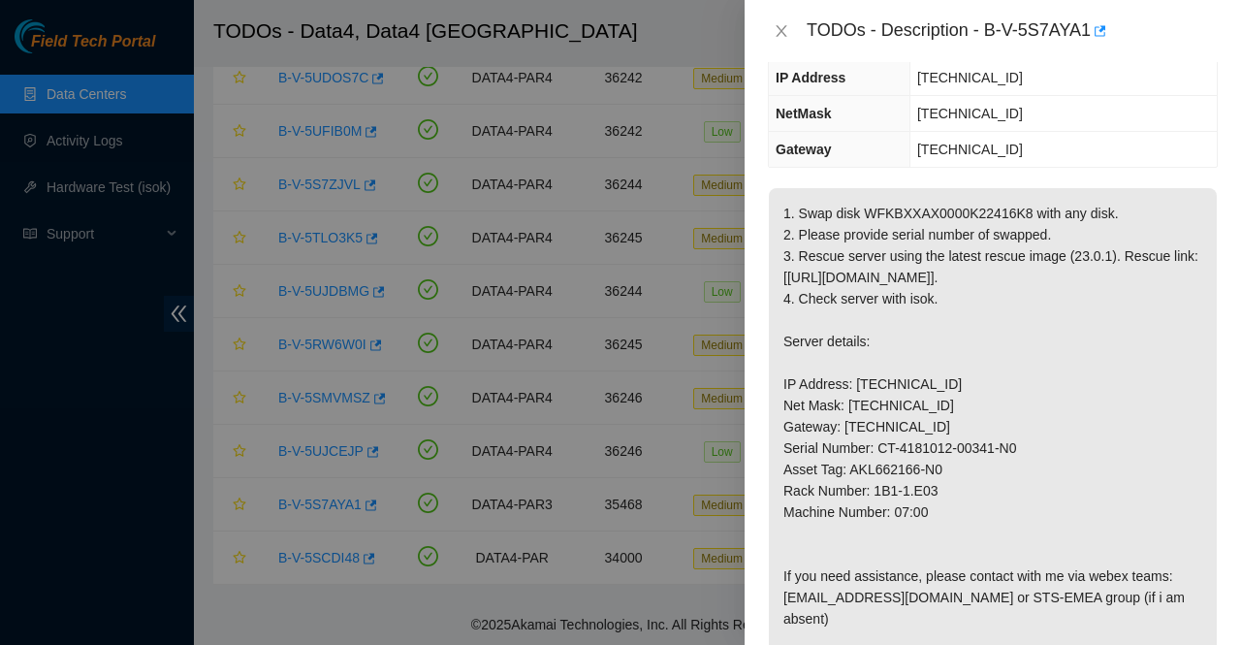
scroll to position [0, 0]
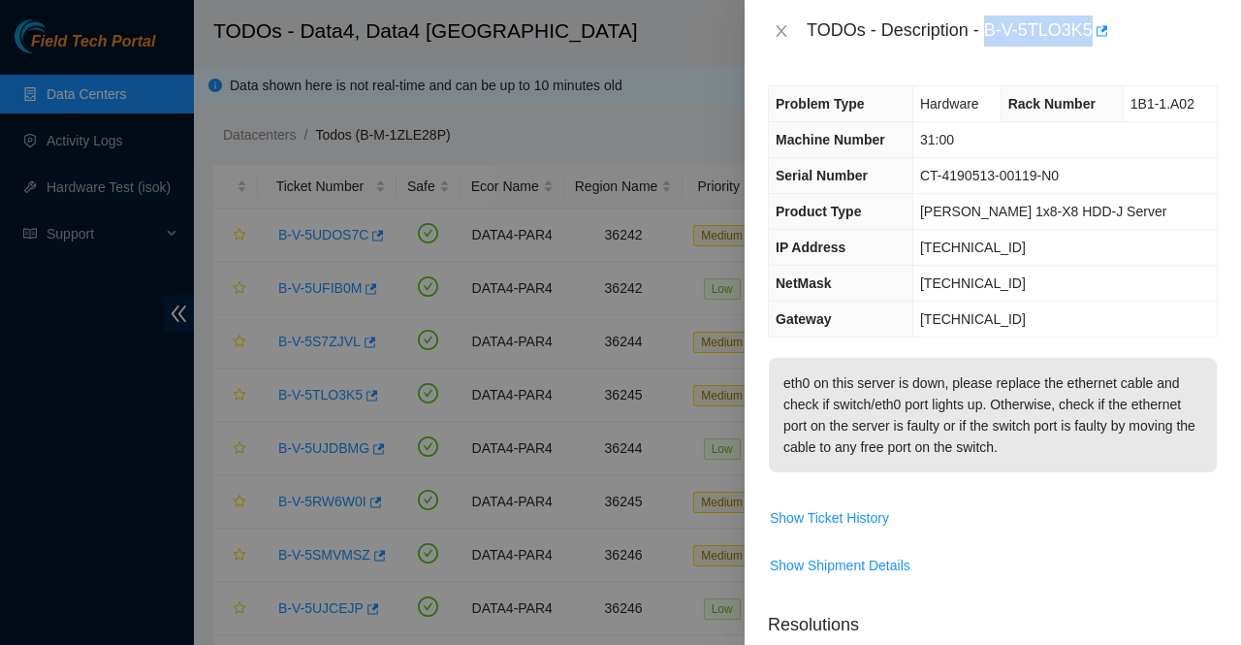
drag, startPoint x: 985, startPoint y: 29, endPoint x: 1091, endPoint y: 45, distance: 106.8
click at [1091, 45] on body "Field Tech Portal Data Centers Activity Logs Hardware Test (isok) Support TODOs…" at bounding box center [613, 322] width 1226 height 645
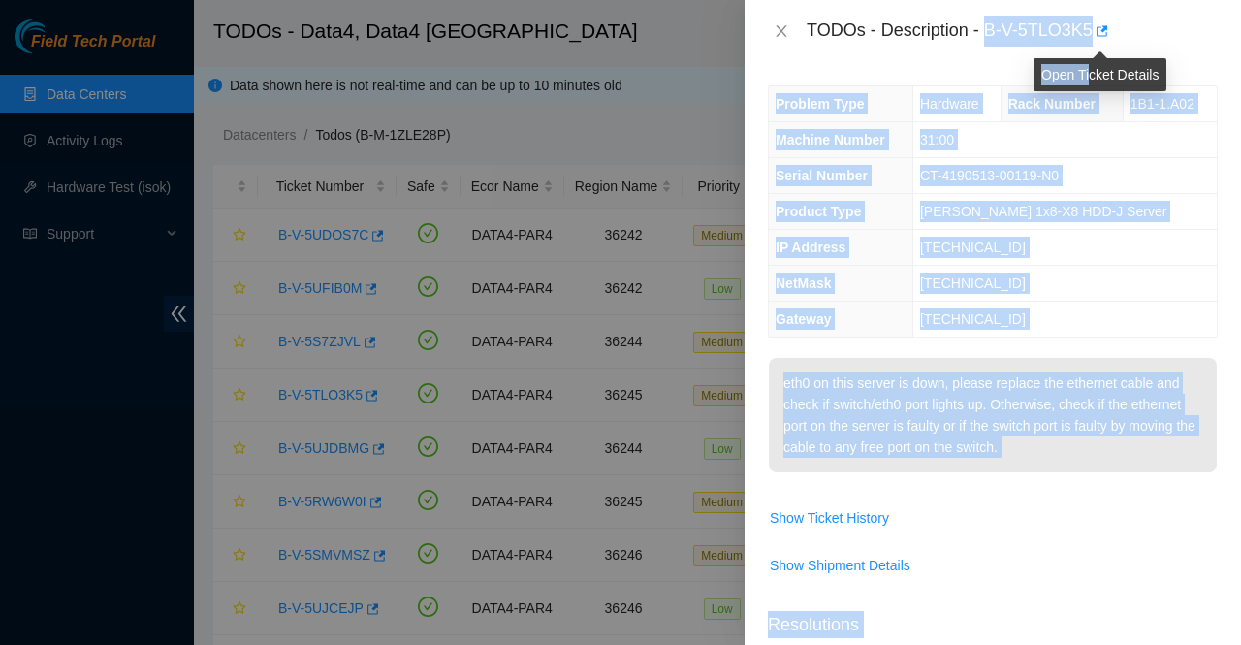
click at [1091, 45] on div "Open Ticket Details" at bounding box center [1099, 68] width 133 height 47
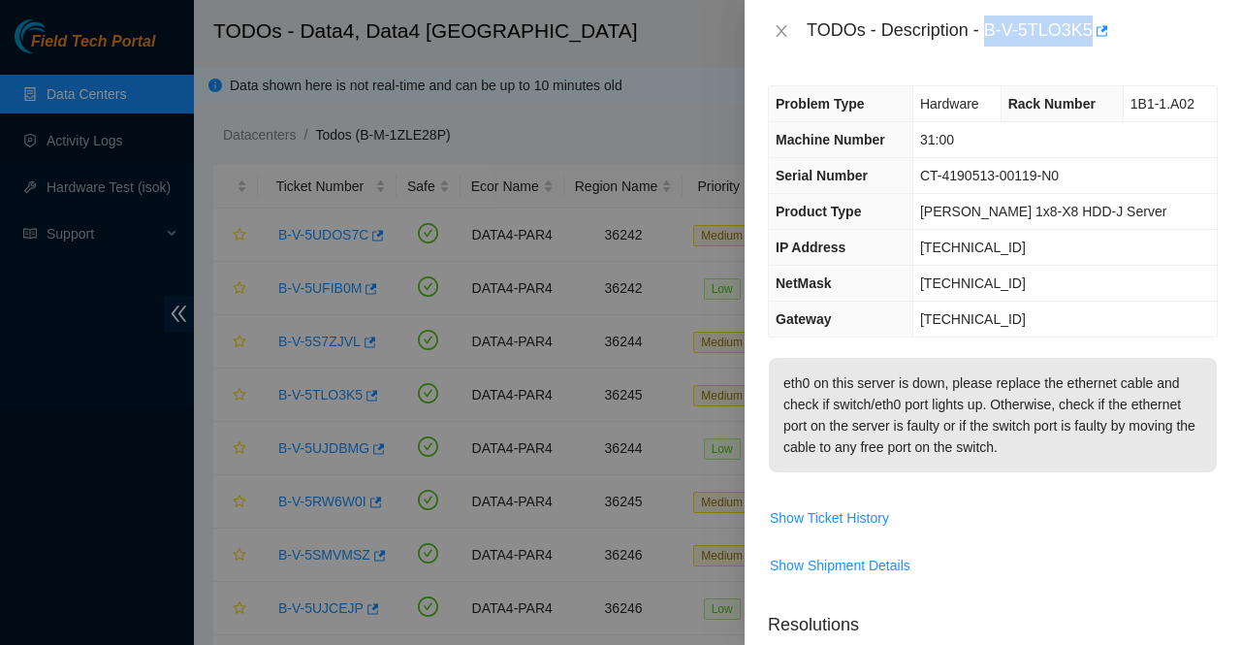
drag, startPoint x: 989, startPoint y: 30, endPoint x: 1091, endPoint y: 16, distance: 102.7
click at [1091, 16] on div "TODOs - Description - B-V-5TLO3K5" at bounding box center [1012, 31] width 411 height 31
copy div "B-V-5TLO3K5"
click at [1042, 262] on td "[TECHNICAL_ID]" at bounding box center [1064, 248] width 304 height 36
drag, startPoint x: 1004, startPoint y: 246, endPoint x: 915, endPoint y: 259, distance: 90.1
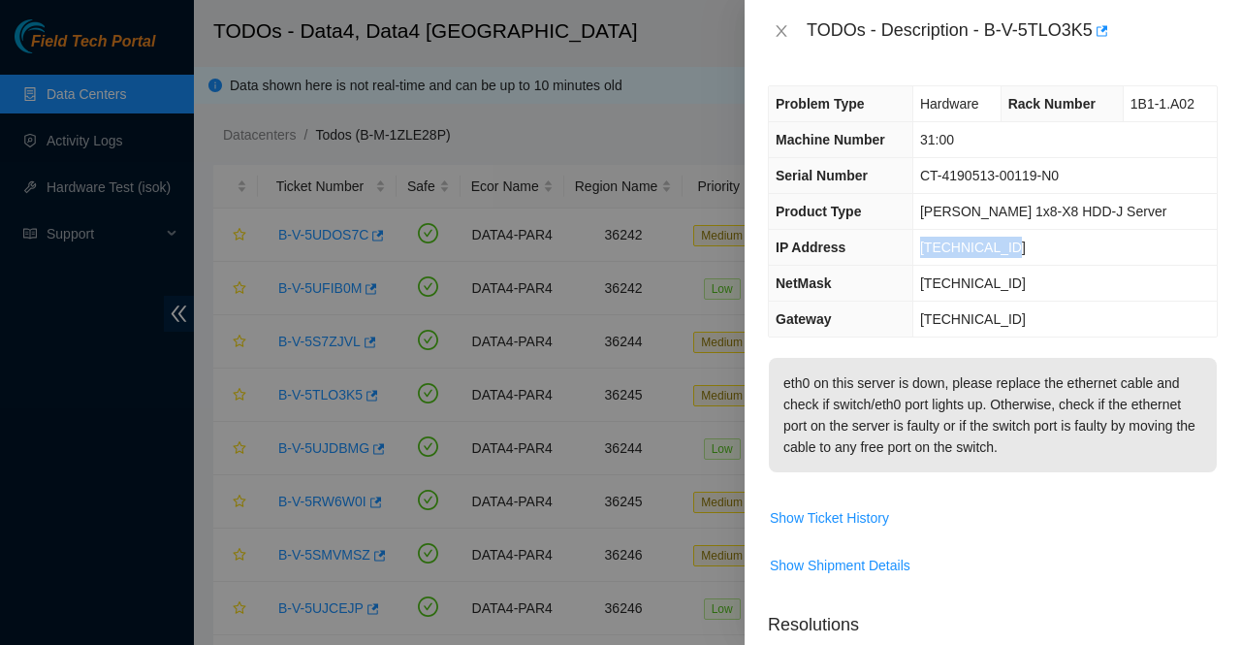
click at [915, 259] on td "[TECHNICAL_ID]" at bounding box center [1064, 248] width 304 height 36
copy span "[TECHNICAL_ID]"
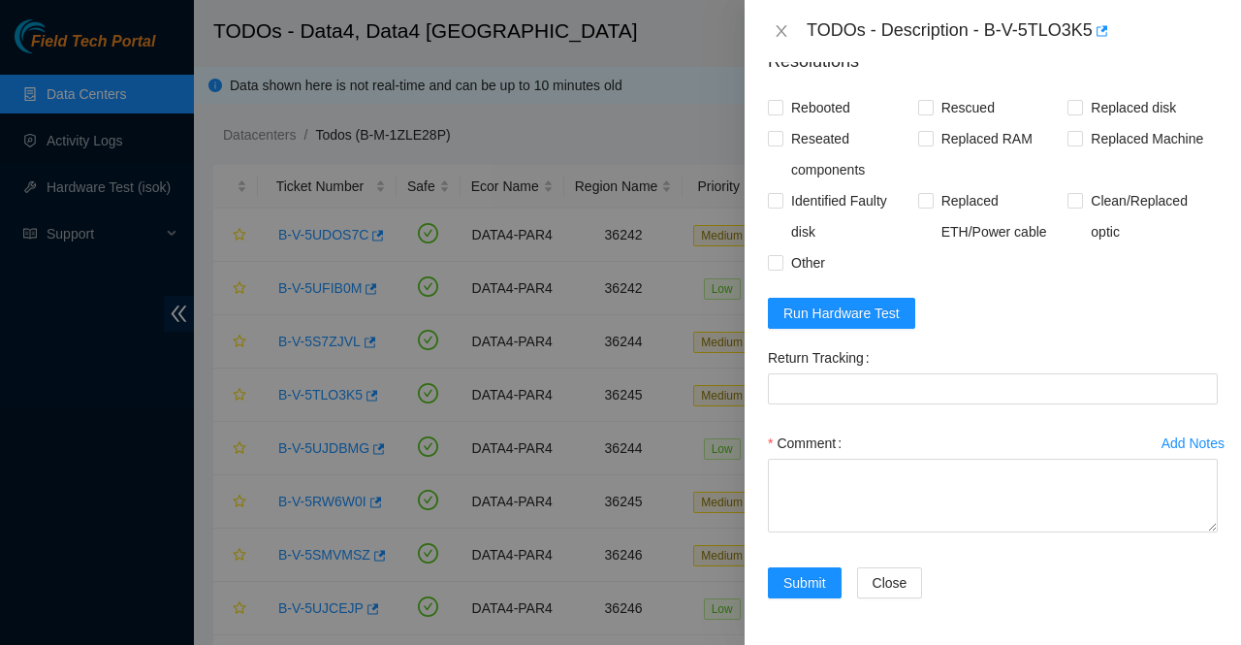
scroll to position [581, 0]
click at [843, 316] on span "Run Hardware Test" at bounding box center [841, 312] width 116 height 21
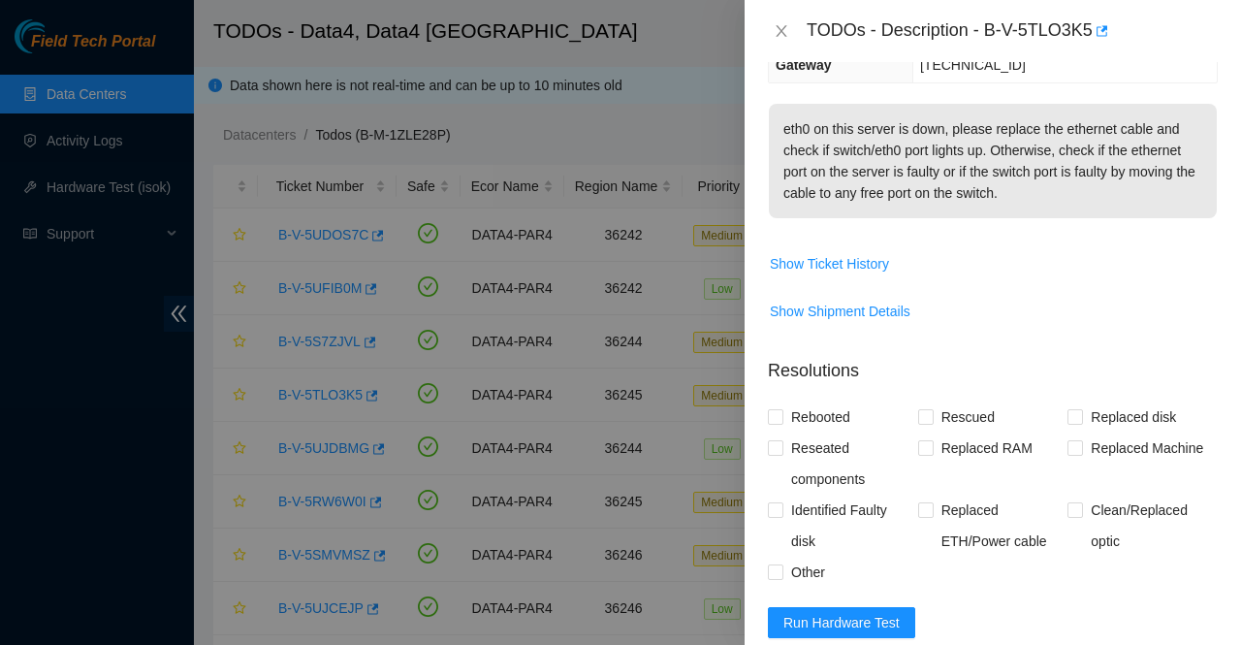
scroll to position [253, 0]
click at [809, 275] on span "Show Ticket History" at bounding box center [829, 264] width 119 height 21
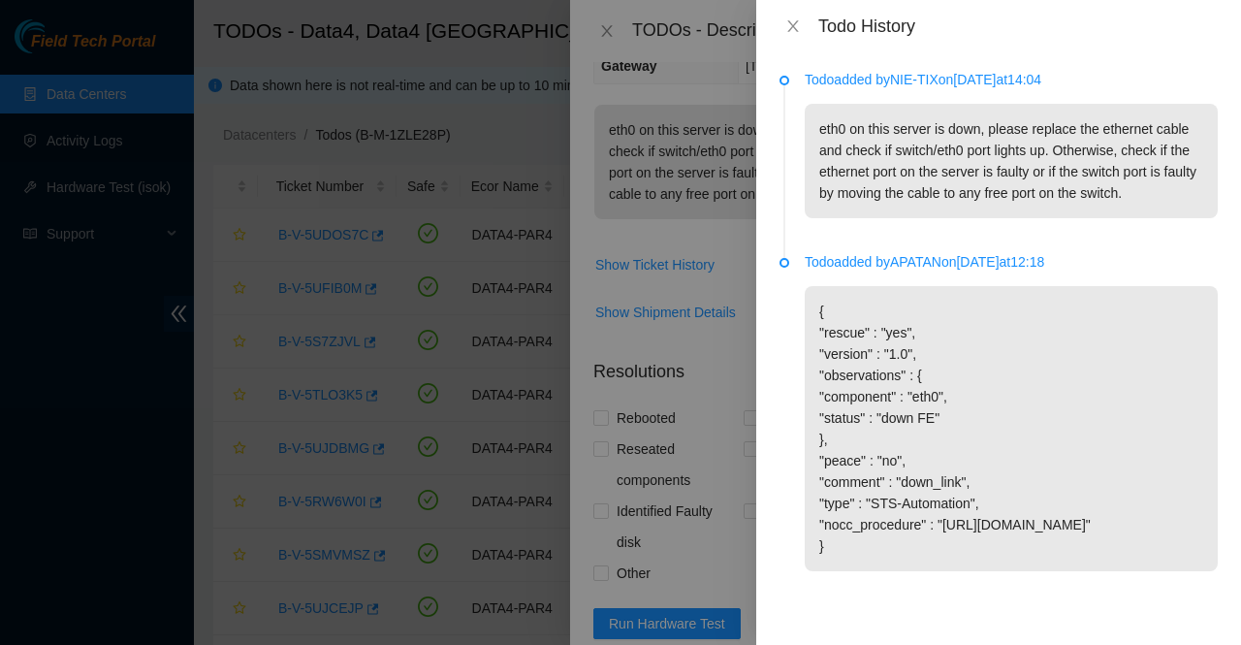
scroll to position [0, 0]
click at [793, 30] on icon "close" at bounding box center [793, 26] width 16 height 16
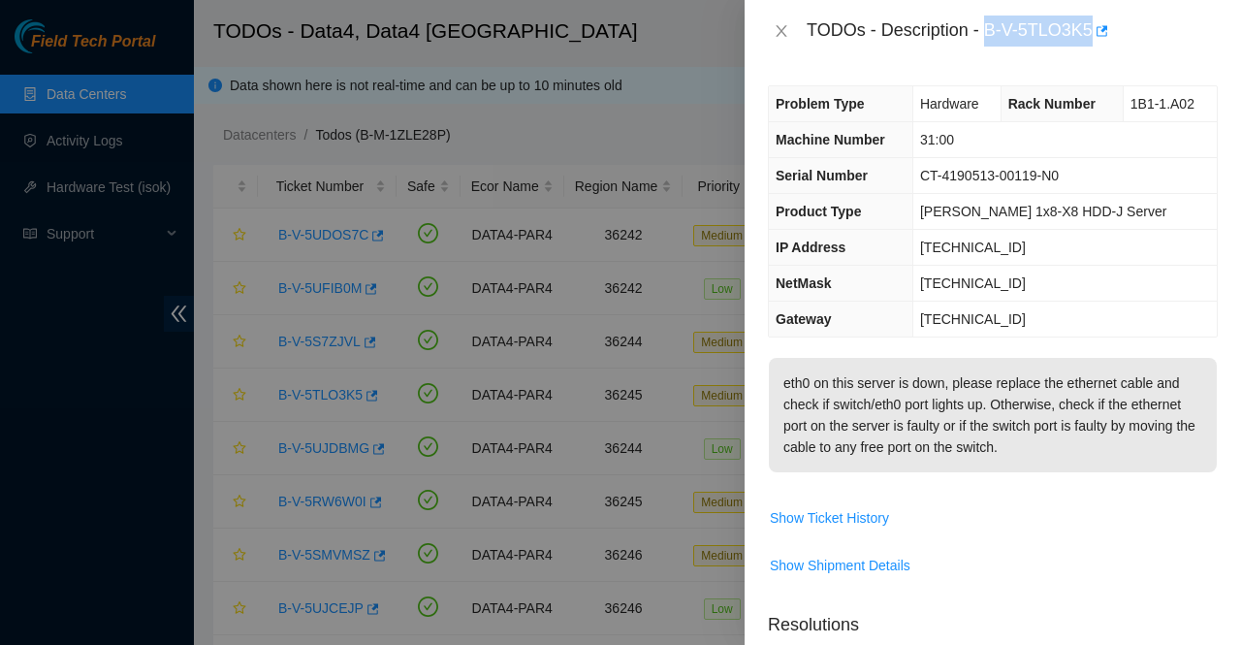
drag, startPoint x: 986, startPoint y: 30, endPoint x: 1088, endPoint y: 36, distance: 102.0
click at [1088, 36] on div "TODOs - Description - B-V-5TLO3K5" at bounding box center [1012, 31] width 411 height 31
copy div "B-V-5TLO3K5"
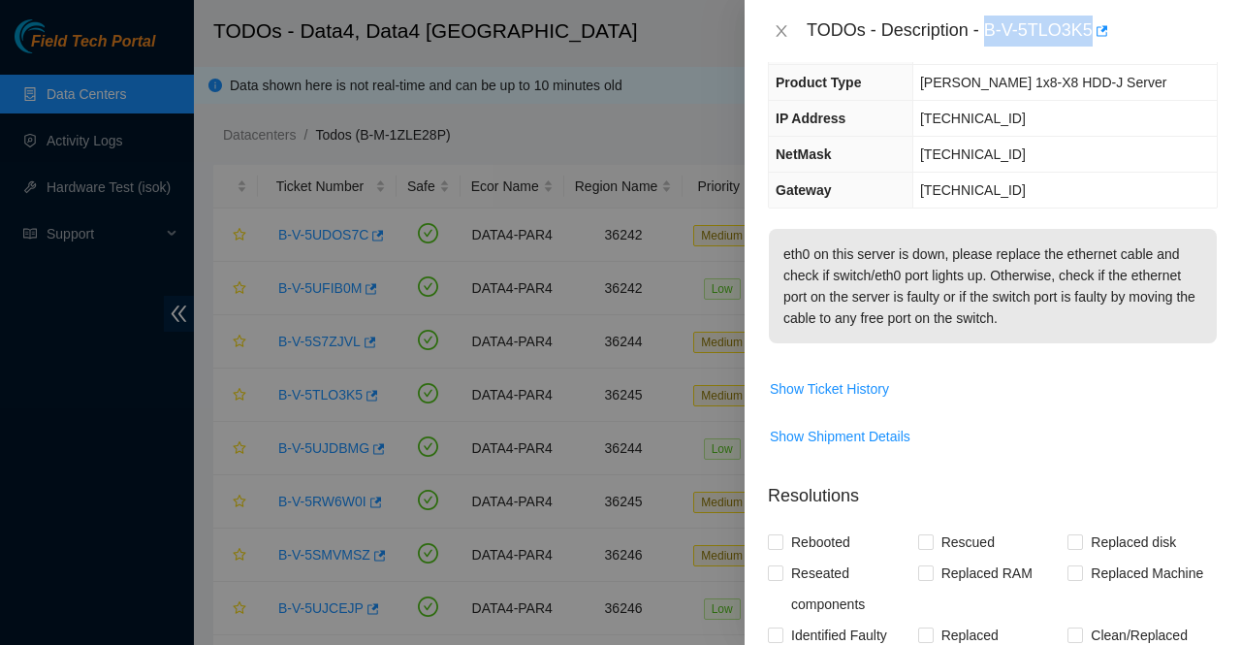
scroll to position [130, 0]
click at [835, 398] on span "Show Ticket History" at bounding box center [829, 387] width 119 height 21
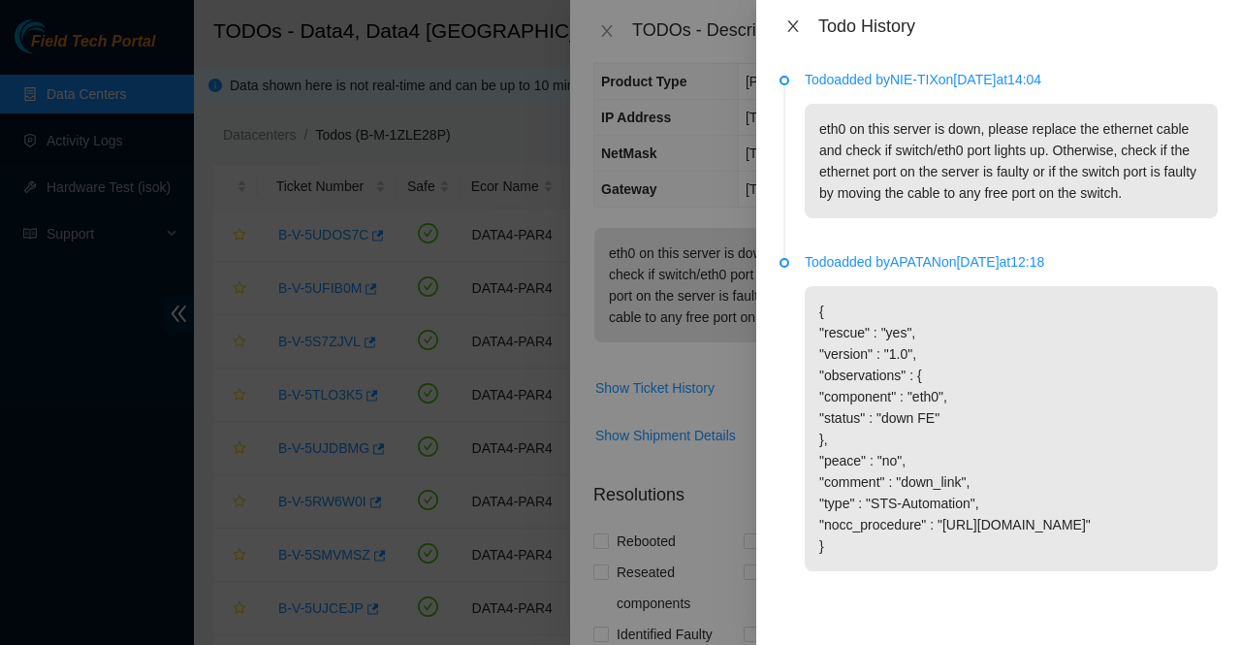
click at [792, 26] on icon "close" at bounding box center [792, 26] width 11 height 12
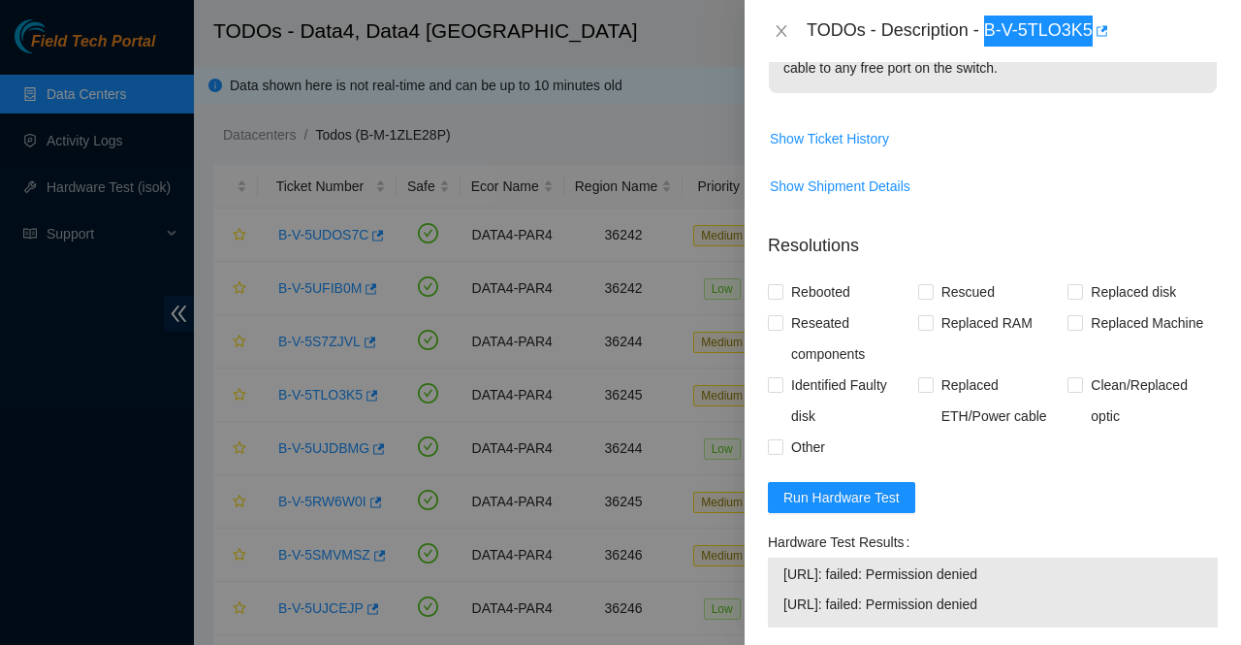
scroll to position [401, 0]
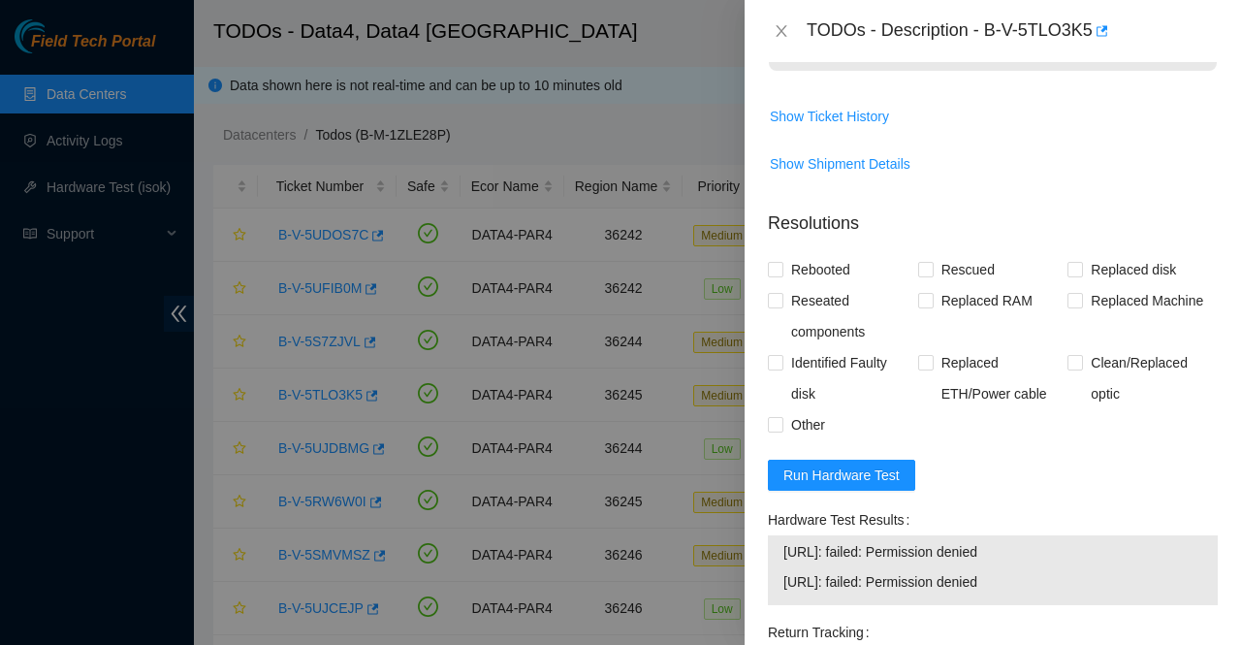
click at [970, 179] on span "Show Shipment Details" at bounding box center [993, 163] width 448 height 31
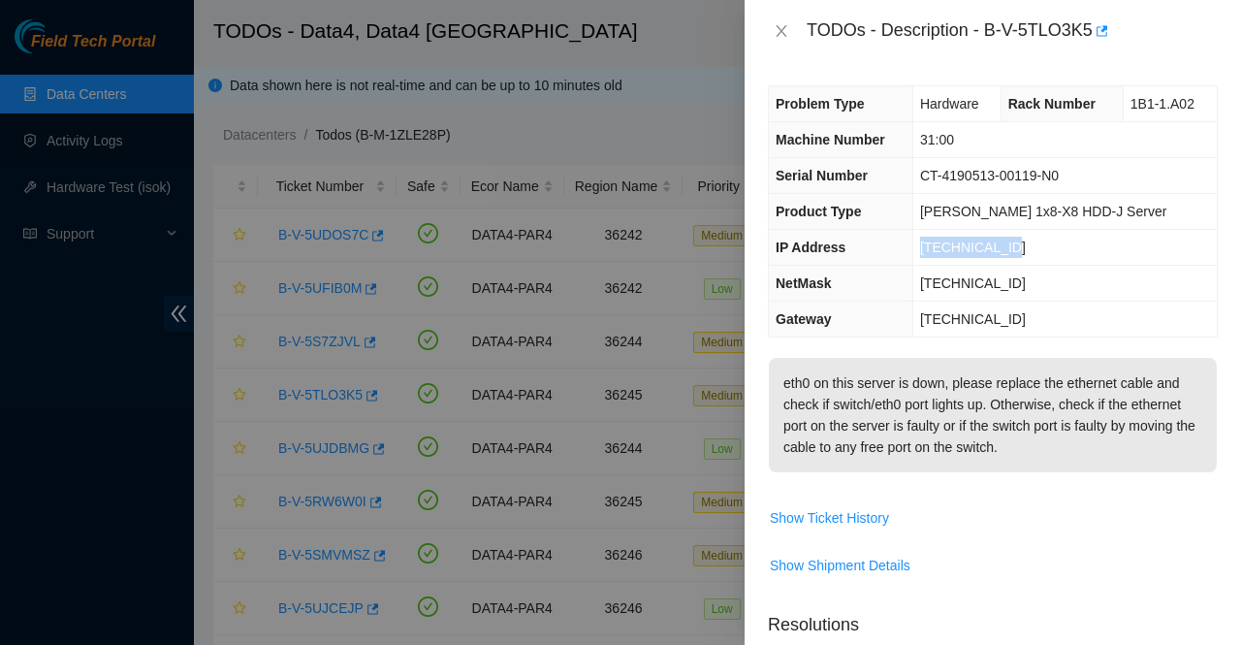
drag, startPoint x: 1004, startPoint y: 251, endPoint x: 917, endPoint y: 246, distance: 87.4
click at [917, 246] on td "[TECHNICAL_ID]" at bounding box center [1064, 248] width 304 height 36
copy span "[TECHNICAL_ID]"
drag, startPoint x: 1119, startPoint y: 102, endPoint x: 1193, endPoint y: 96, distance: 74.9
click at [1193, 96] on td "1B1-1.A02" at bounding box center [1170, 104] width 94 height 36
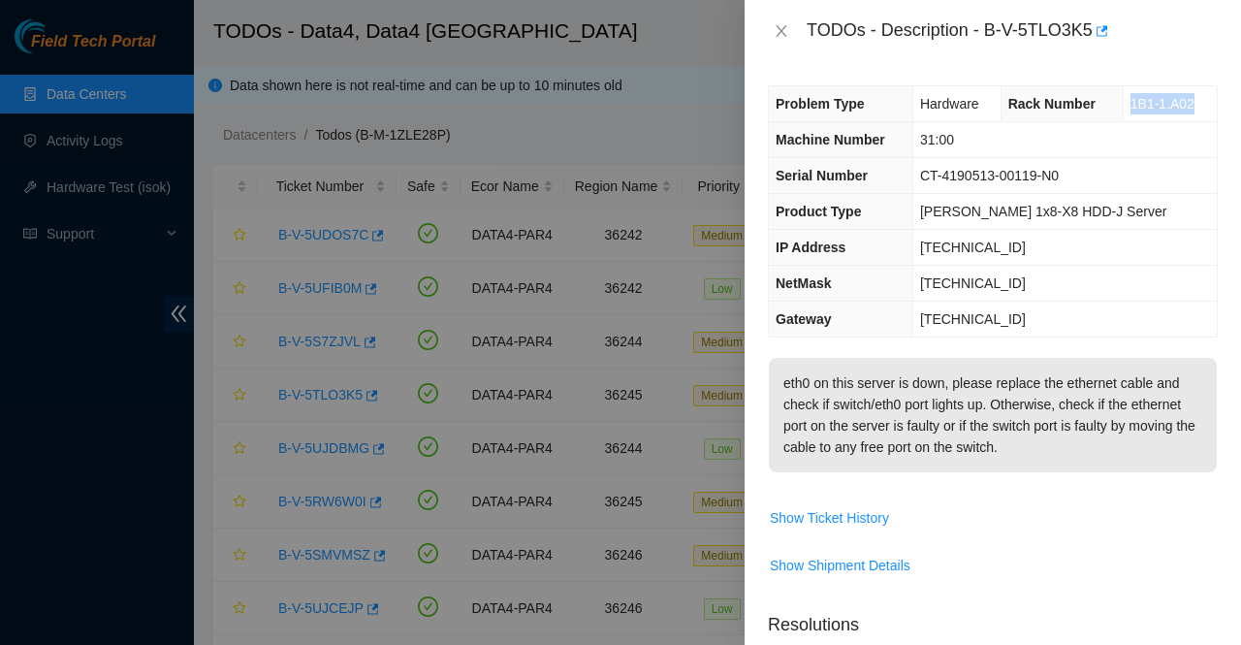
copy span "1B1-1.A02"
drag, startPoint x: 968, startPoint y: 141, endPoint x: 921, endPoint y: 135, distance: 46.9
click at [921, 135] on td "31:00" at bounding box center [1064, 140] width 304 height 36
copy span "31:00"
drag, startPoint x: 1002, startPoint y: 250, endPoint x: 912, endPoint y: 241, distance: 89.6
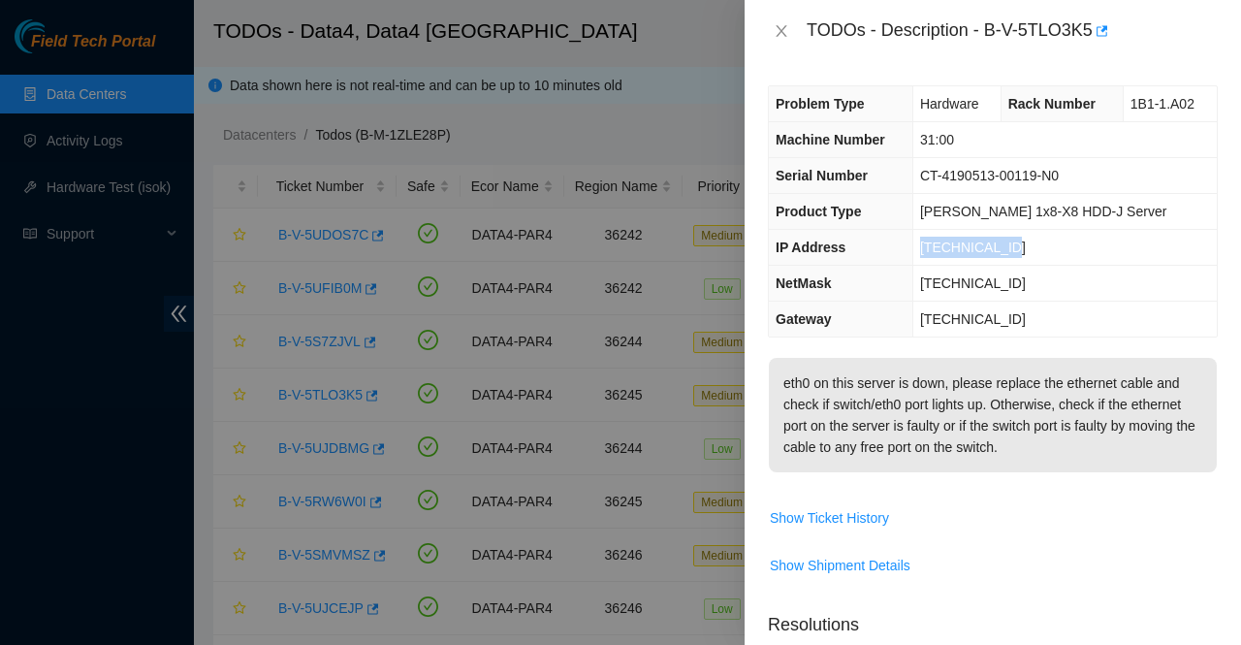
click at [912, 241] on tr "IP Address 95.100.202.20" at bounding box center [993, 248] width 448 height 36
copy tr "[TECHNICAL_ID]"
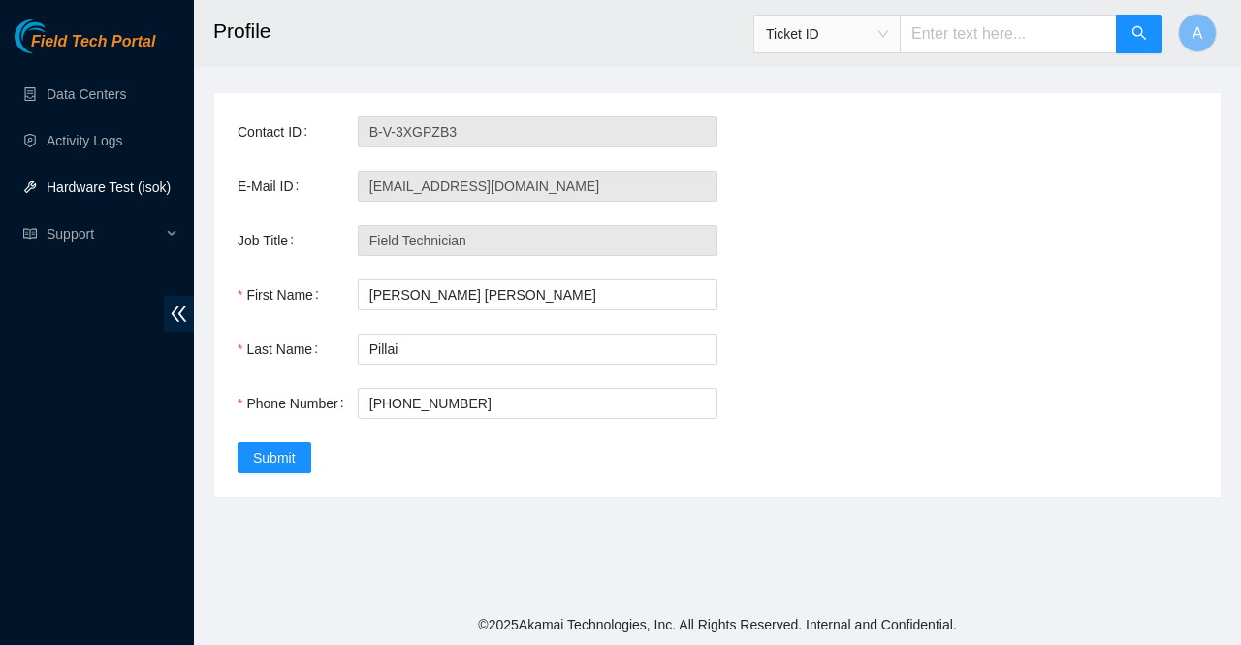
click at [88, 191] on link "Hardware Test (isok)" at bounding box center [109, 187] width 124 height 16
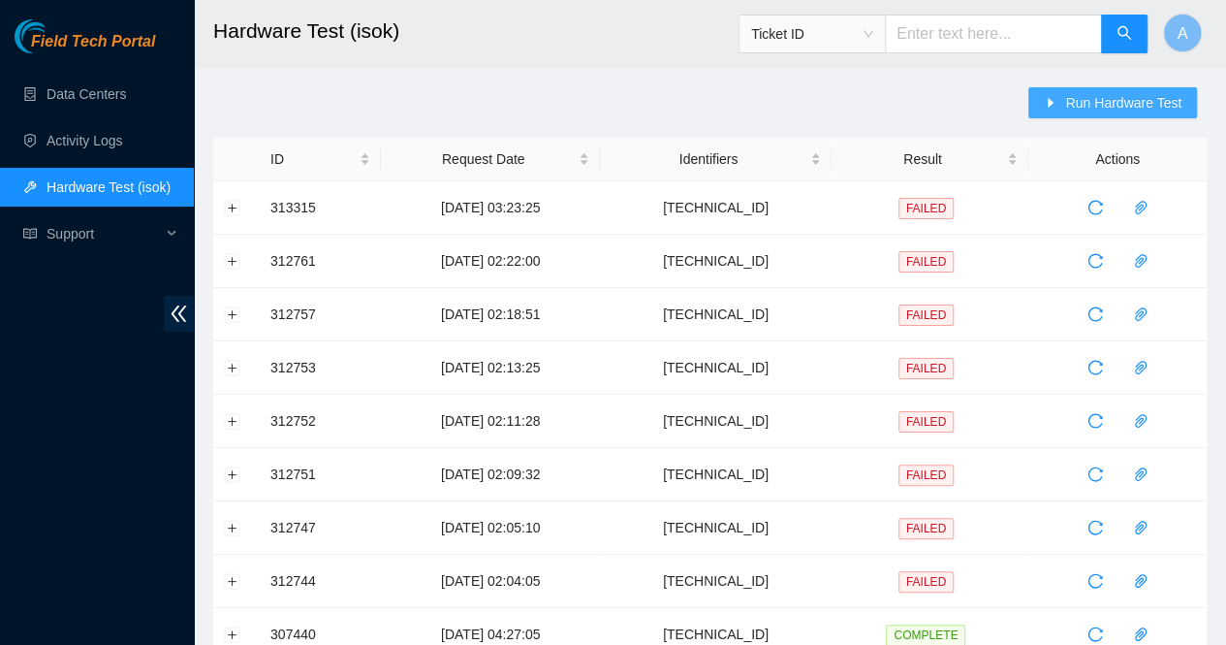
click at [1074, 101] on span "Run Hardware Test" at bounding box center [1123, 102] width 116 height 21
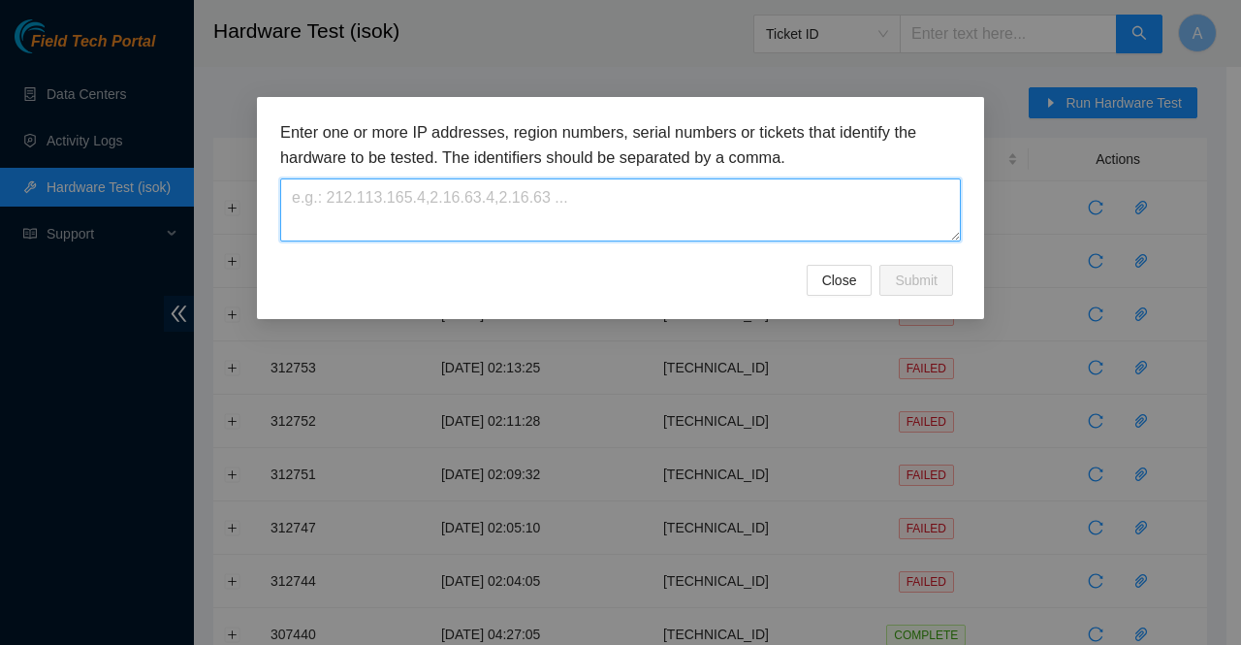
click at [429, 210] on textarea at bounding box center [620, 209] width 681 height 63
paste textarea "[TECHNICAL_ID]"
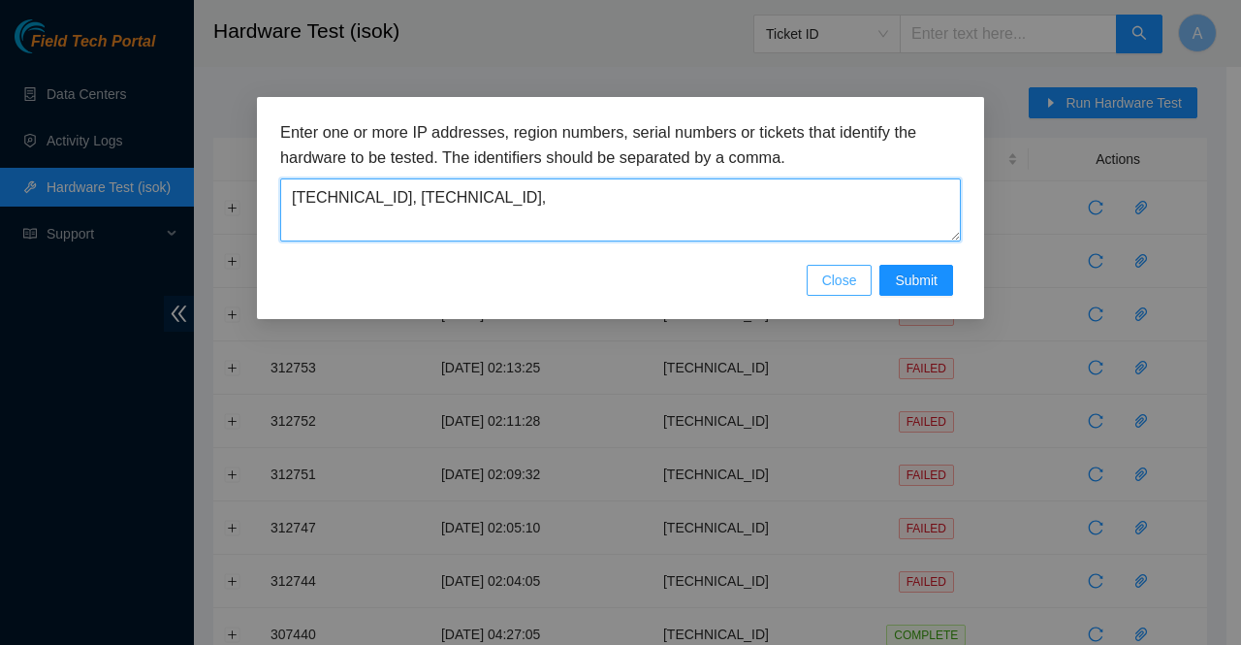
paste textarea "[TECHNICAL_ID]"
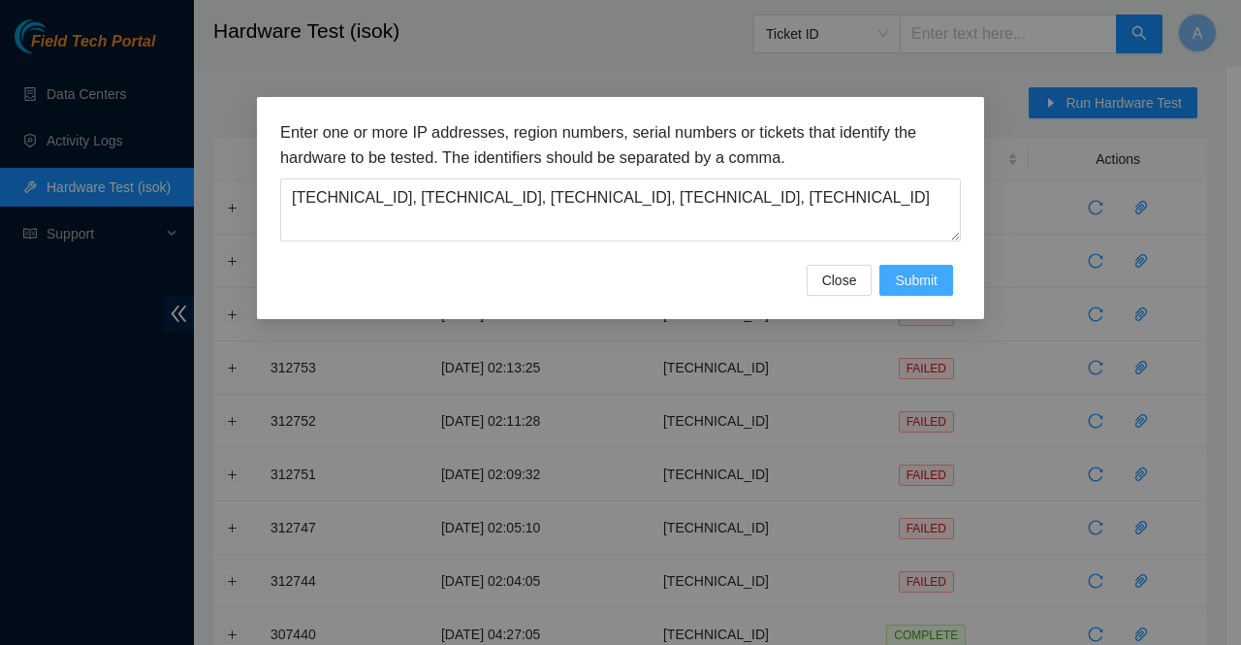
click at [913, 283] on span "Submit" at bounding box center [916, 280] width 43 height 21
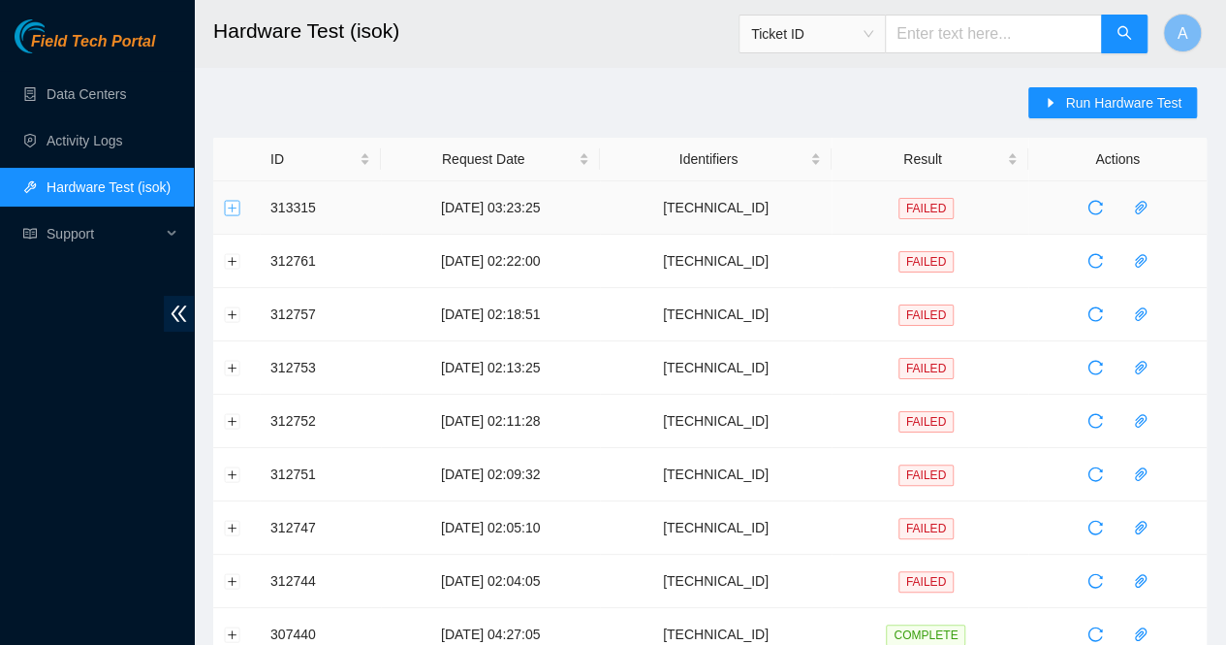
click at [231, 205] on button "Expand row" at bounding box center [233, 208] width 16 height 16
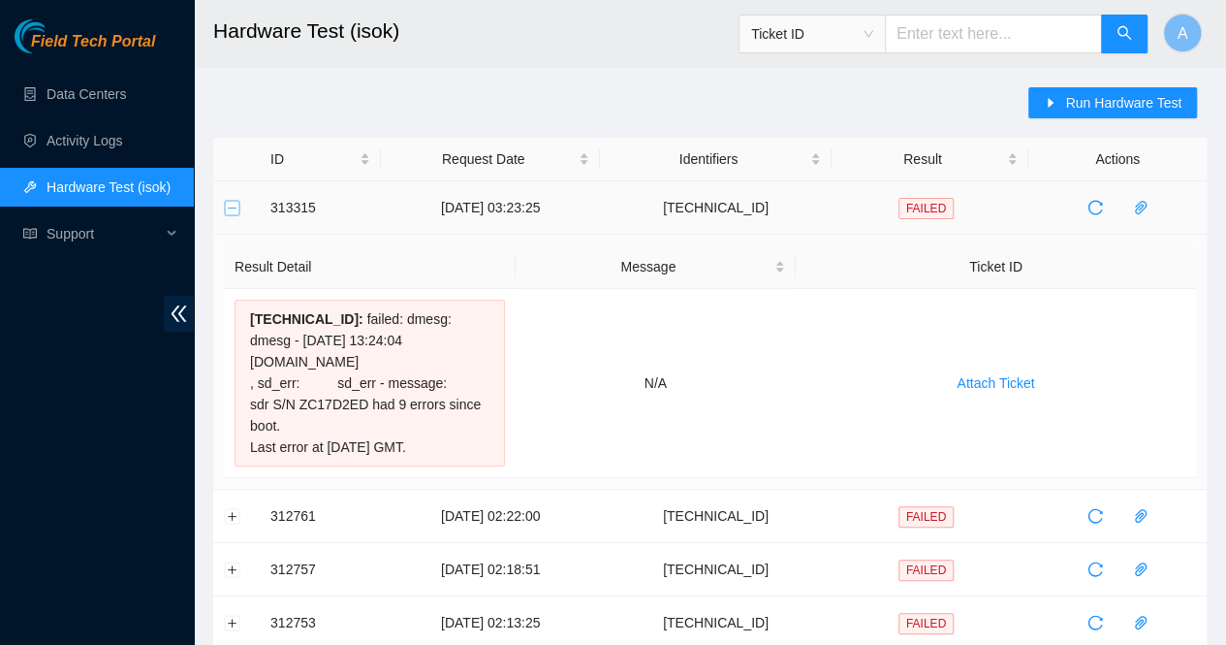
click at [231, 205] on button "Collapse row" at bounding box center [233, 208] width 16 height 16
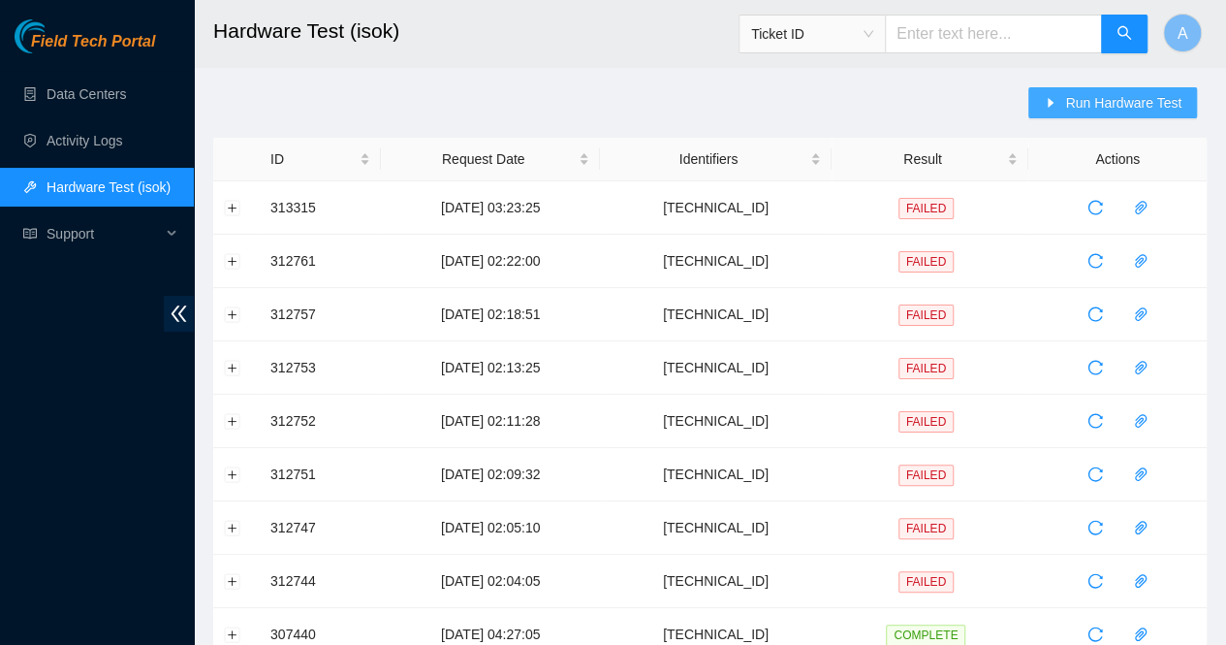
click at [1118, 98] on span "Run Hardware Test" at bounding box center [1123, 102] width 116 height 21
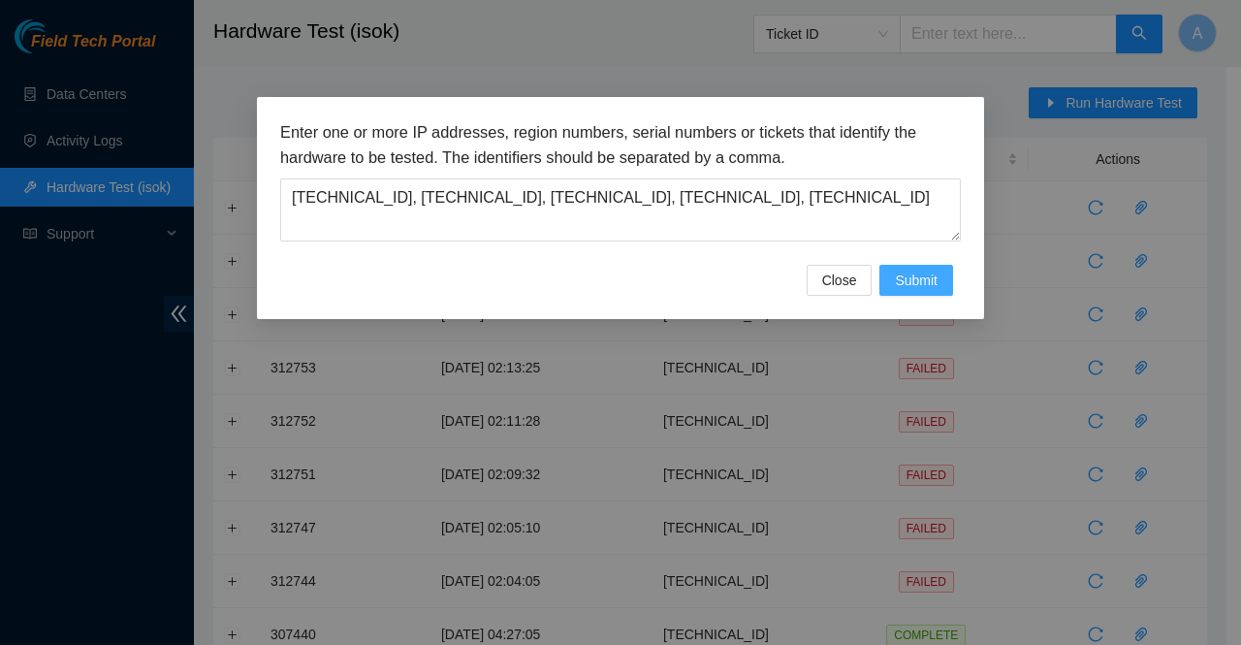
click at [917, 270] on span "Submit" at bounding box center [916, 280] width 43 height 21
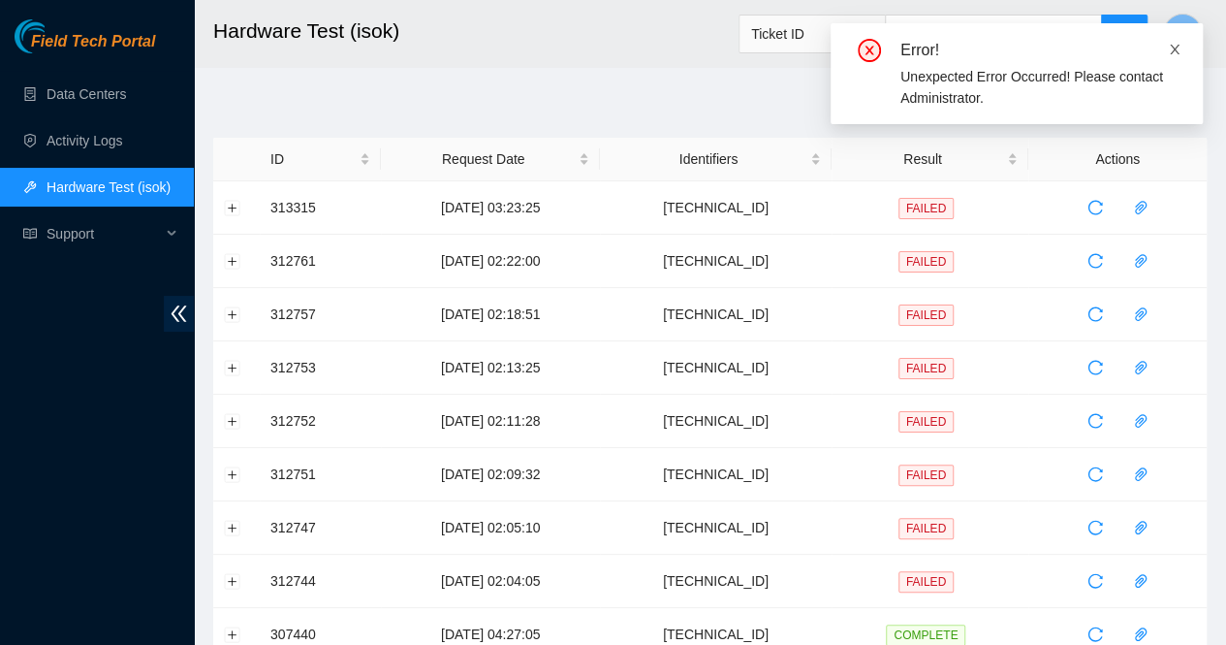
click at [1171, 44] on icon "close" at bounding box center [1175, 50] width 14 height 14
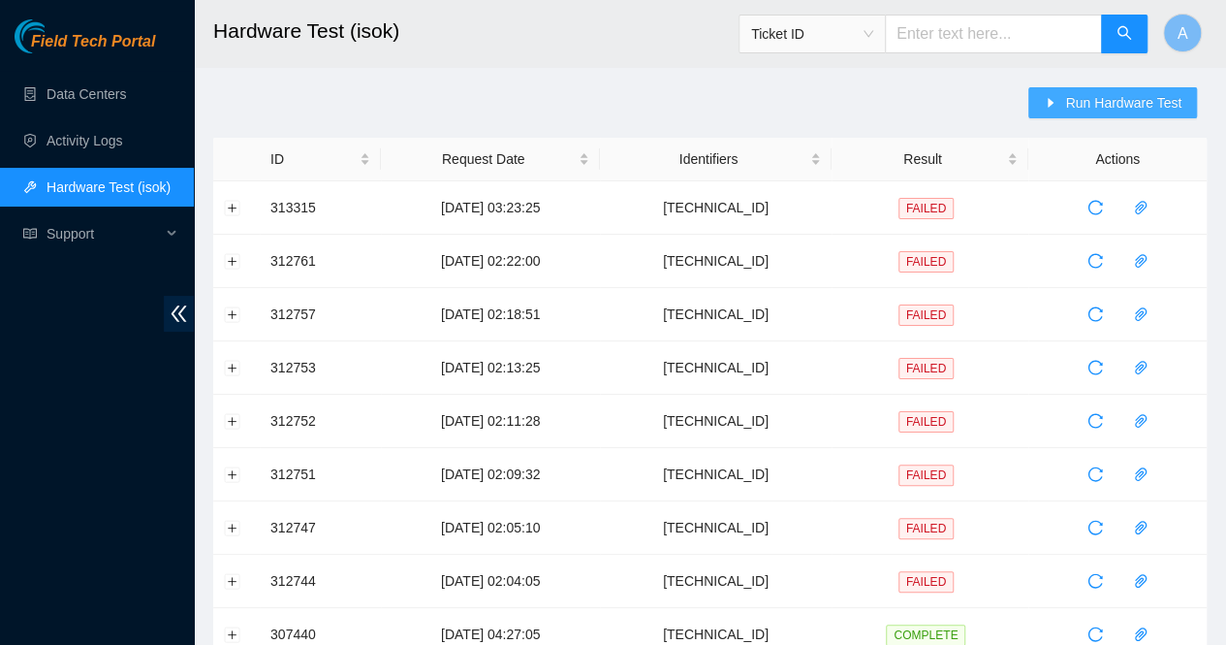
click at [1142, 106] on span "Run Hardware Test" at bounding box center [1123, 102] width 116 height 21
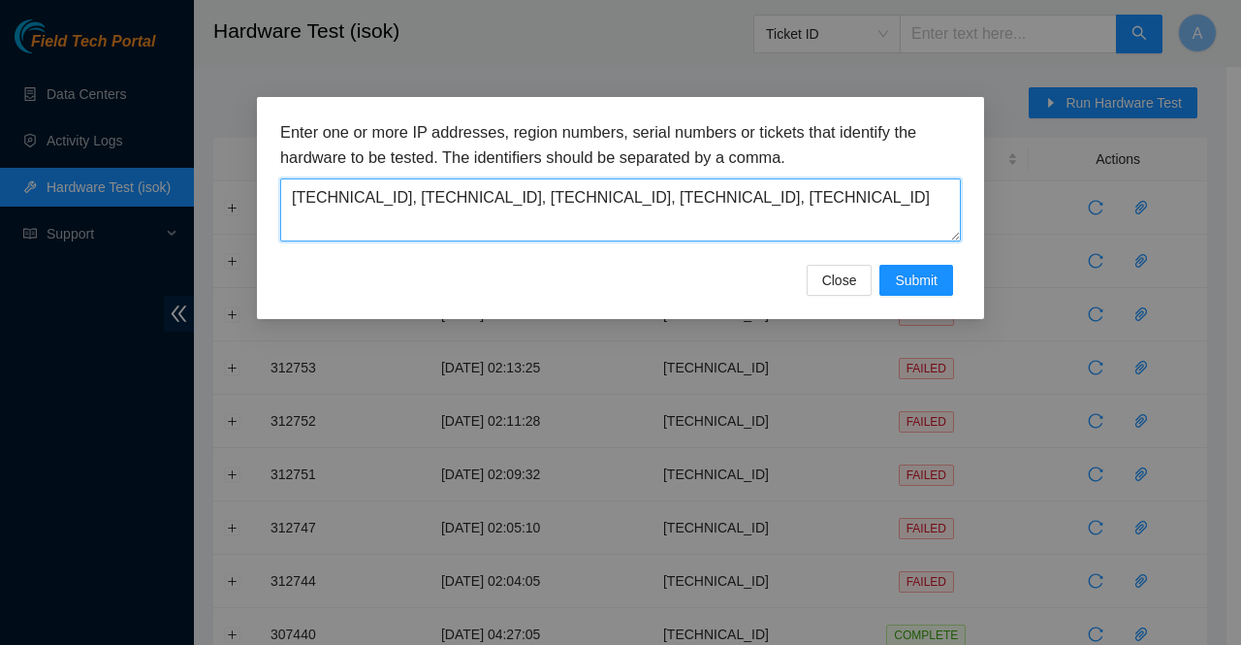
drag, startPoint x: 774, startPoint y: 195, endPoint x: 375, endPoint y: 199, distance: 398.5
click at [375, 199] on textarea "2.21.132.207, 2.21.132.206, 95.100.203.36, 95.100.203.37, 95.100.202.20" at bounding box center [620, 209] width 681 height 63
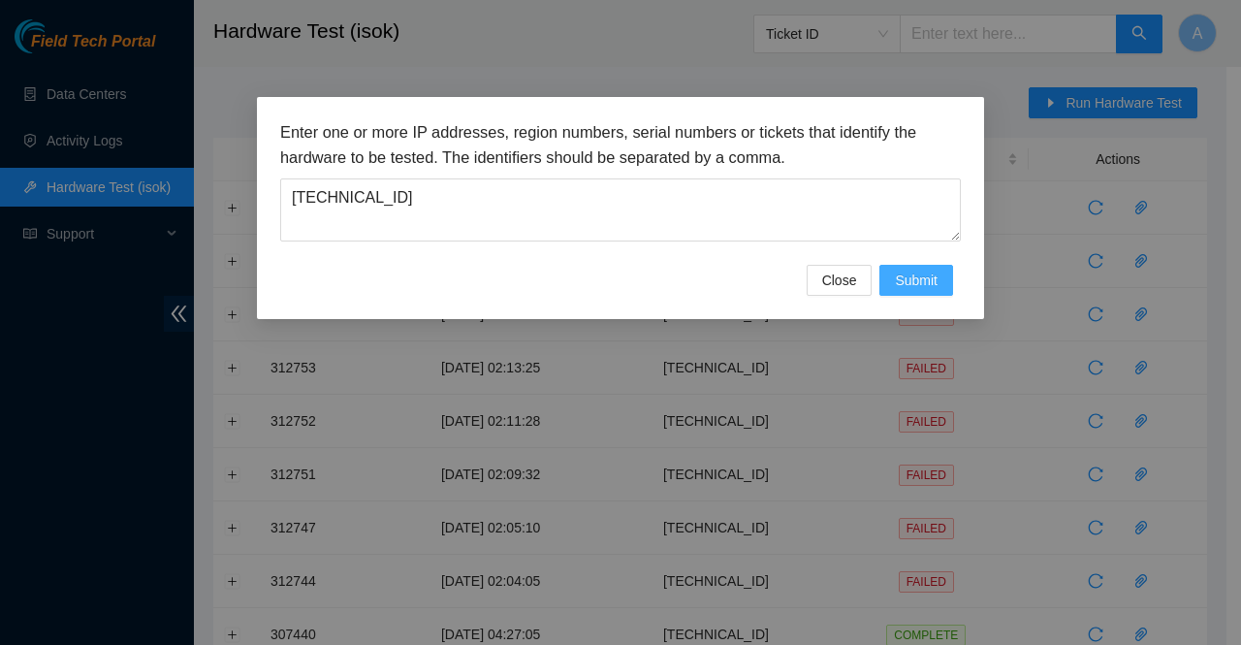
click at [899, 281] on span "Submit" at bounding box center [916, 280] width 43 height 21
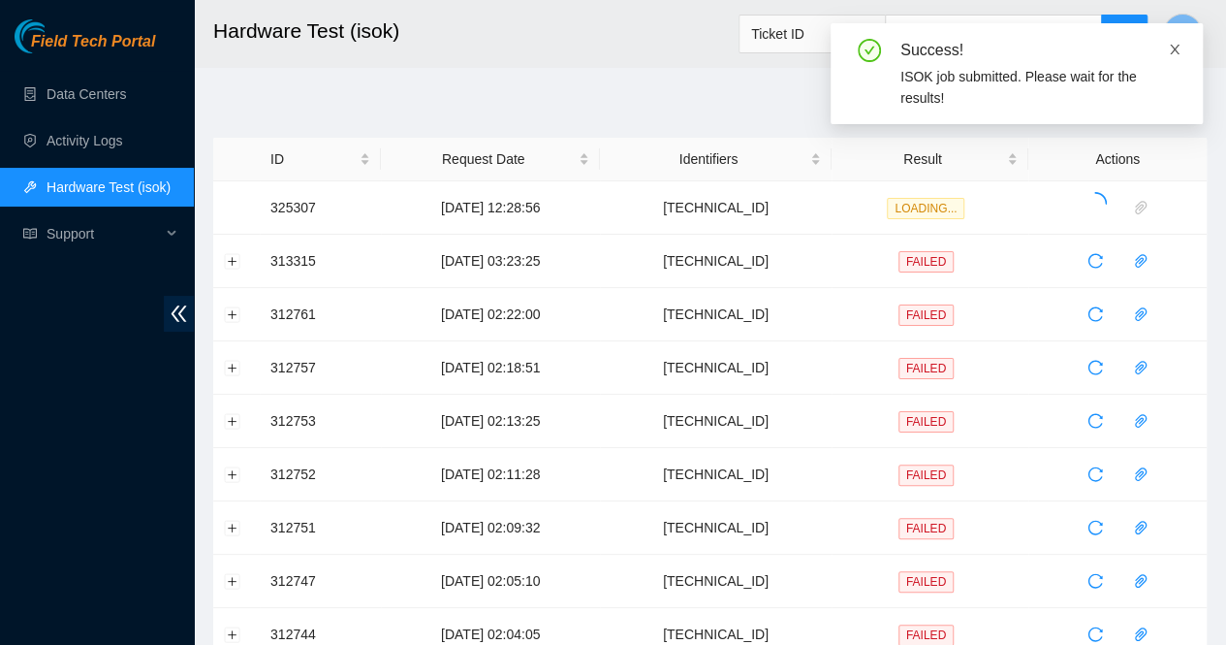
click at [1175, 51] on icon "close" at bounding box center [1175, 50] width 14 height 14
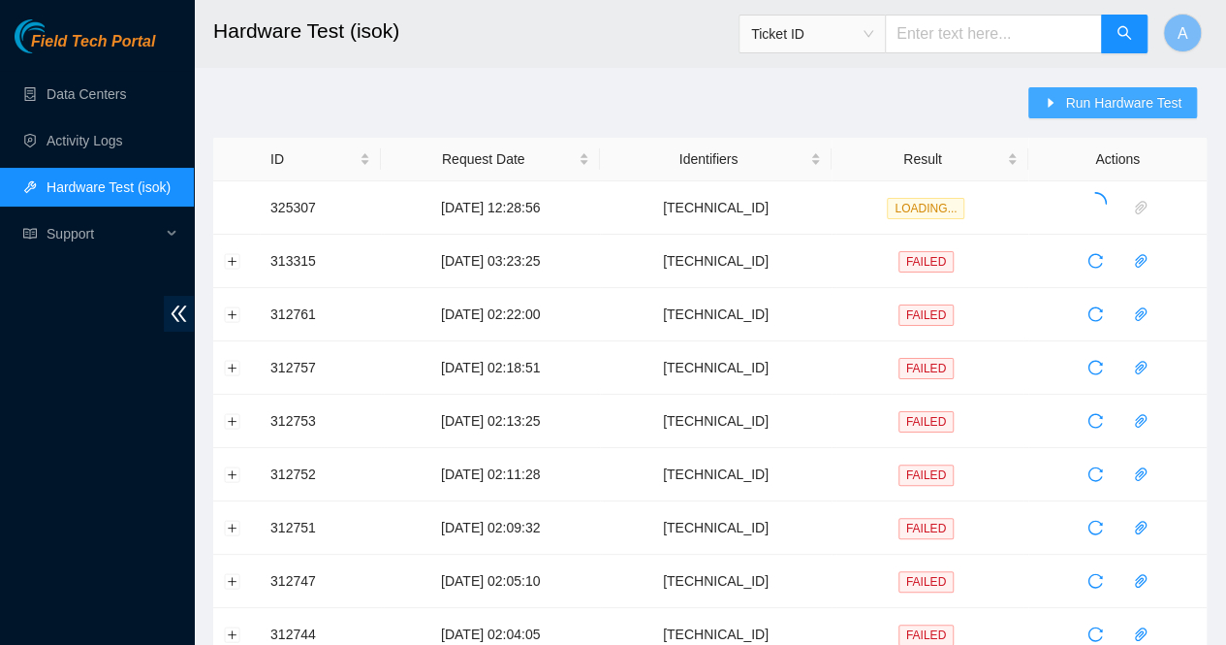
click at [1127, 95] on span "Run Hardware Test" at bounding box center [1123, 102] width 116 height 21
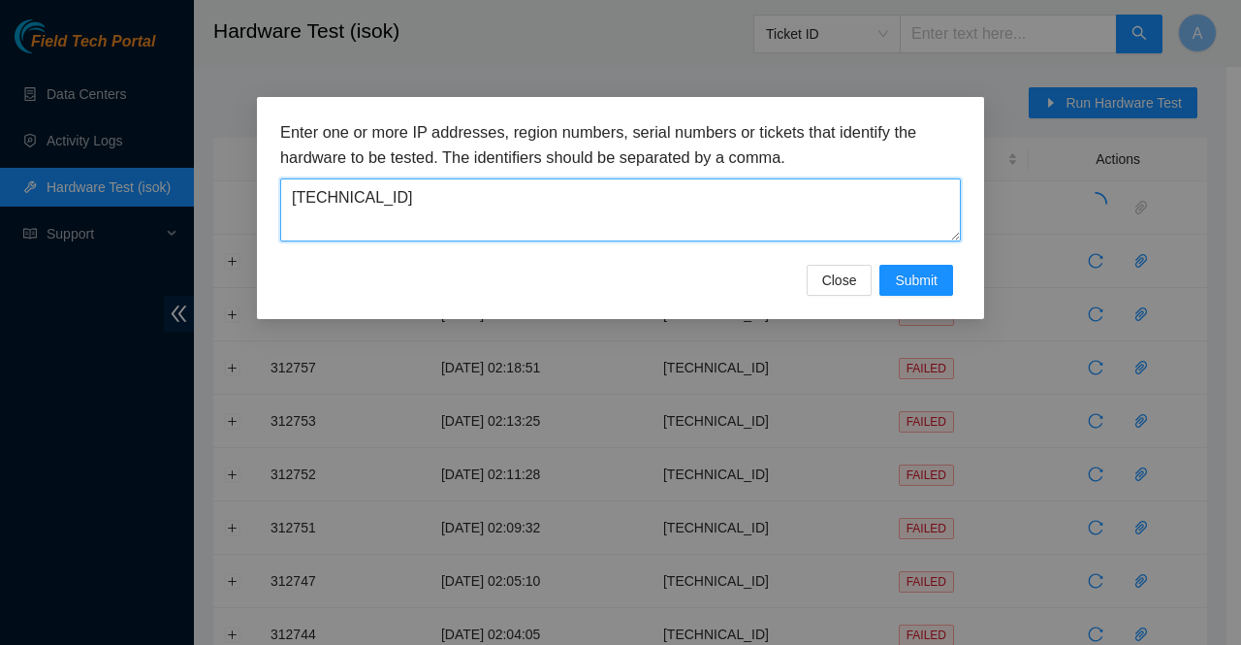
click at [503, 195] on textarea "[TECHNICAL_ID]" at bounding box center [620, 209] width 681 height 63
paste textarea ", 2.21.132.206, 95.100.203.36, 95.100.203.37, 95.100.202.20"
drag, startPoint x: 390, startPoint y: 197, endPoint x: 818, endPoint y: 338, distance: 451.3
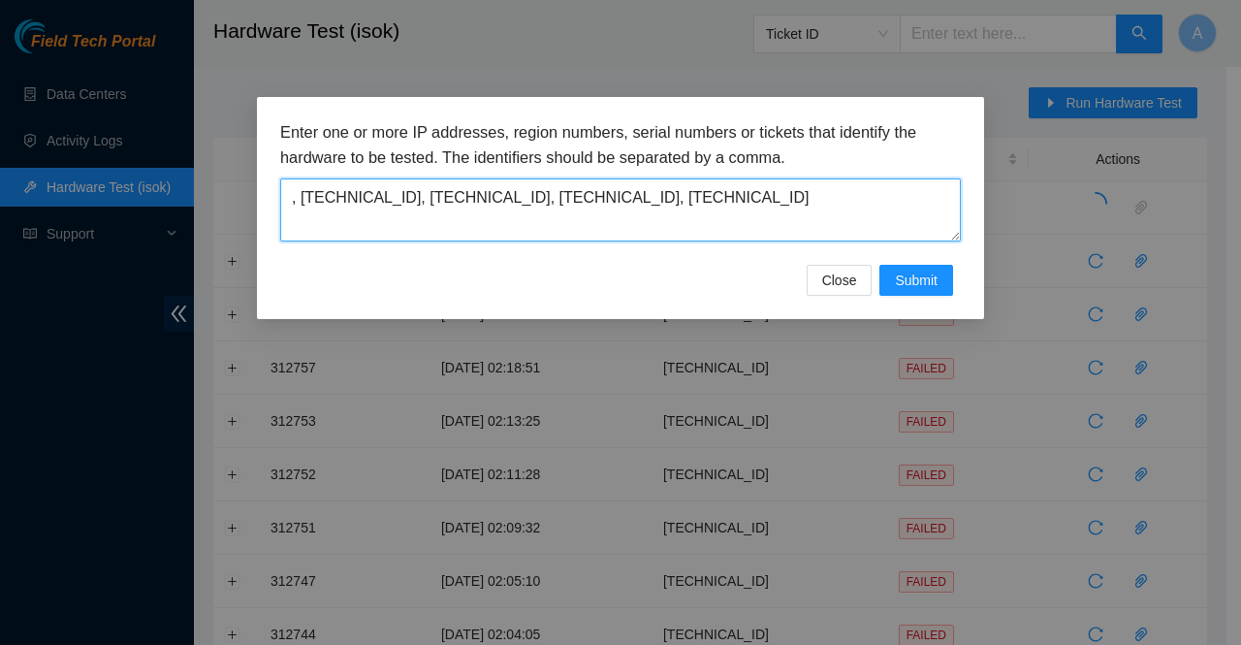
click at [818, 338] on div "Enter one or more IP addresses, region numbers, serial numbers or tickets that …" at bounding box center [620, 322] width 1241 height 645
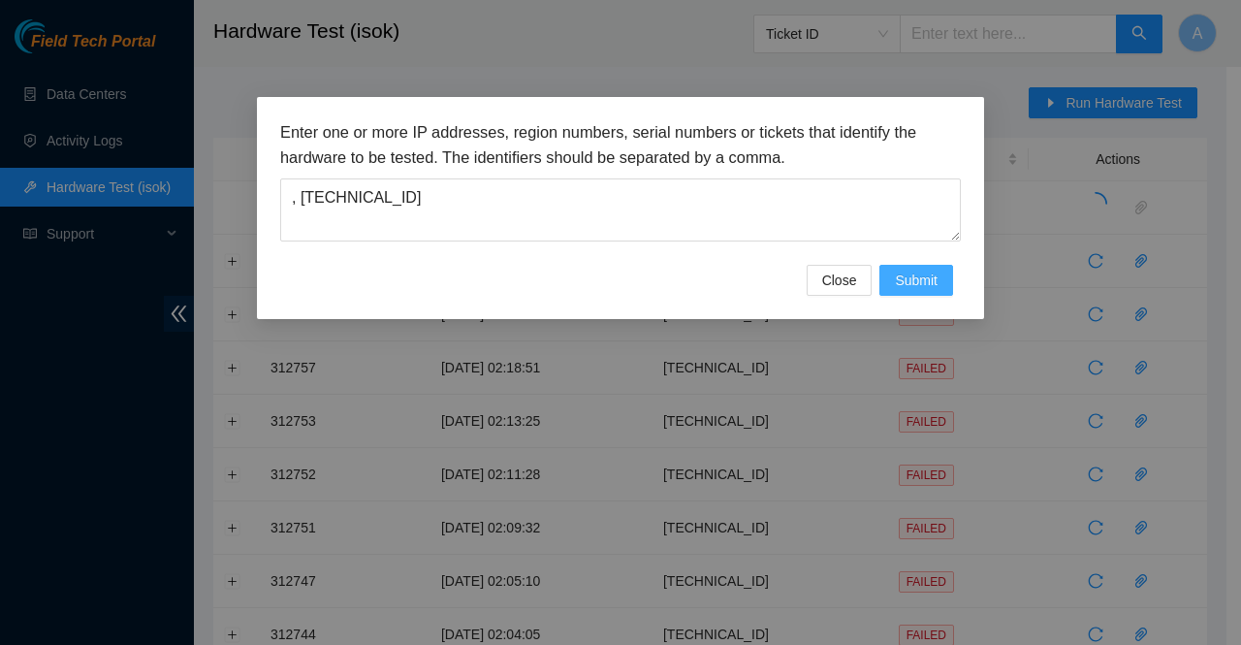
click at [910, 280] on span "Submit" at bounding box center [916, 280] width 43 height 21
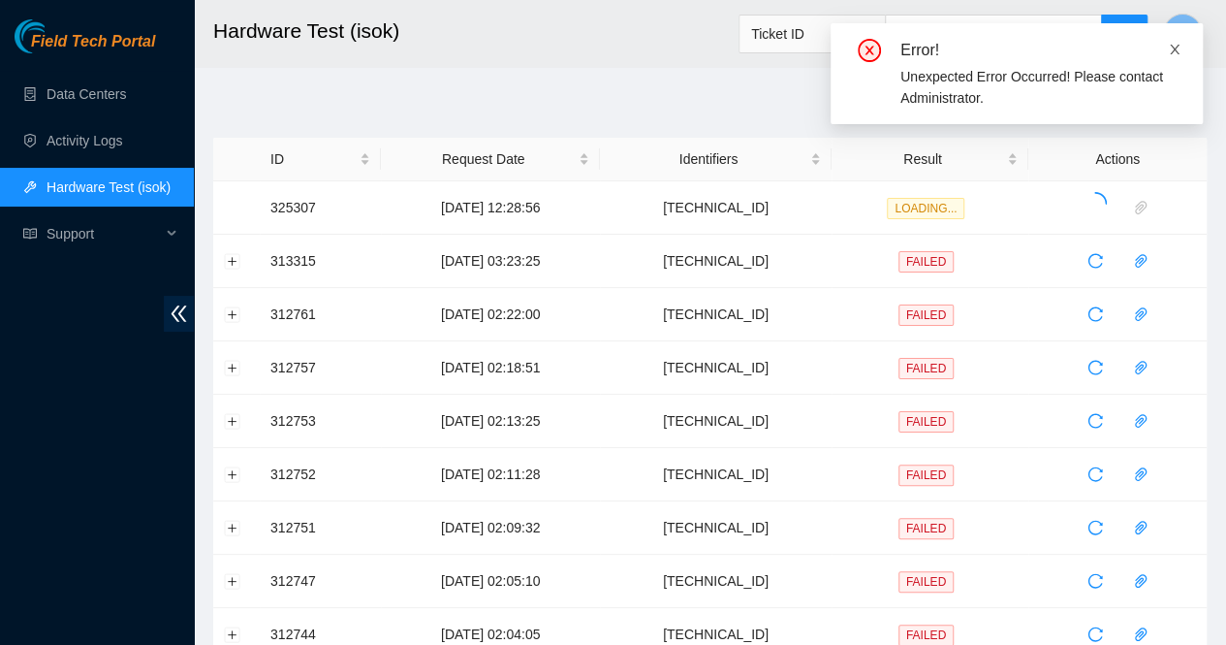
click at [1178, 48] on icon "close" at bounding box center [1175, 50] width 14 height 14
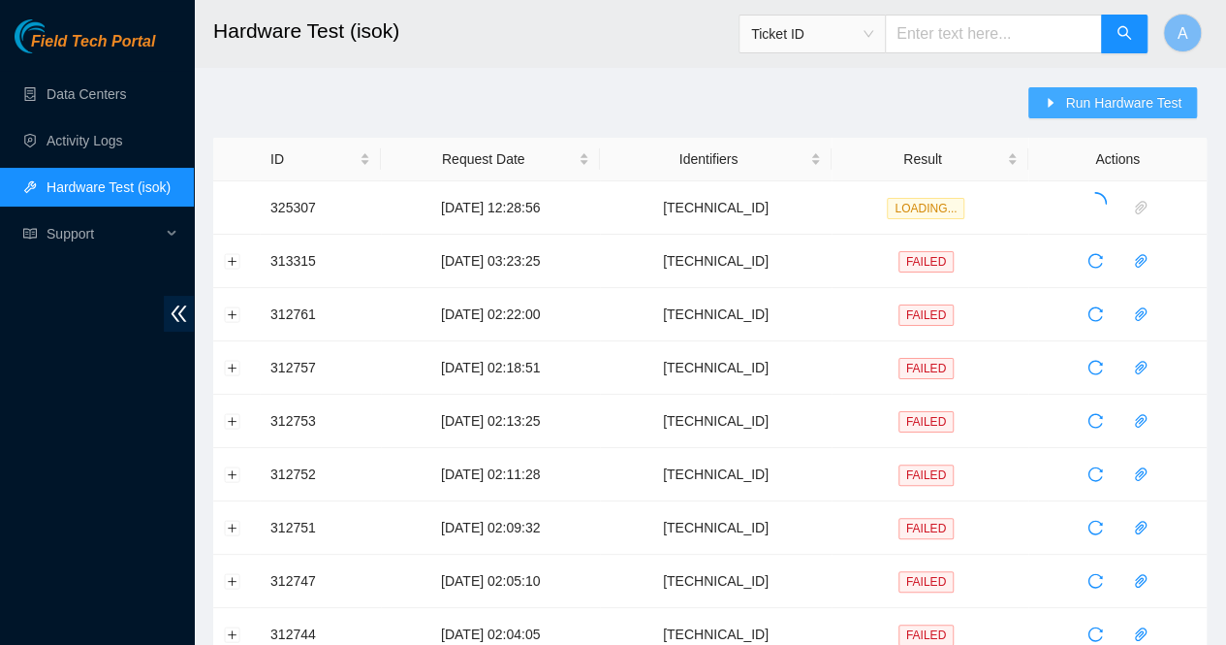
click at [1103, 110] on span "Run Hardware Test" at bounding box center [1123, 102] width 116 height 21
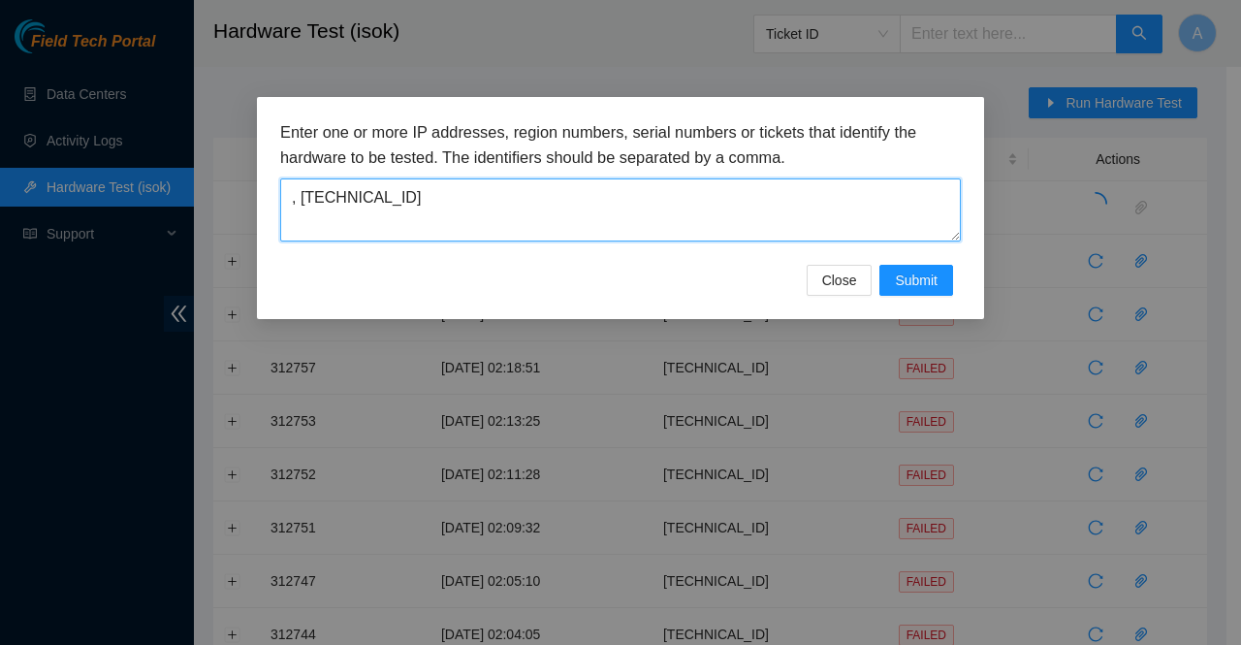
click at [586, 222] on textarea ", 2.21.132.206" at bounding box center [620, 209] width 681 height 63
click at [302, 199] on textarea ", 2.21.132.206" at bounding box center [620, 209] width 681 height 63
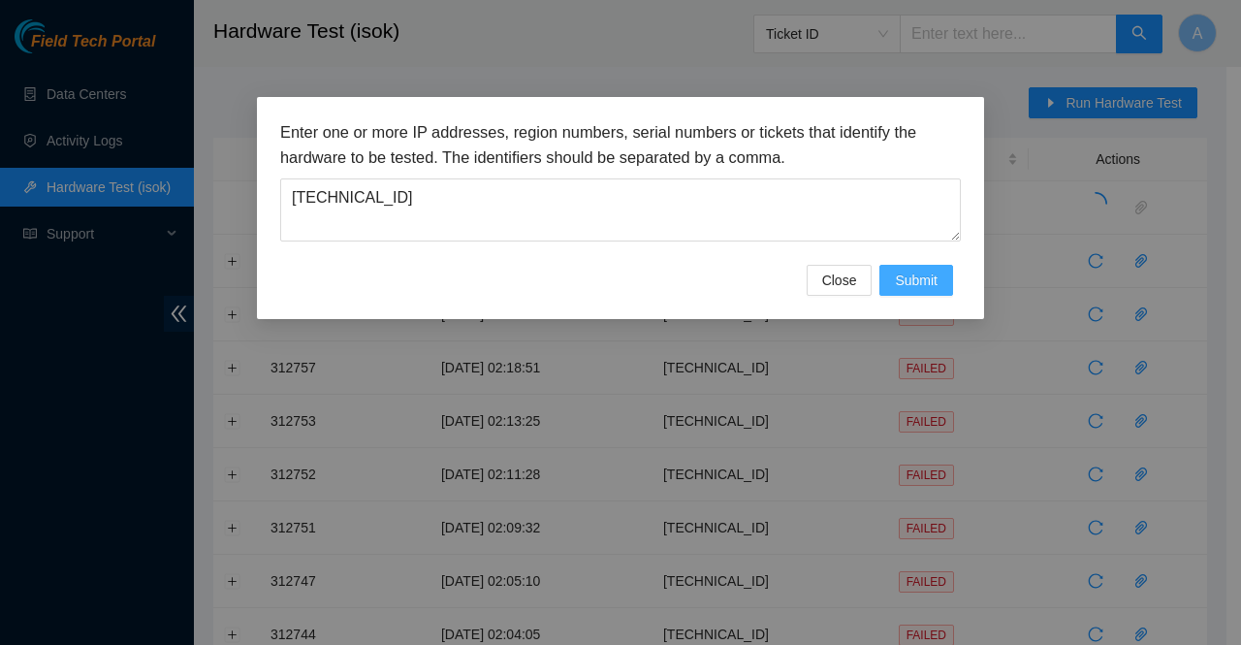
click at [948, 273] on button "Submit" at bounding box center [916, 280] width 74 height 31
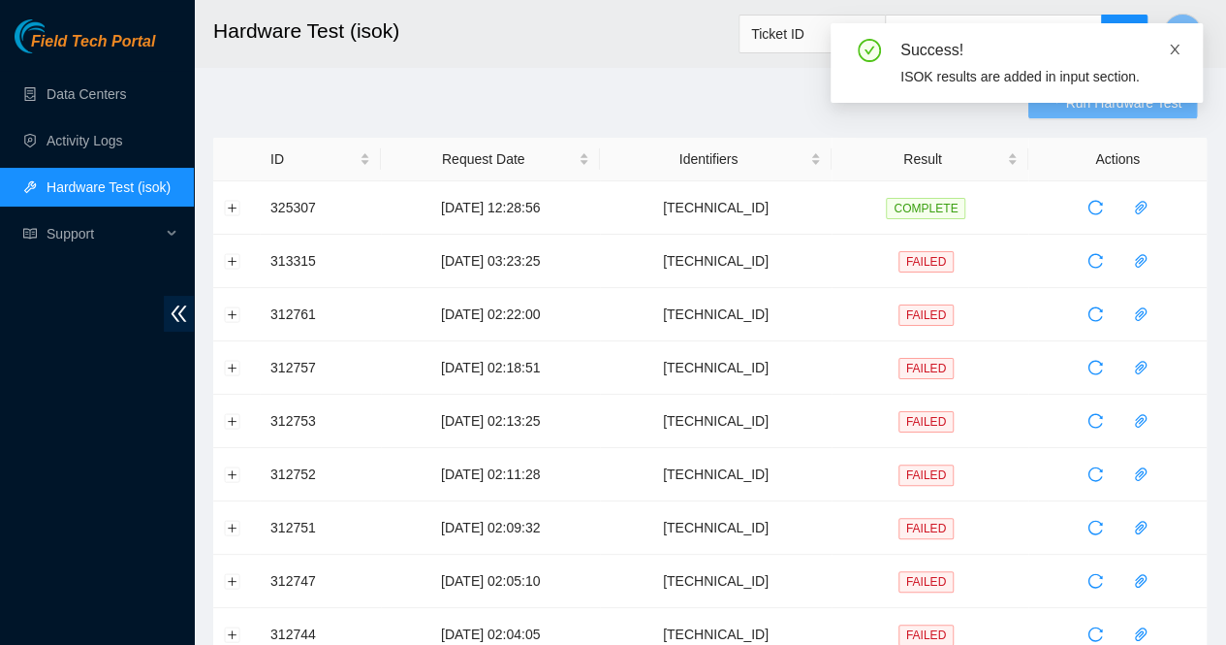
click at [1179, 49] on icon "close" at bounding box center [1175, 50] width 14 height 14
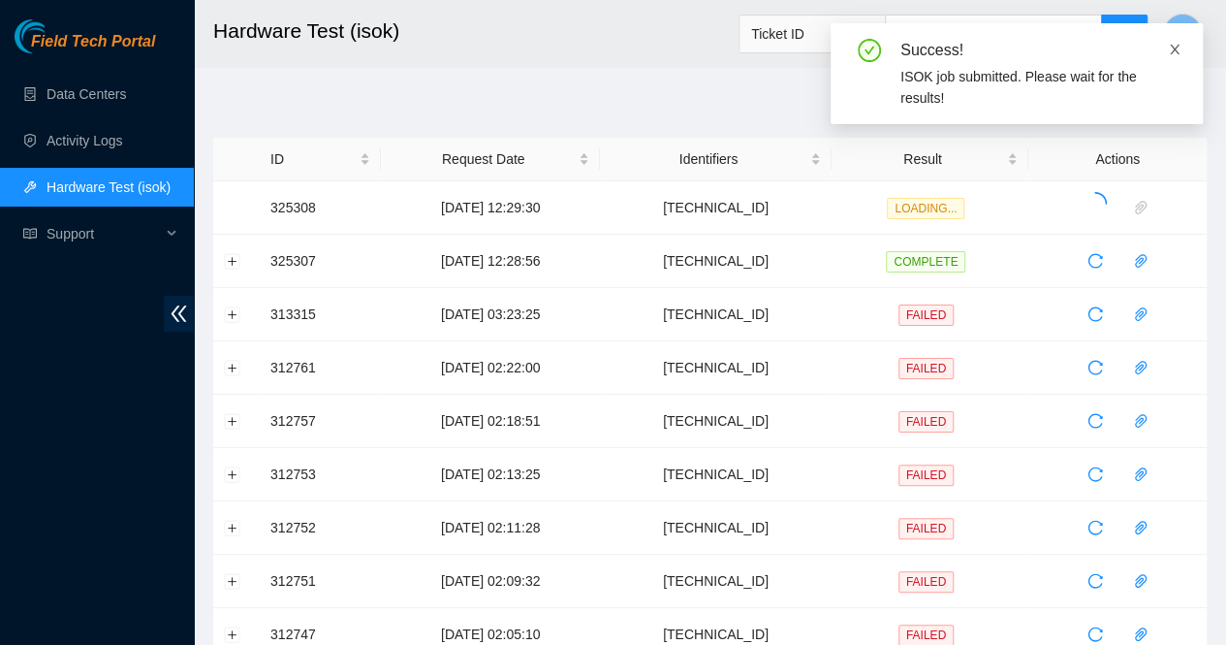
click at [1176, 48] on icon "close" at bounding box center [1175, 50] width 10 height 10
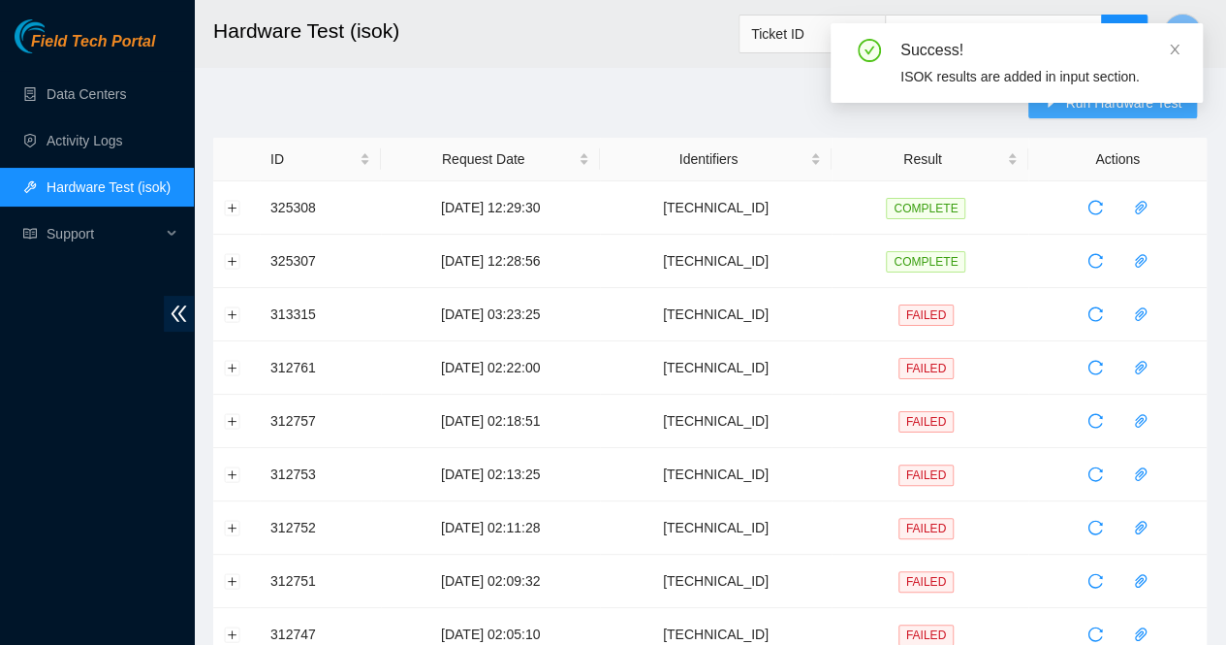
click at [1156, 106] on div "Success! ISOK results are added in input section." at bounding box center [1017, 70] width 372 height 95
click at [1177, 46] on icon "close" at bounding box center [1175, 50] width 14 height 14
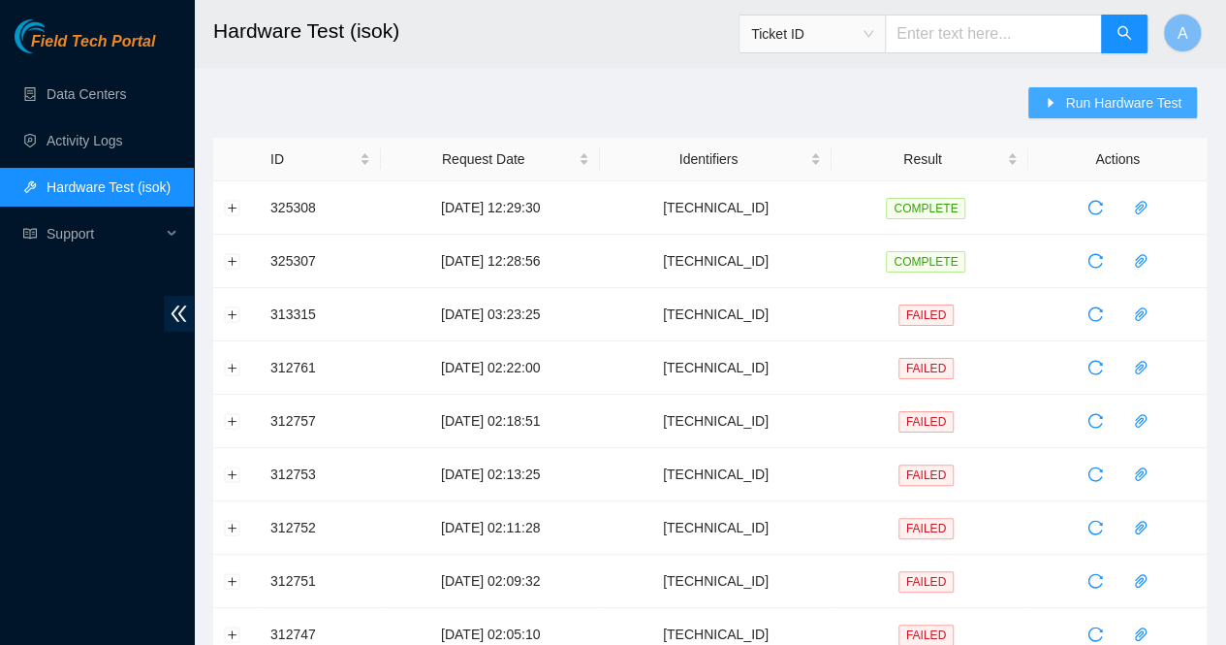
click at [1133, 100] on span "Run Hardware Test" at bounding box center [1123, 102] width 116 height 21
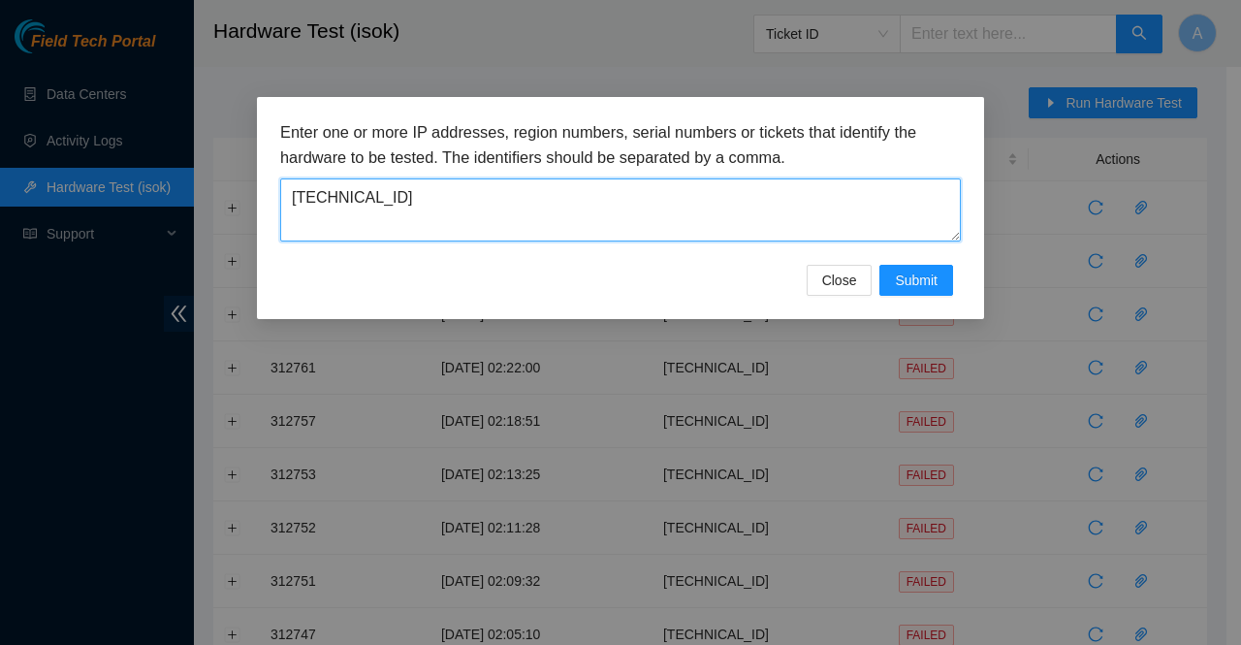
click at [430, 201] on textarea "[TECHNICAL_ID]" at bounding box center [620, 209] width 681 height 63
paste textarea "95.100.203.36, 95.100.203.37, 95.100.202.20"
drag, startPoint x: 386, startPoint y: 202, endPoint x: 694, endPoint y: 311, distance: 327.2
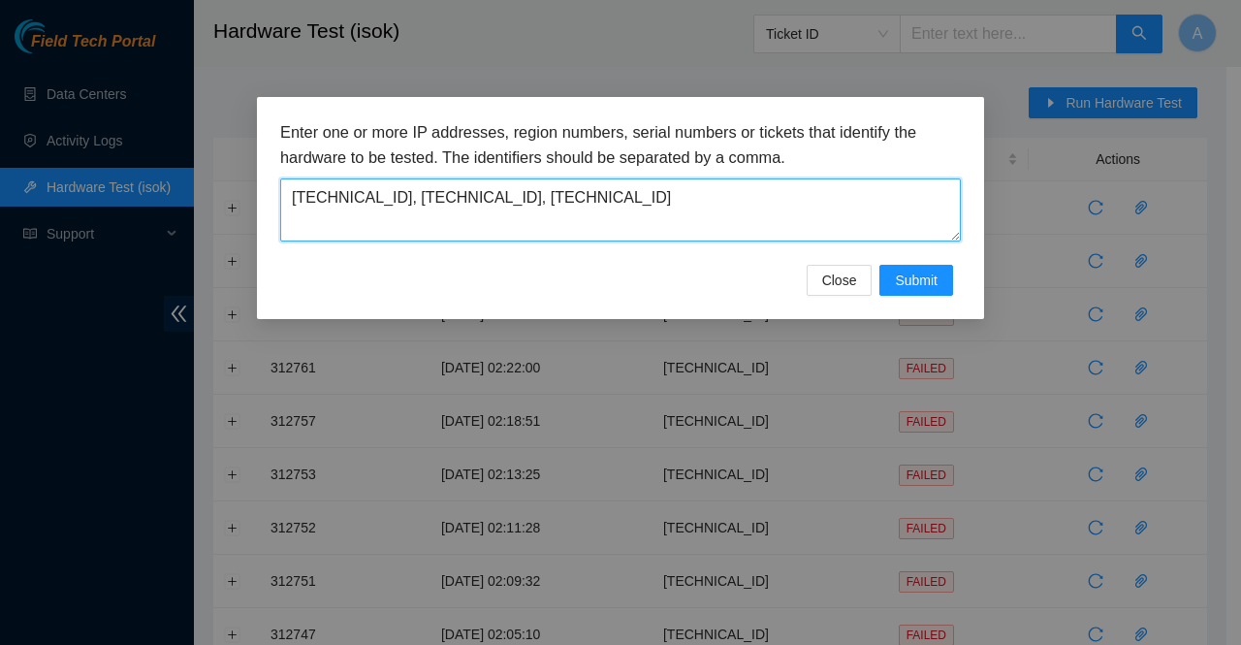
click at [694, 311] on div "Enter one or more IP addresses, region numbers, serial numbers or tickets that …" at bounding box center [620, 208] width 727 height 222
type textarea "[TECHNICAL_ID]"
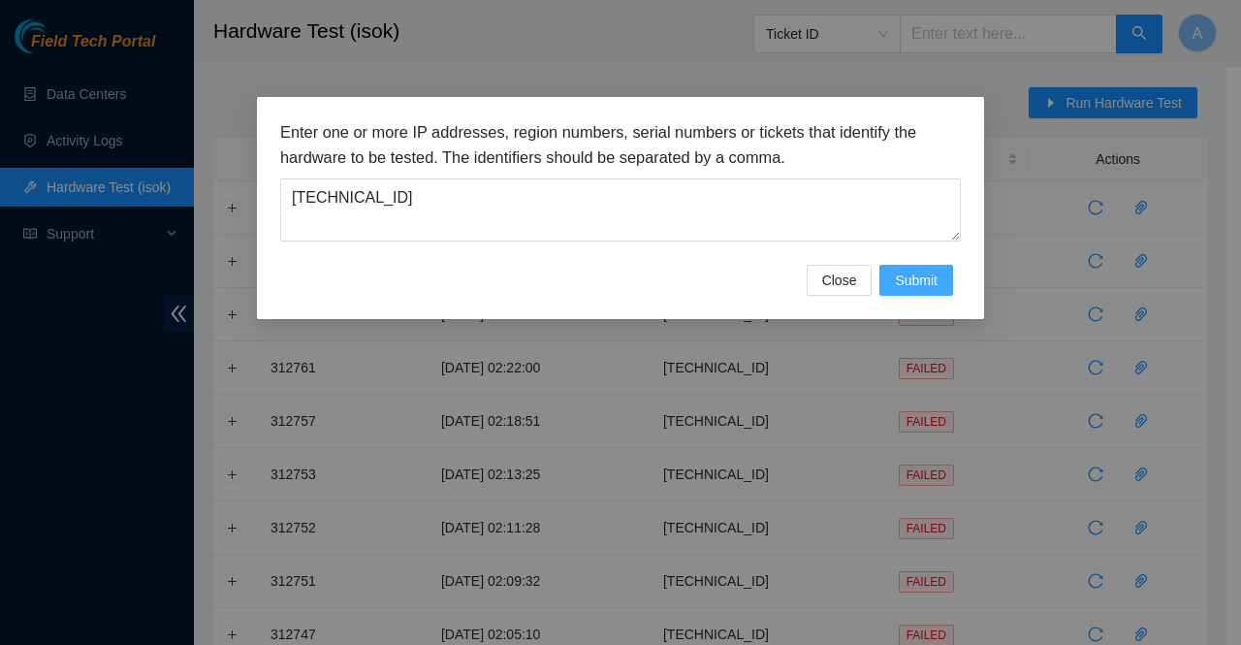
click at [894, 277] on button "Submit" at bounding box center [916, 280] width 74 height 31
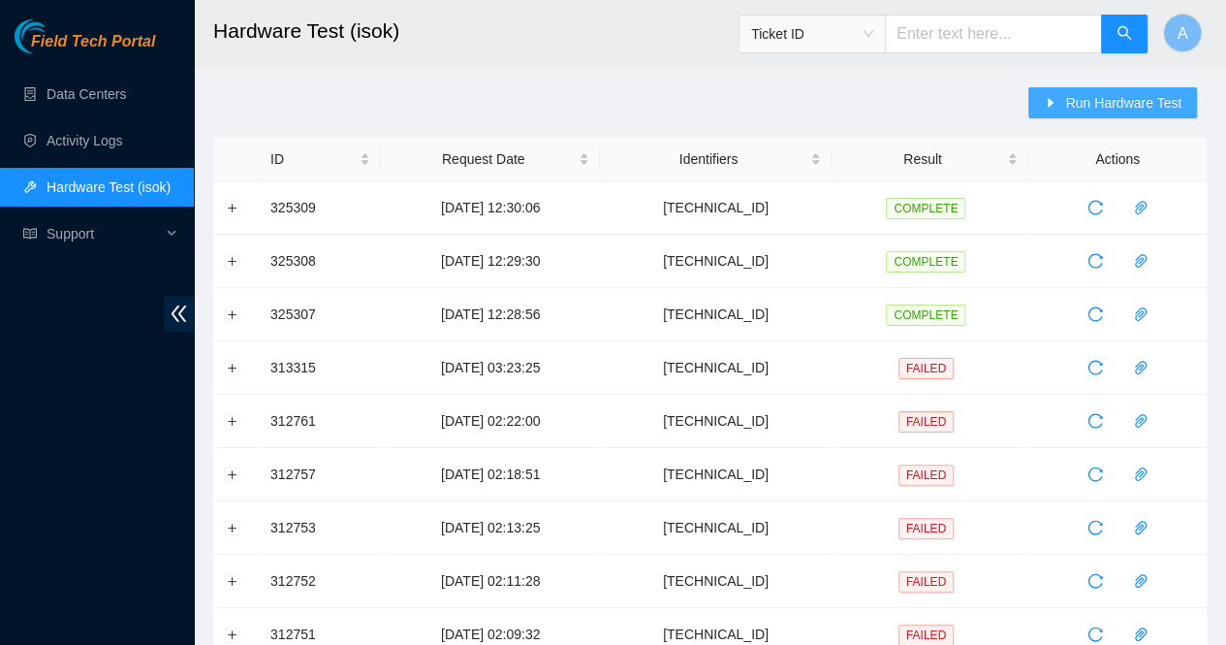
click at [1074, 107] on span "Run Hardware Test" at bounding box center [1123, 102] width 116 height 21
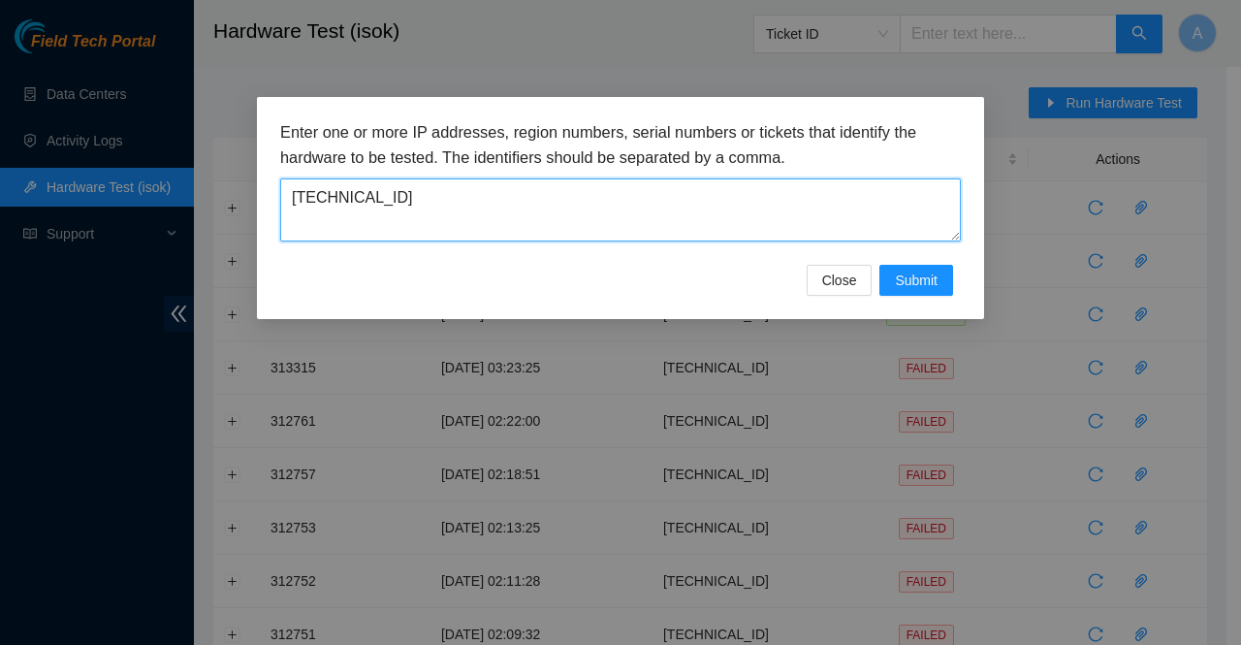
click at [637, 202] on textarea "[TECHNICAL_ID]" at bounding box center [620, 209] width 681 height 63
paste textarea ", 95.100.203.37, 95.100.202.20"
click at [299, 195] on textarea ", 95.100.203.37, 95.100.202.20" at bounding box center [620, 209] width 681 height 63
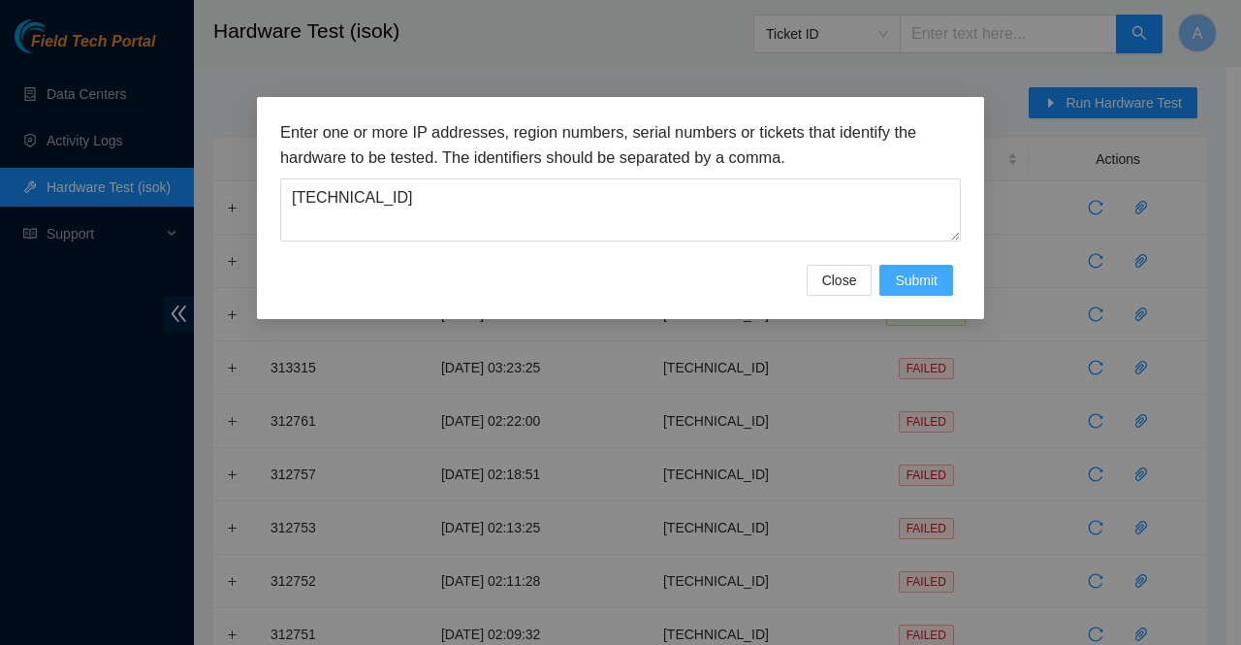
click at [919, 287] on span "Submit" at bounding box center [916, 280] width 43 height 21
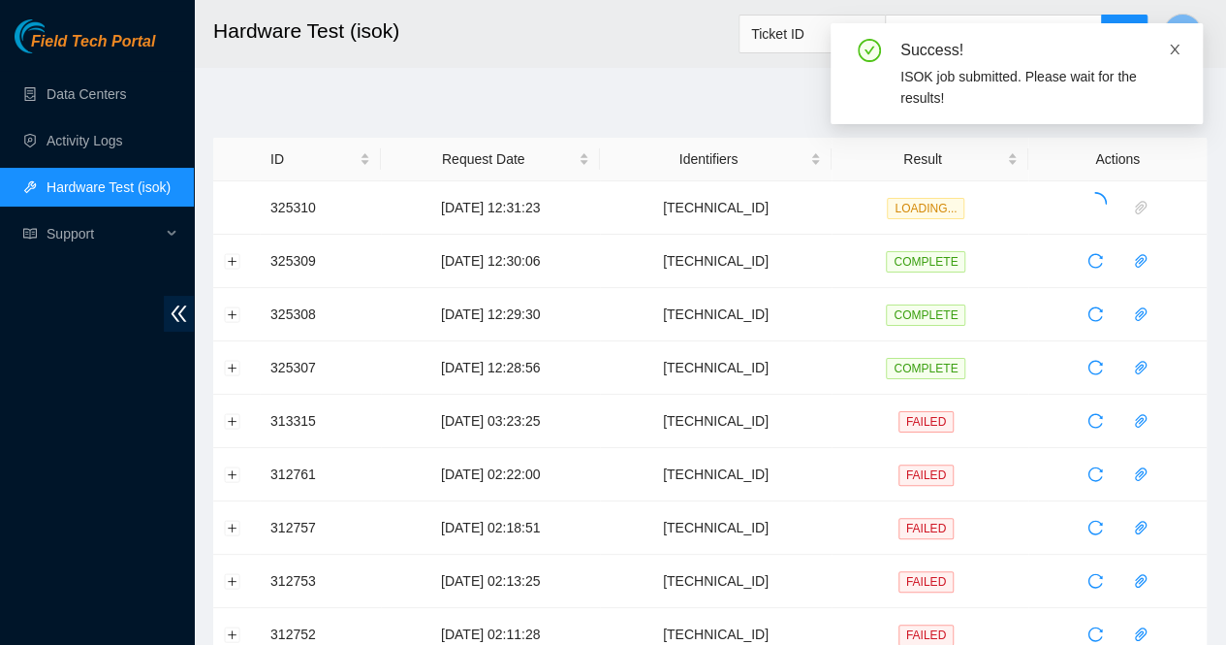
click at [1178, 47] on icon "close" at bounding box center [1175, 50] width 14 height 14
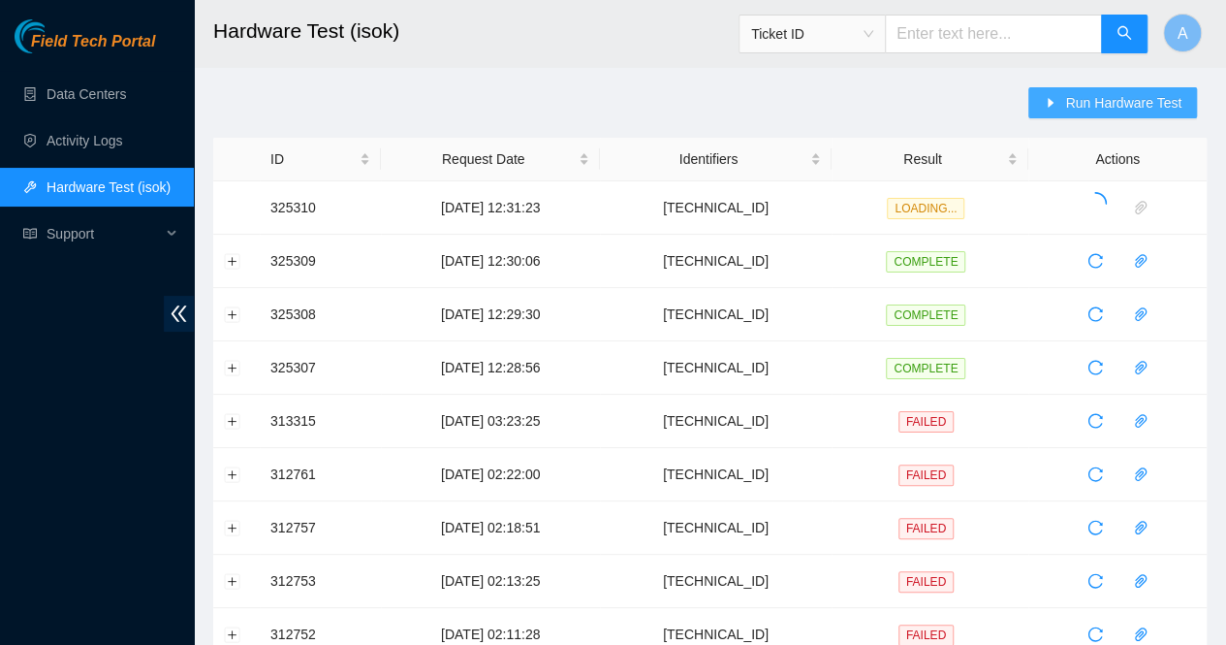
click at [1127, 92] on span "Run Hardware Test" at bounding box center [1123, 102] width 116 height 21
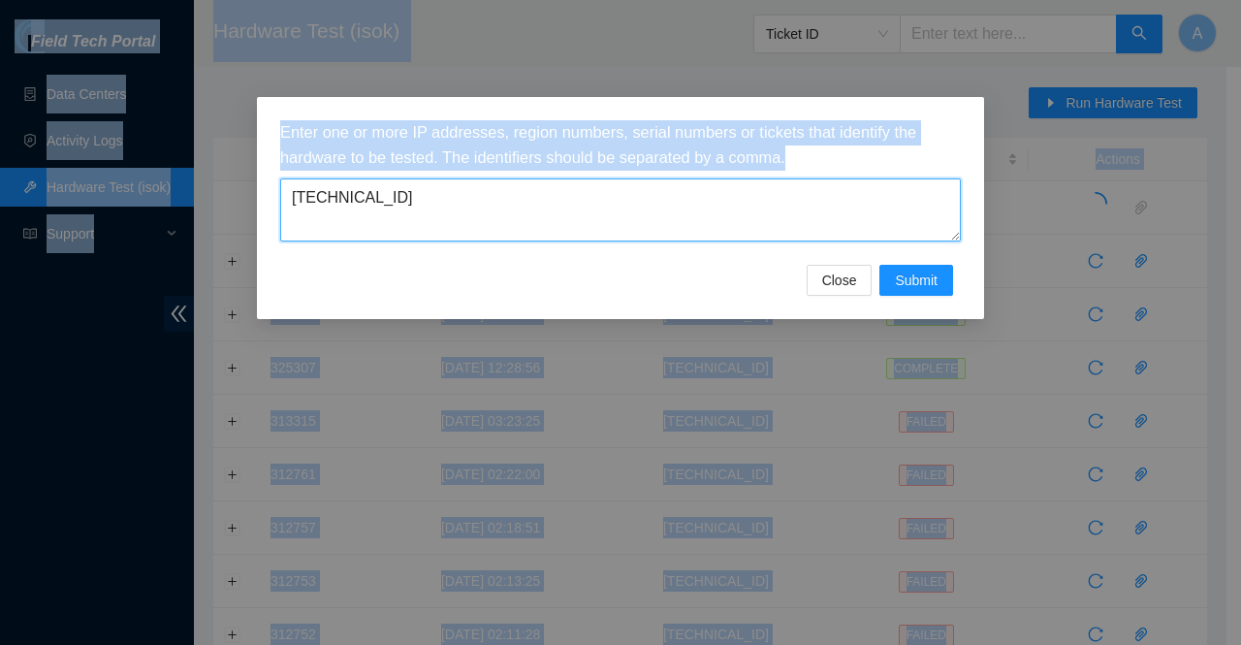
click at [635, 210] on textarea "[TECHNICAL_ID]" at bounding box center [620, 209] width 681 height 63
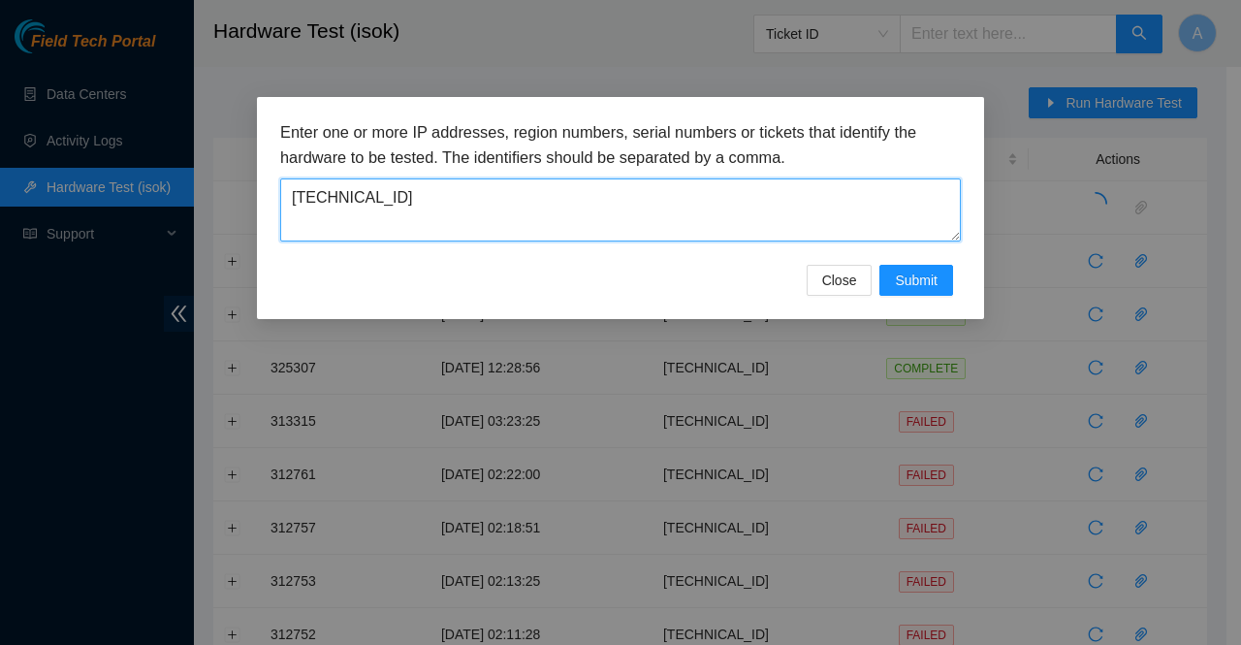
click at [635, 210] on textarea "[TECHNICAL_ID]" at bounding box center [620, 209] width 681 height 63
paste textarea "2.20"
type textarea "[TECHNICAL_ID]"
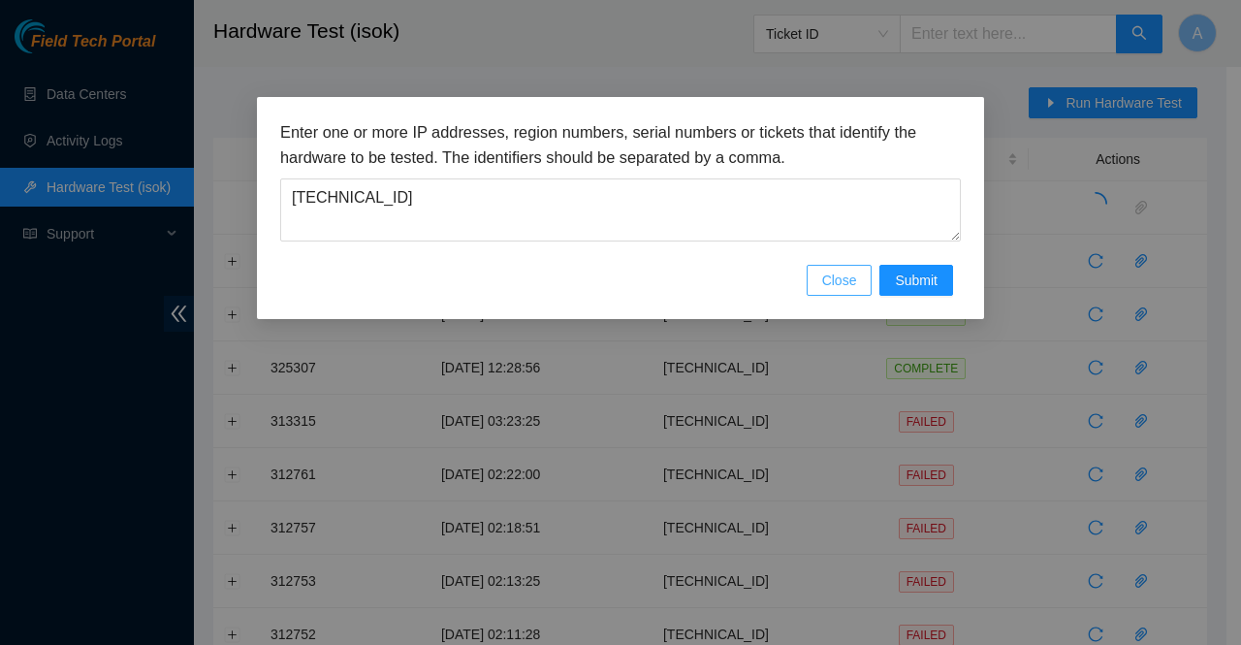
click at [851, 281] on span "Close" at bounding box center [839, 280] width 35 height 21
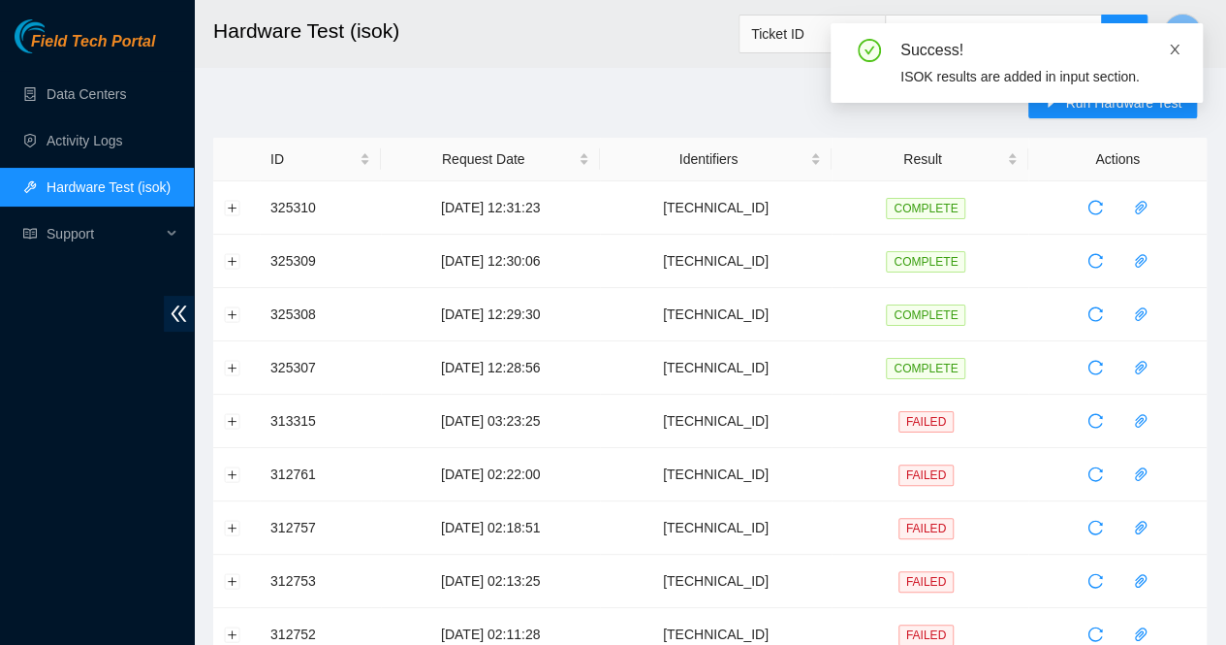
click at [1173, 55] on icon "close" at bounding box center [1175, 50] width 14 height 14
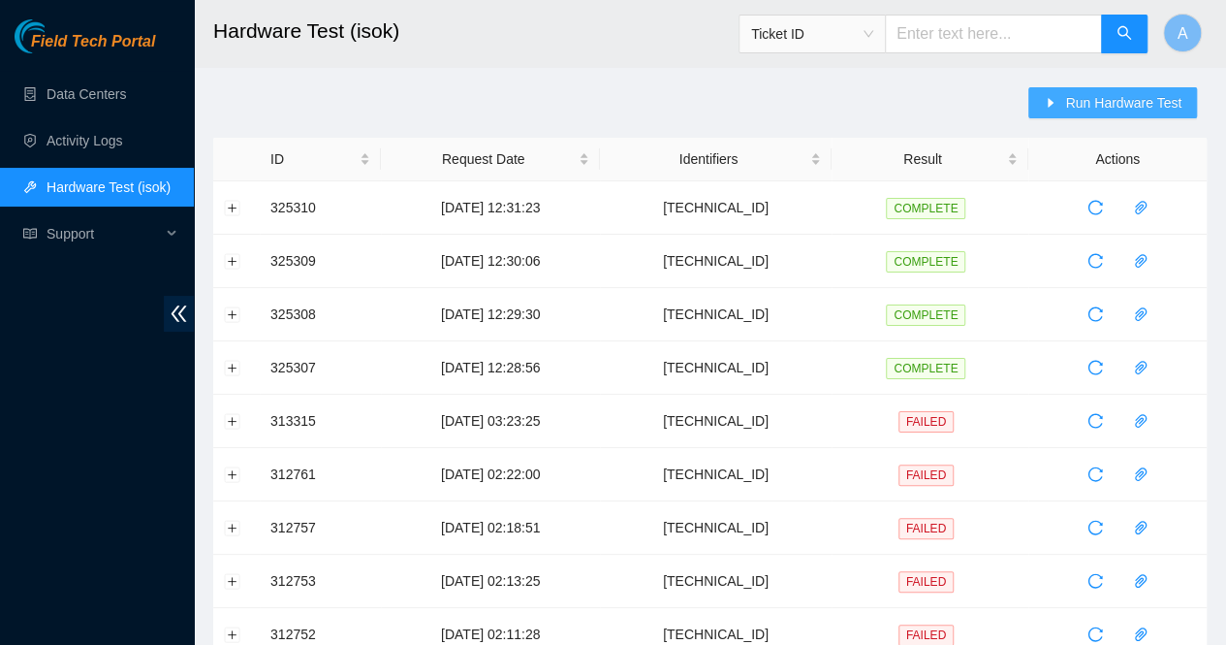
click at [1138, 112] on span "Run Hardware Test" at bounding box center [1123, 102] width 116 height 21
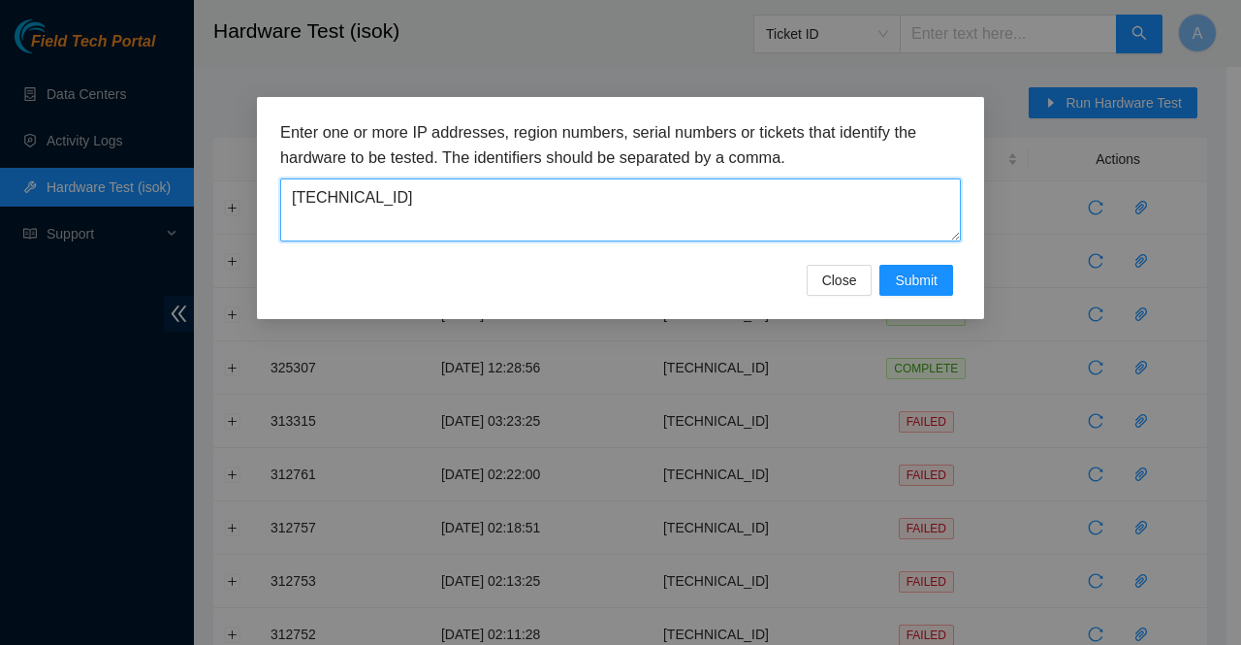
click at [723, 216] on textarea "[TECHNICAL_ID]" at bounding box center [620, 209] width 681 height 63
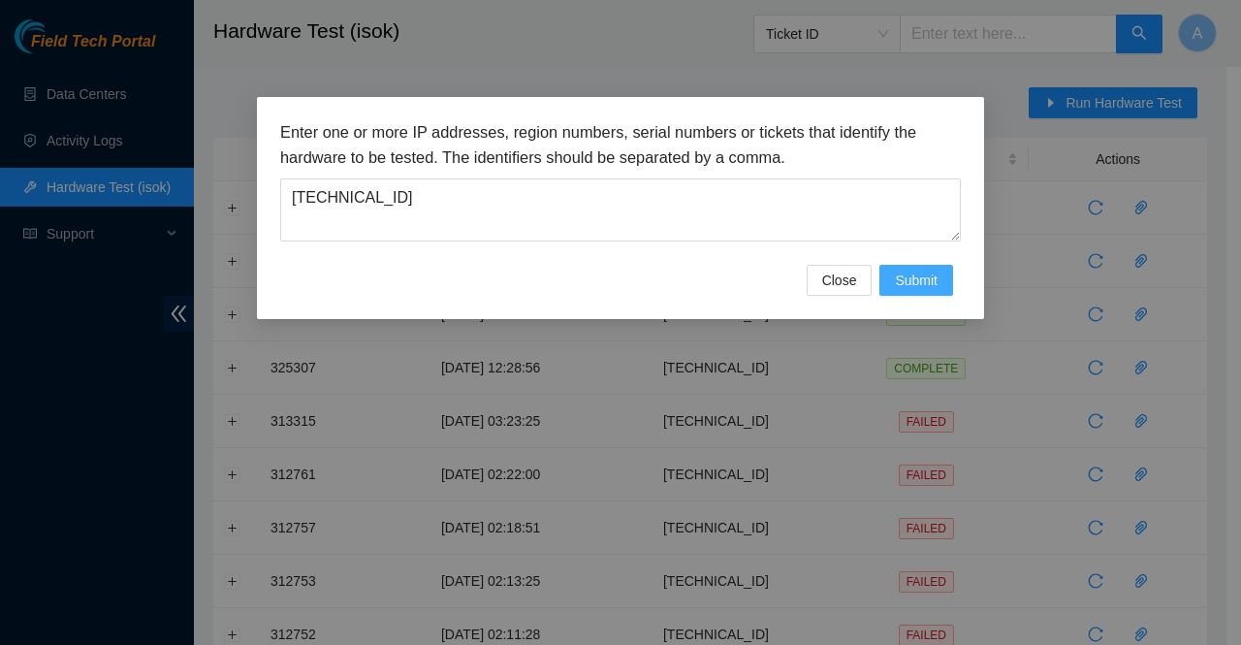
click at [907, 278] on span "Submit" at bounding box center [916, 280] width 43 height 21
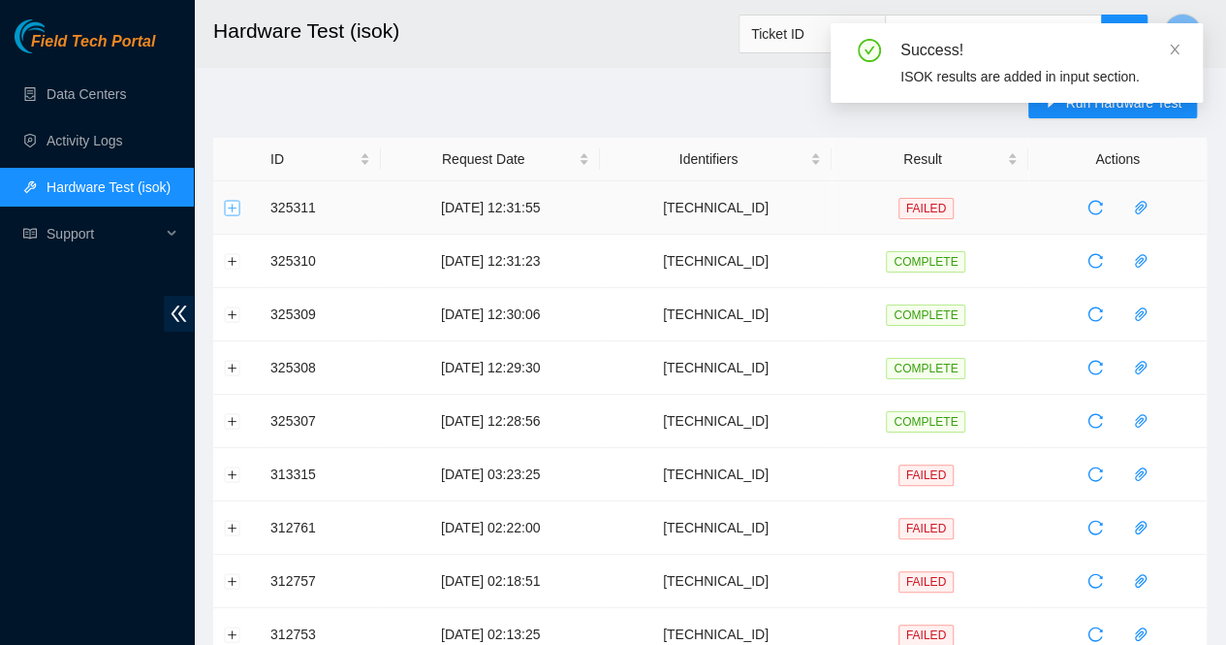
click at [233, 207] on button "Expand row" at bounding box center [233, 208] width 16 height 16
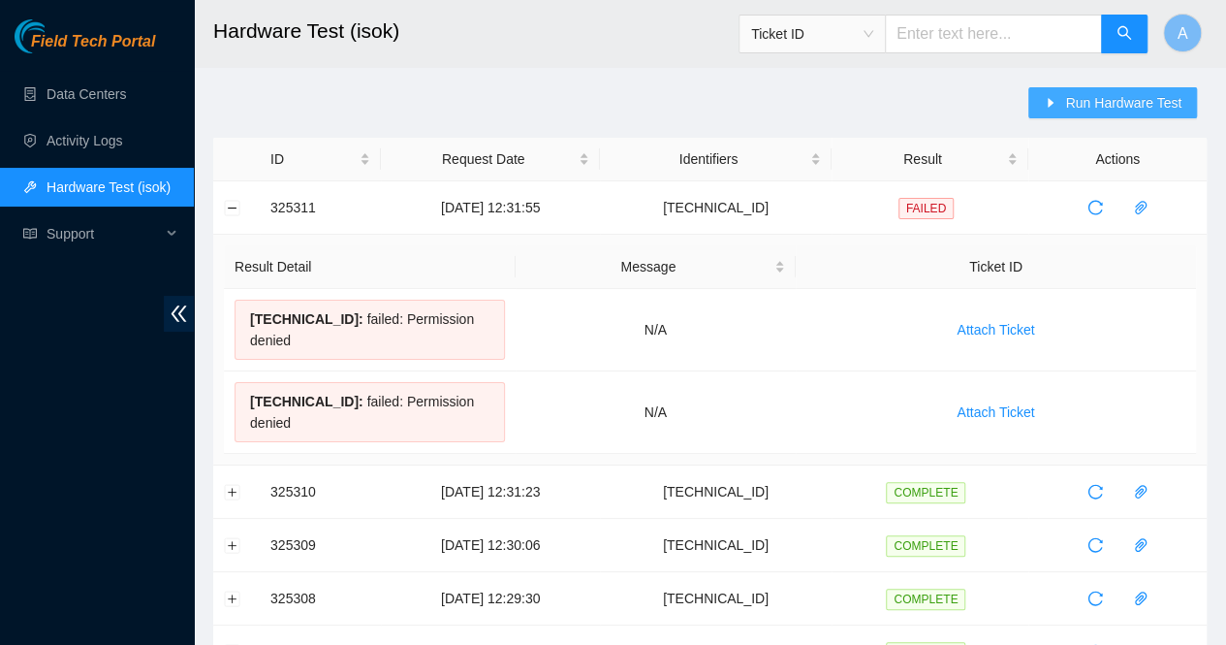
click at [1051, 104] on icon "caret-right" at bounding box center [1051, 103] width 14 height 14
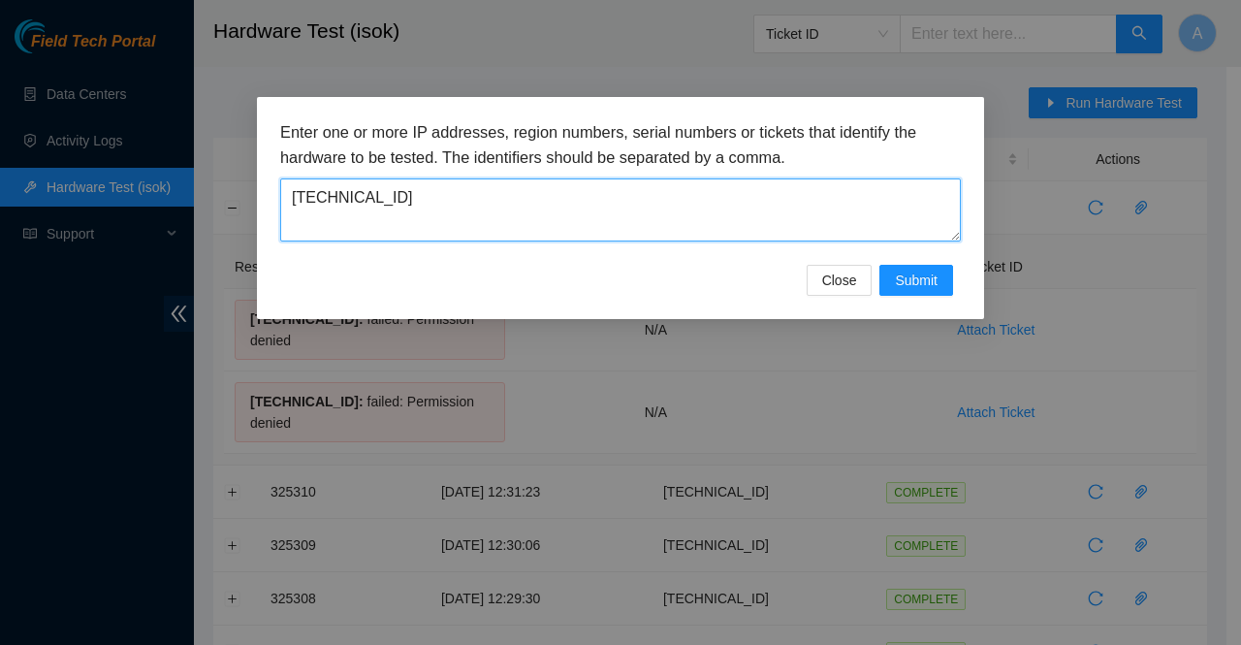
click at [460, 186] on textarea "[TECHNICAL_ID]" at bounding box center [620, 209] width 681 height 63
paste textarea
click at [326, 196] on textarea "[TECHNICAL_ID]" at bounding box center [620, 209] width 681 height 63
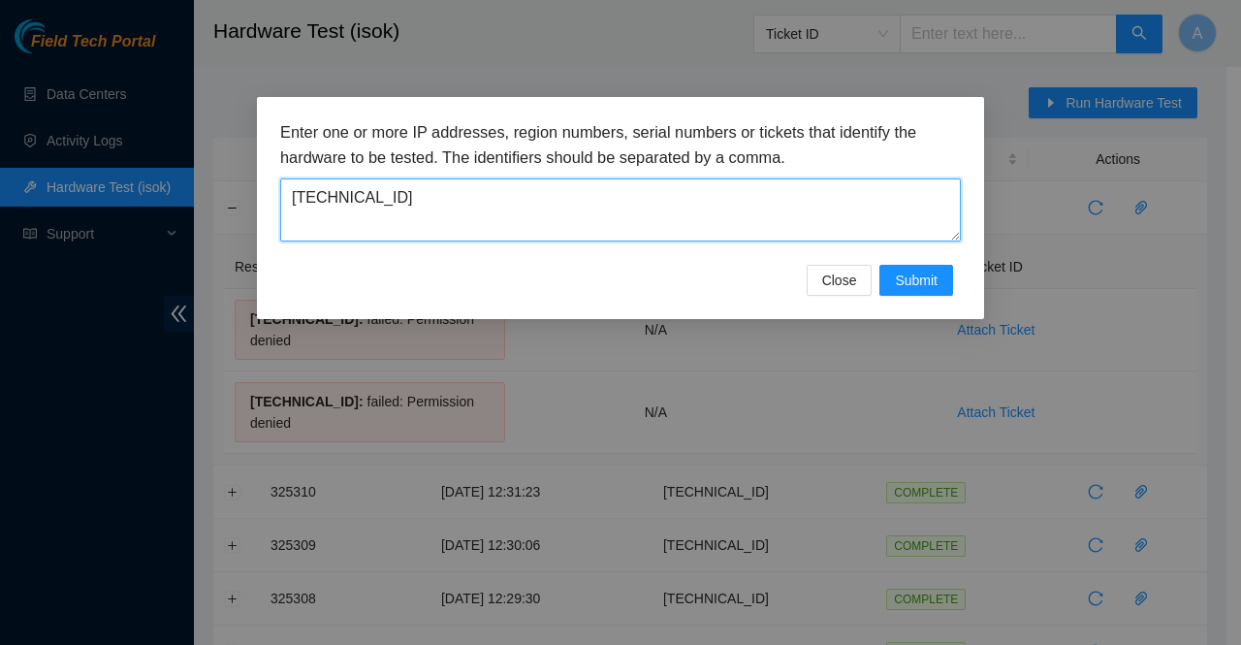
type textarea "[TECHNICAL_ID]"
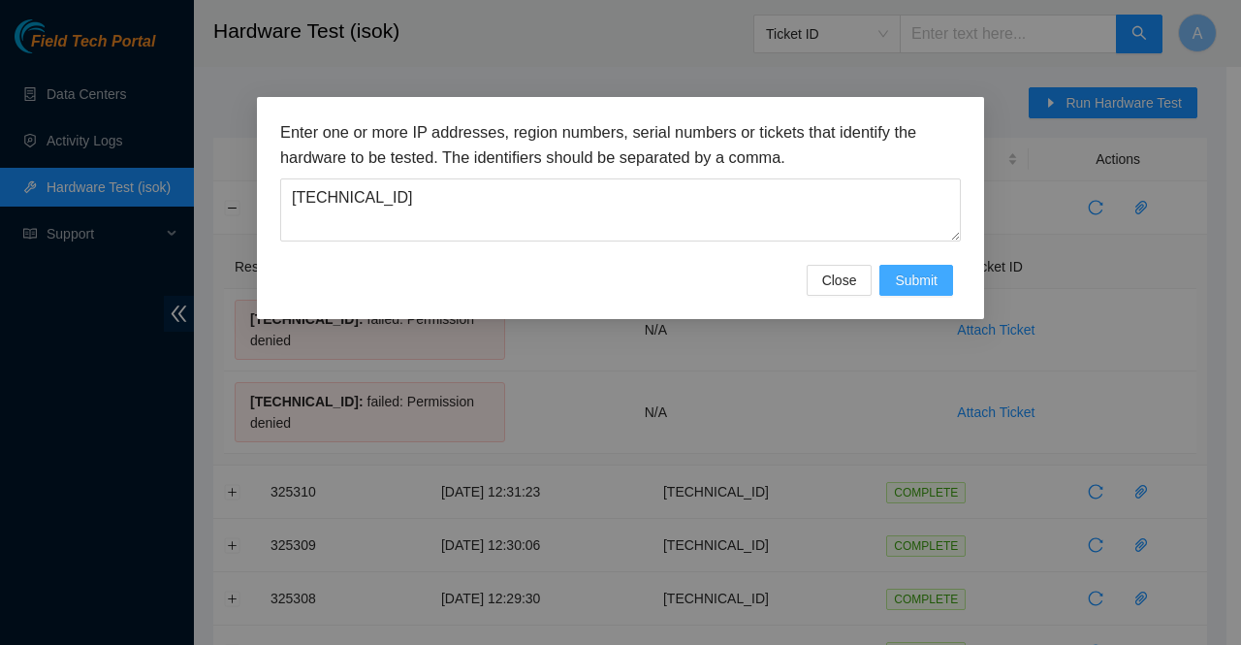
click at [937, 274] on span "Submit" at bounding box center [916, 280] width 43 height 21
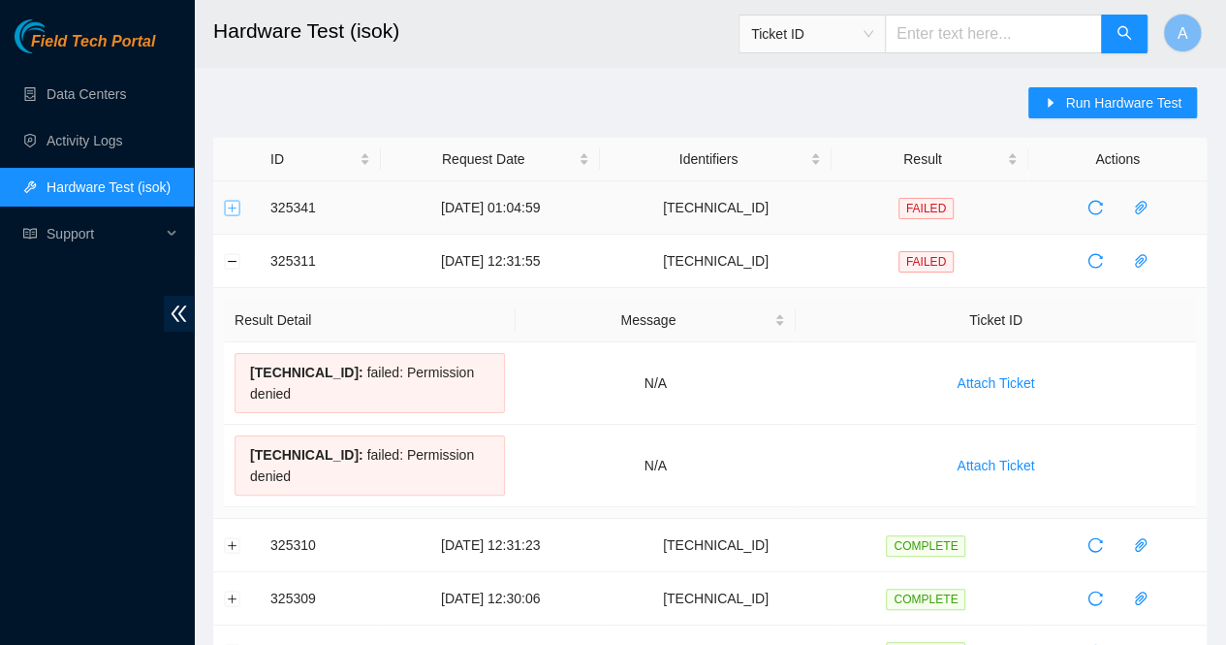
click at [233, 210] on button "Expand row" at bounding box center [233, 208] width 16 height 16
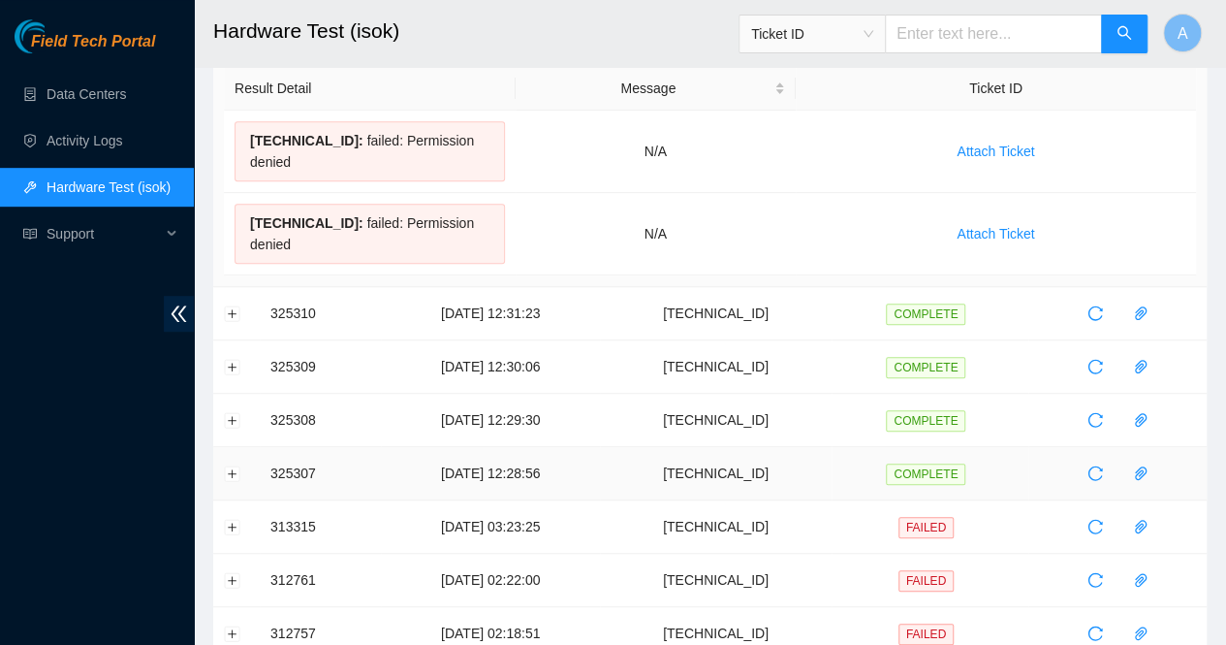
scroll to position [442, 0]
